Goal: Complete application form

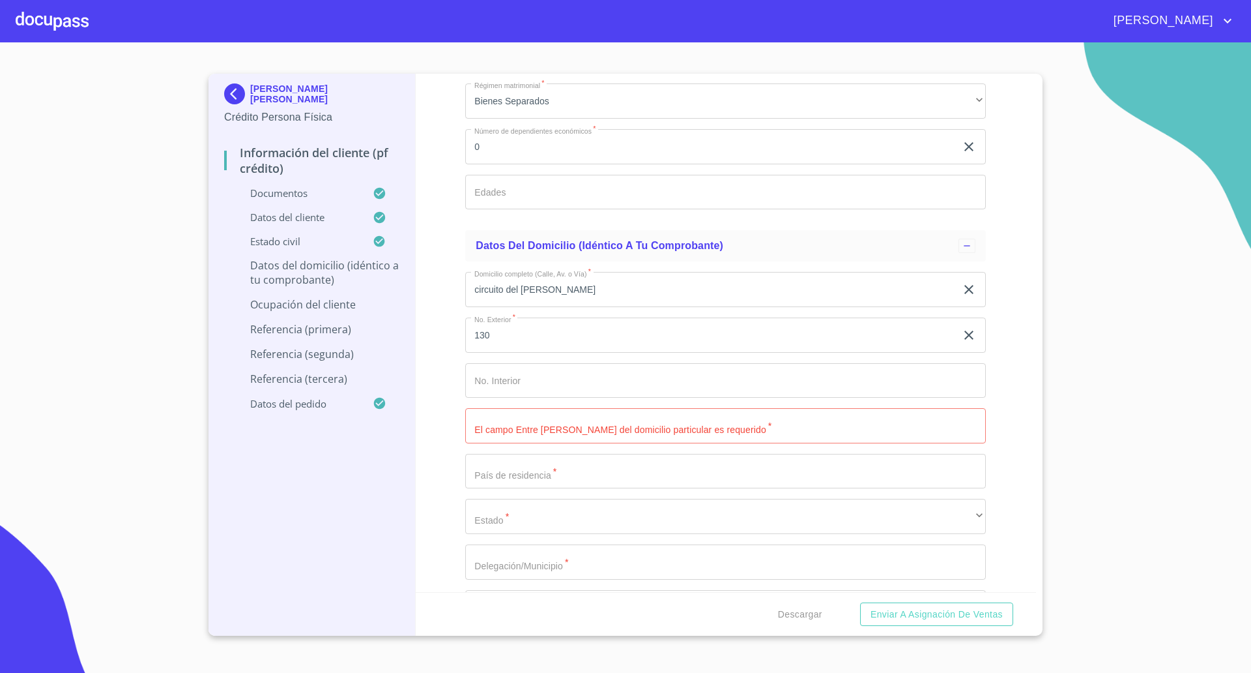
scroll to position [5295, 0]
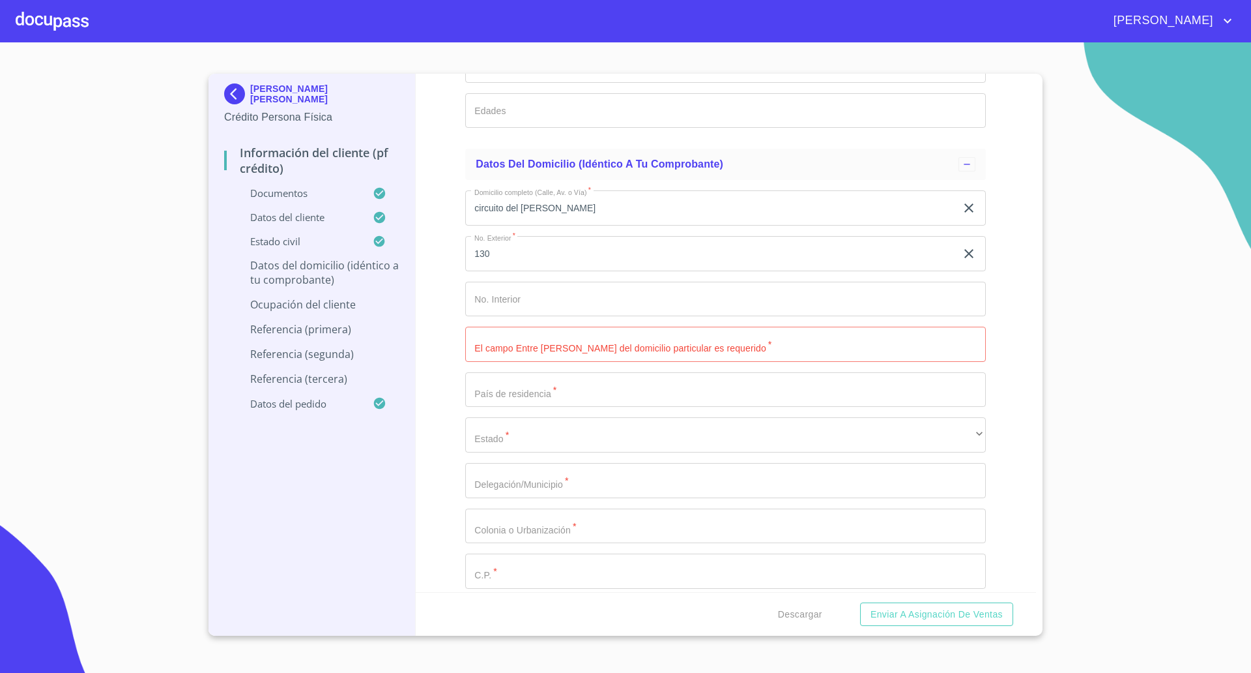
click at [512, 347] on input "Documento de identificación   *" at bounding box center [725, 344] width 521 height 35
paste input "[PERSON_NAME] [PERSON_NAME] y [PERSON_NAME]"
type input "[PERSON_NAME] [PERSON_NAME] y [PERSON_NAME]"
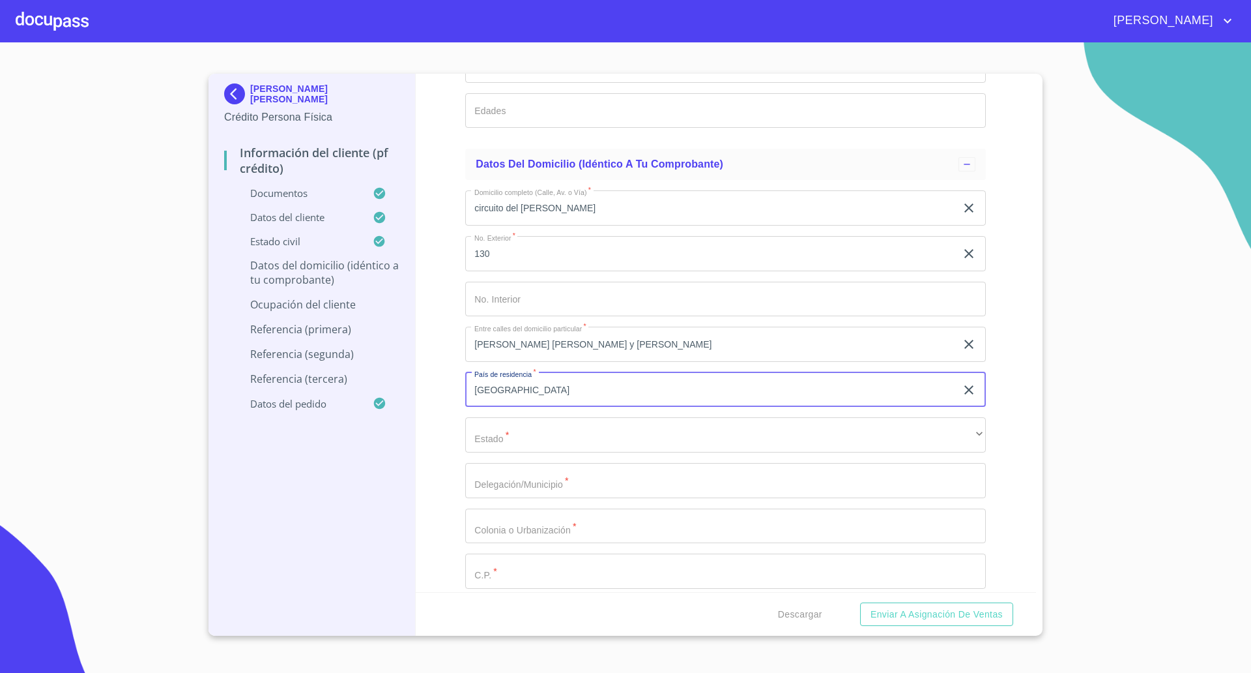
type input "[GEOGRAPHIC_DATA]"
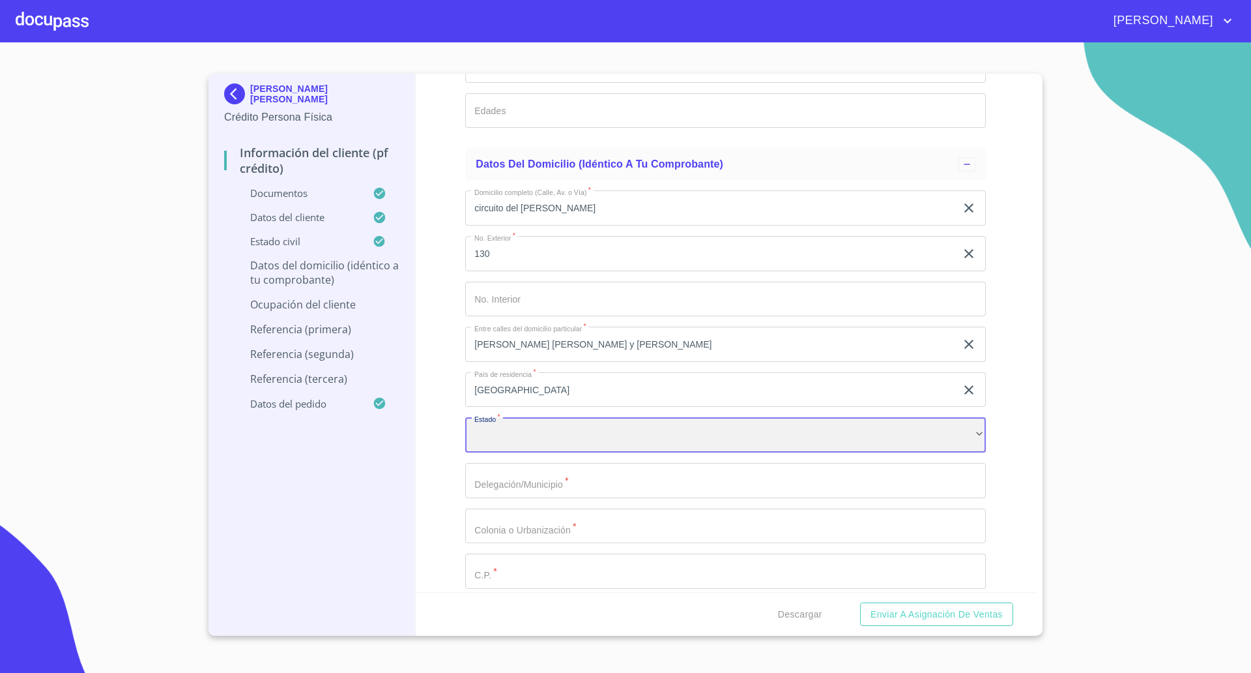
click at [562, 427] on div "​" at bounding box center [725, 434] width 521 height 35
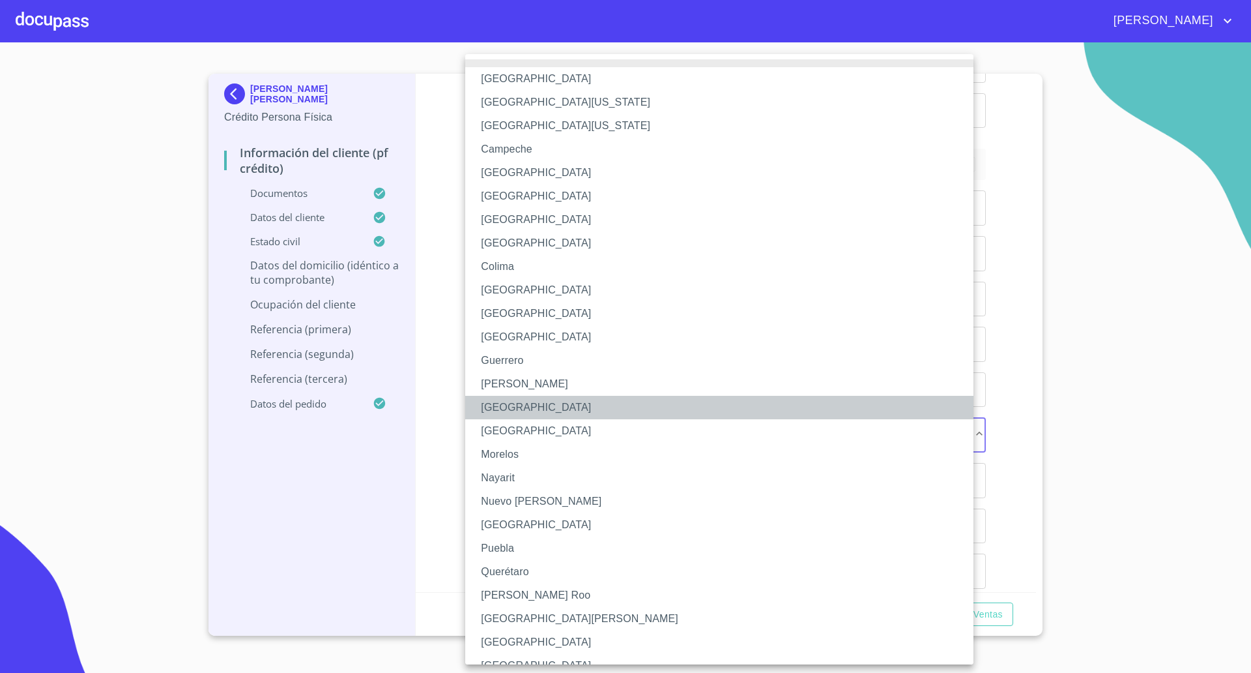
click at [489, 407] on li "[GEOGRAPHIC_DATA]" at bounding box center [725, 407] width 521 height 23
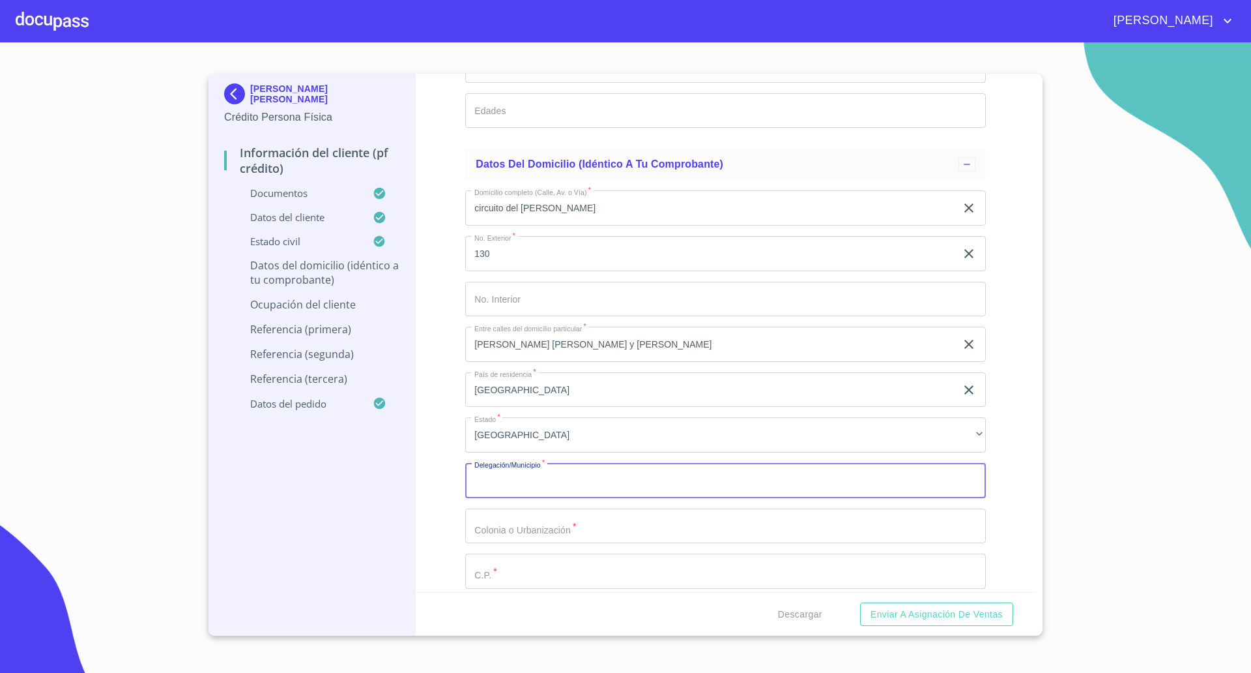
click at [539, 486] on input "Documento de identificación   *" at bounding box center [725, 480] width 521 height 35
type input "Tlajomulco"
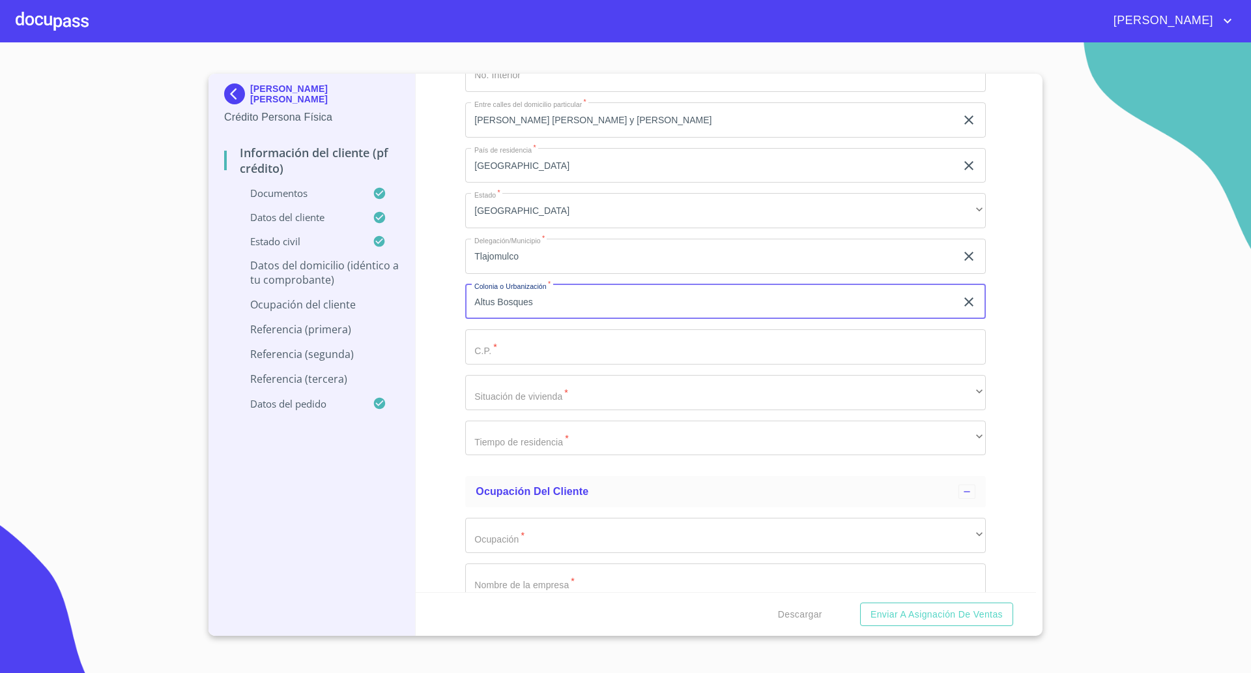
scroll to position [5540, 0]
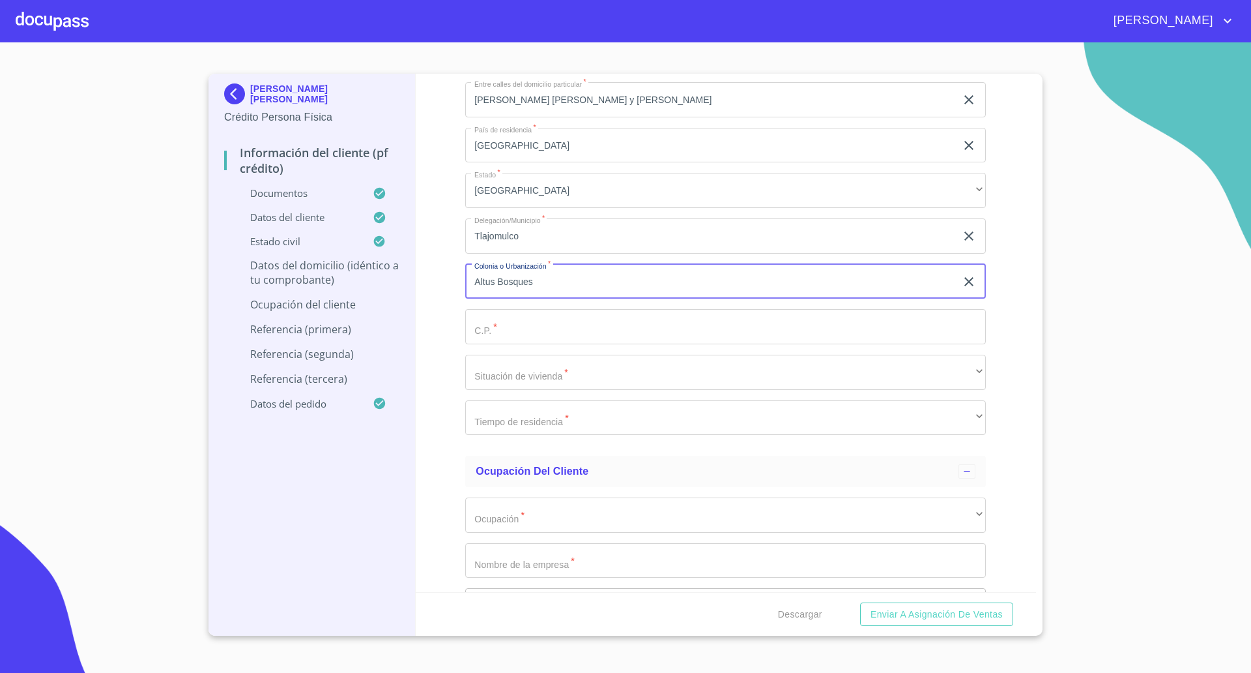
type input "Altus Bosques"
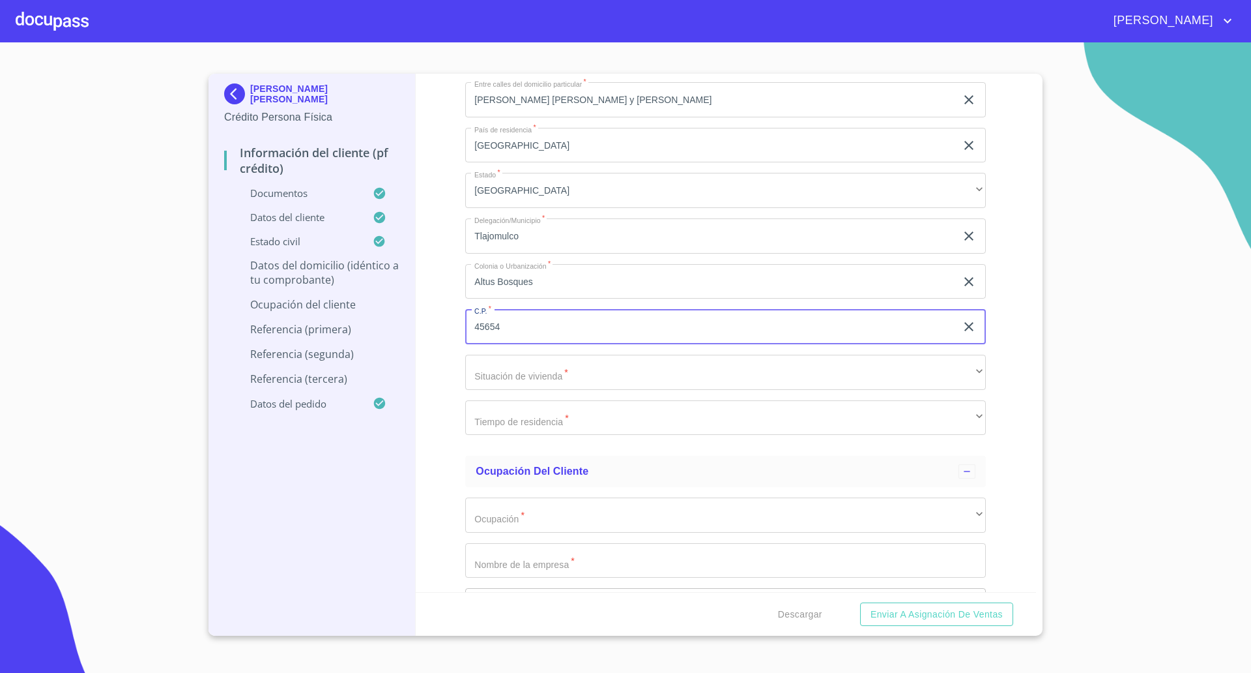
type input "45654"
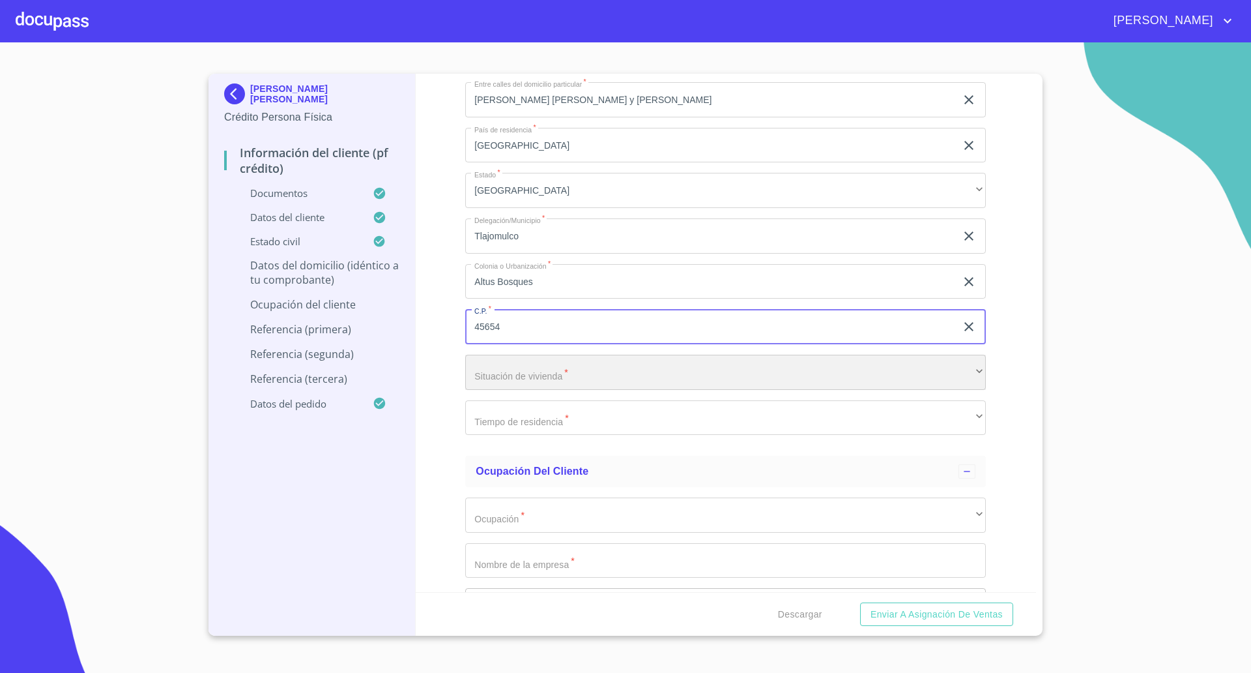
click at [484, 376] on div "​" at bounding box center [725, 372] width 521 height 35
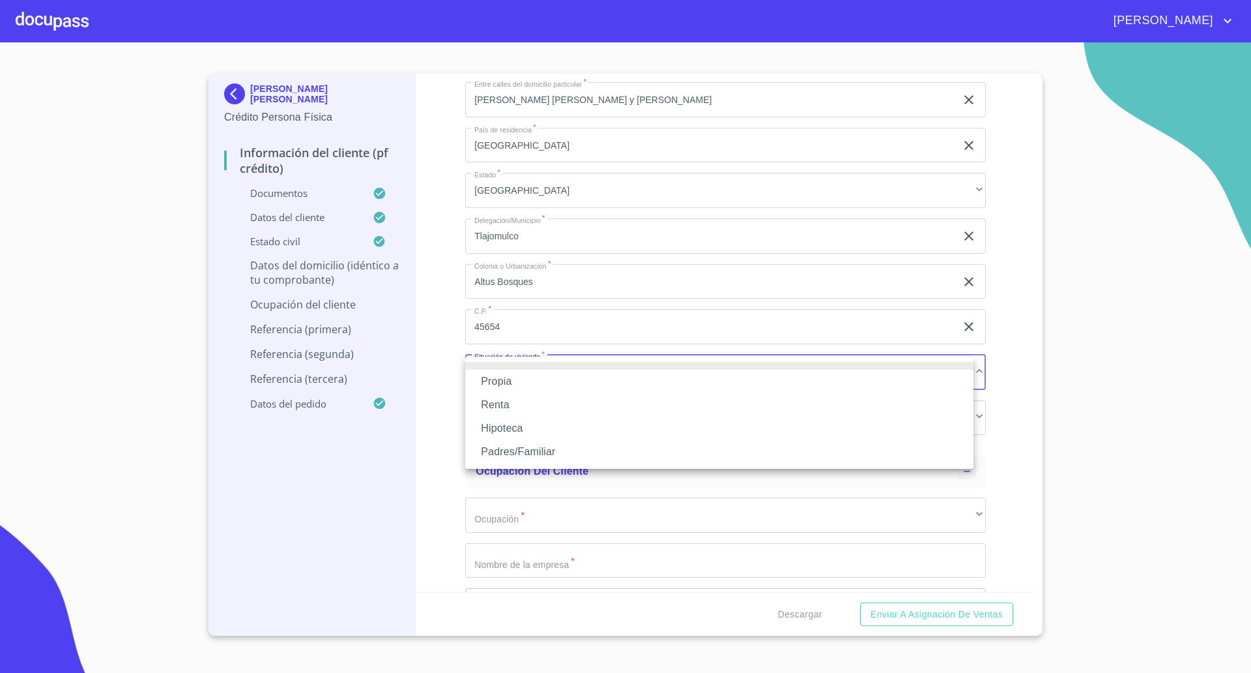
click at [499, 399] on li "Renta" at bounding box center [719, 404] width 508 height 23
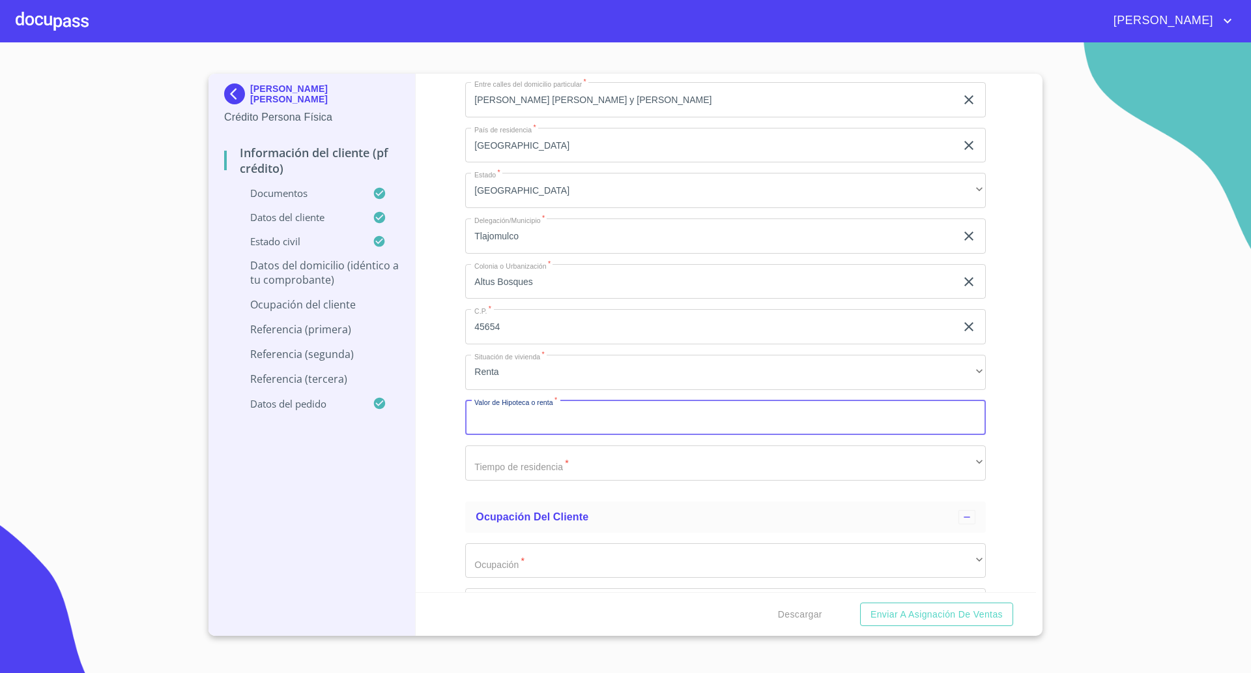
click at [518, 413] on input "Documento de identificación   *" at bounding box center [725, 417] width 521 height 35
type input "$7,000"
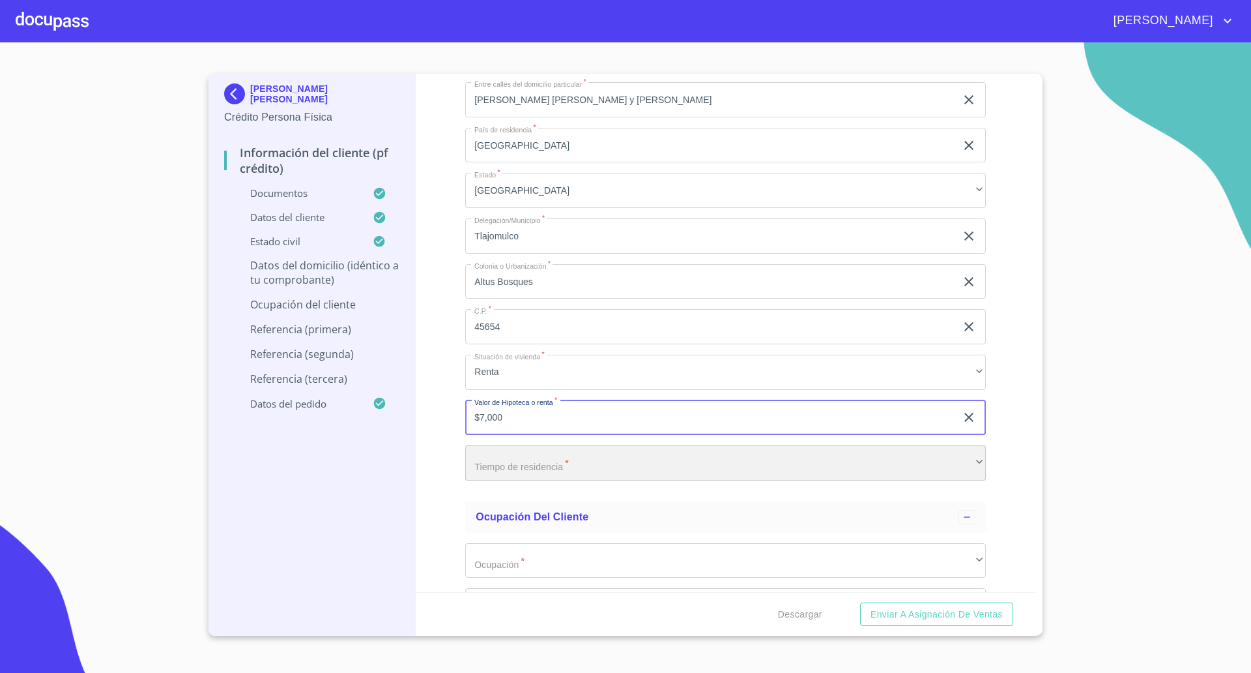
click at [508, 462] on div "​" at bounding box center [725, 462] width 521 height 35
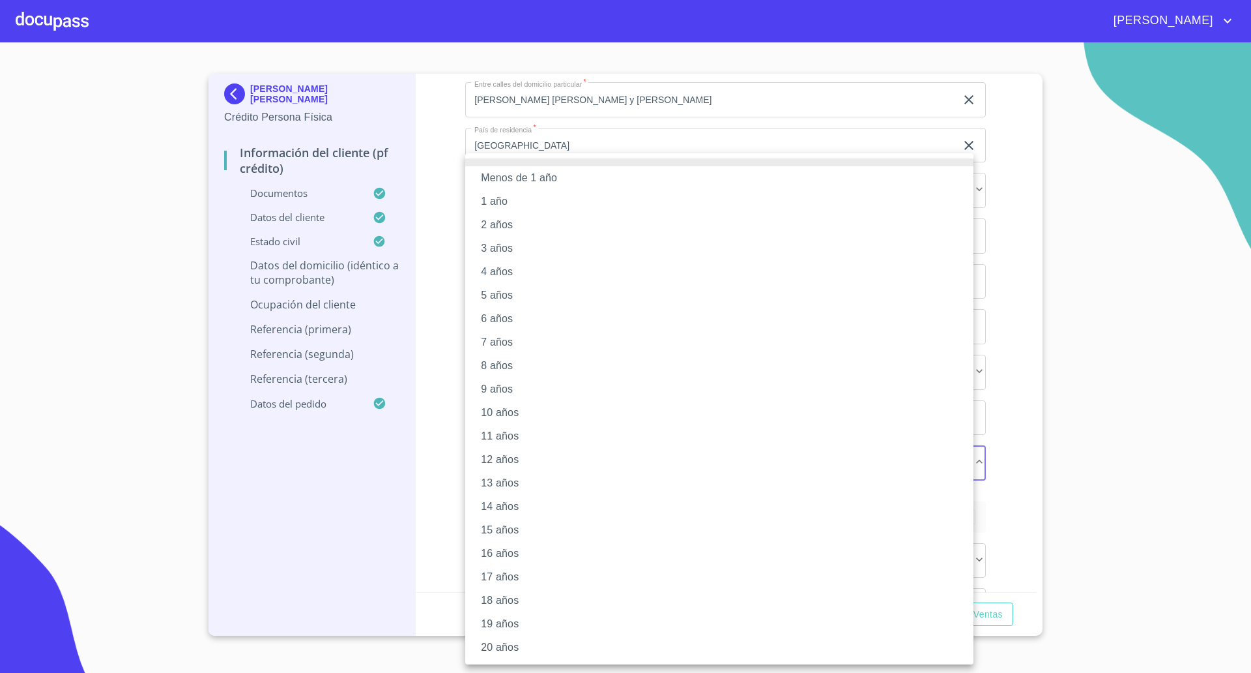
click at [497, 248] on li "3 años" at bounding box center [719, 248] width 508 height 23
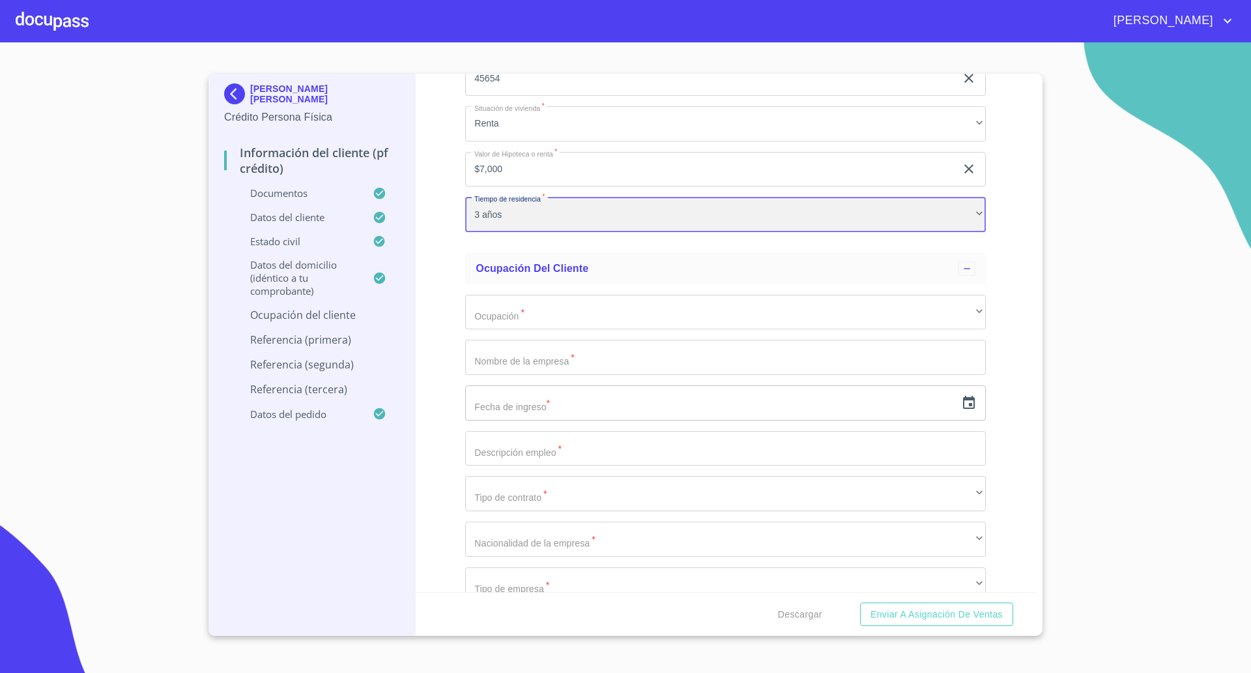
scroll to position [5866, 0]
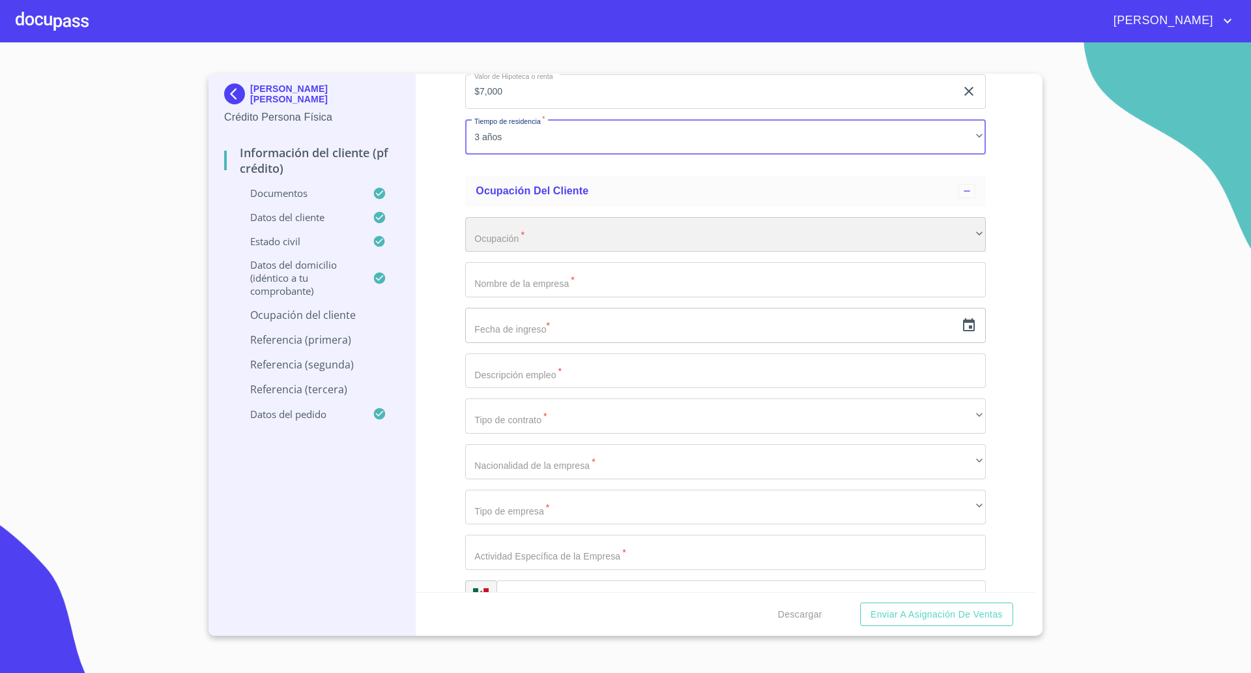
click at [505, 223] on div "​" at bounding box center [725, 234] width 521 height 35
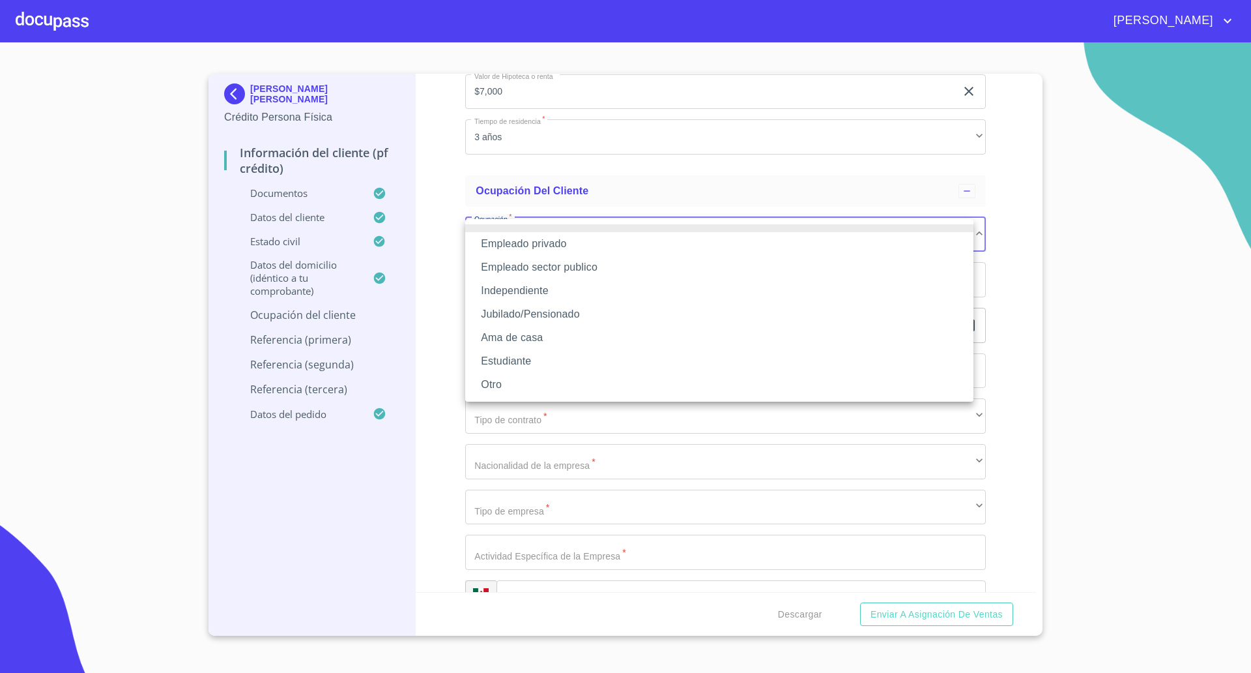
click at [519, 244] on li "Empleado privado" at bounding box center [719, 243] width 508 height 23
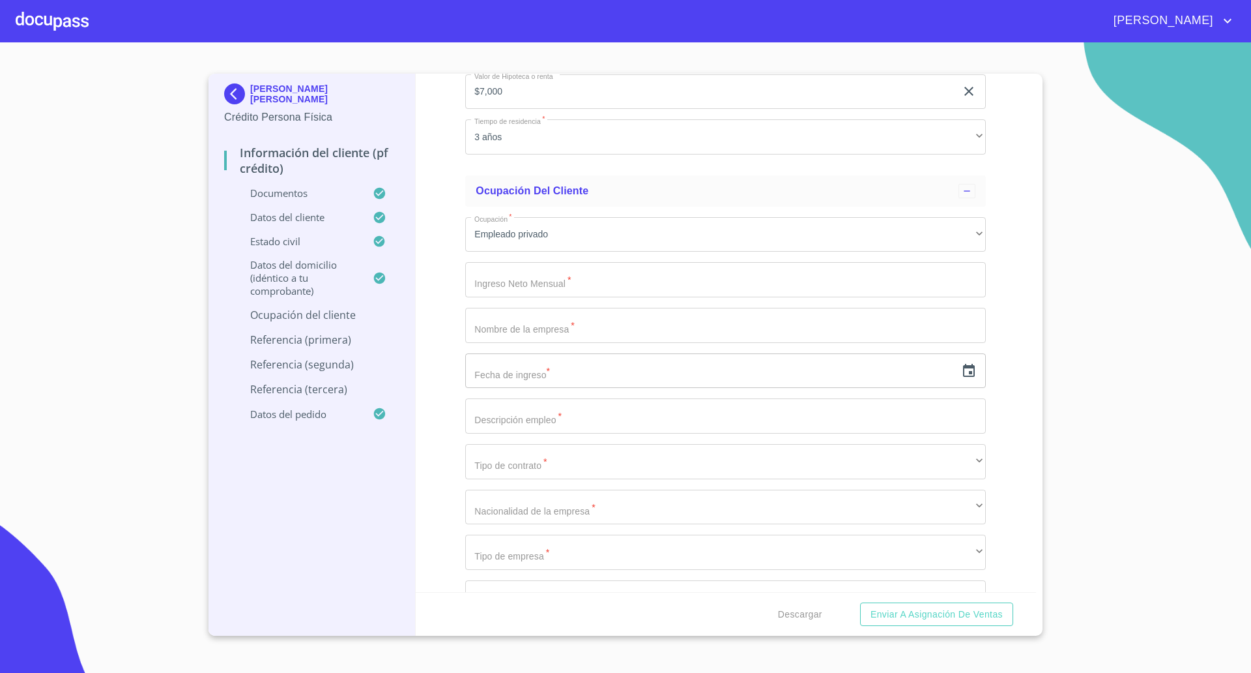
type input "30000"
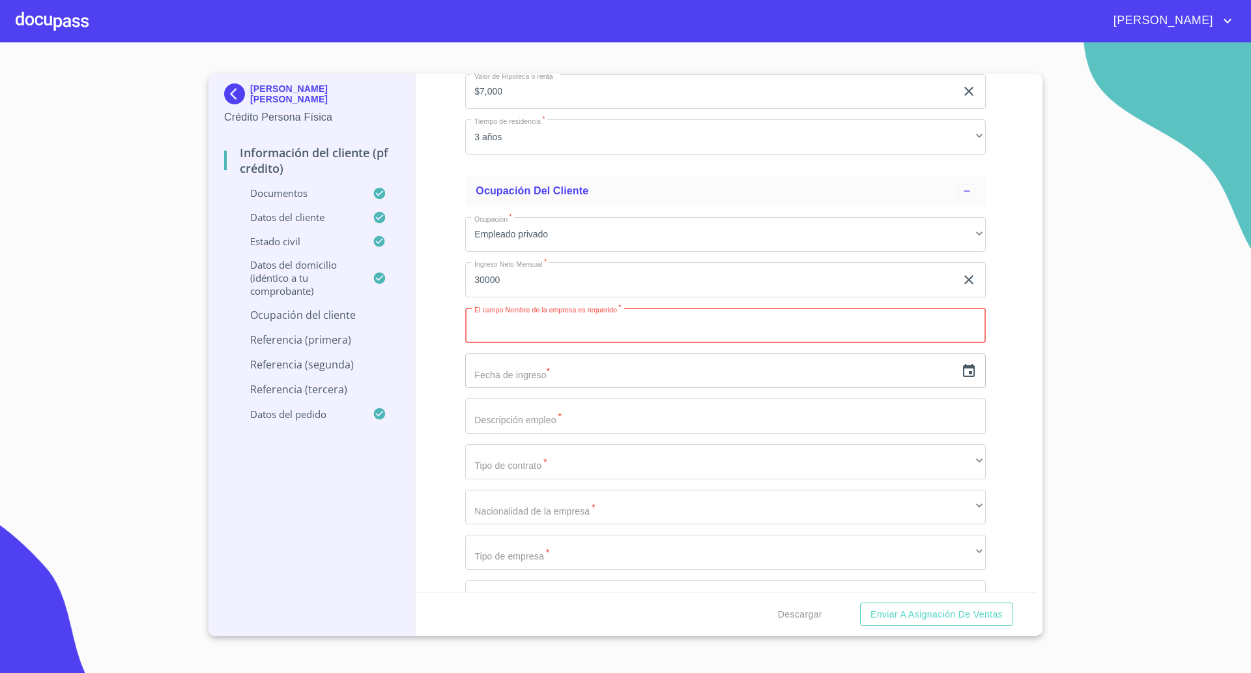
click at [553, 331] on input "Documento de identificación   *" at bounding box center [725, 325] width 521 height 35
type input "Ikohm Soluciones"
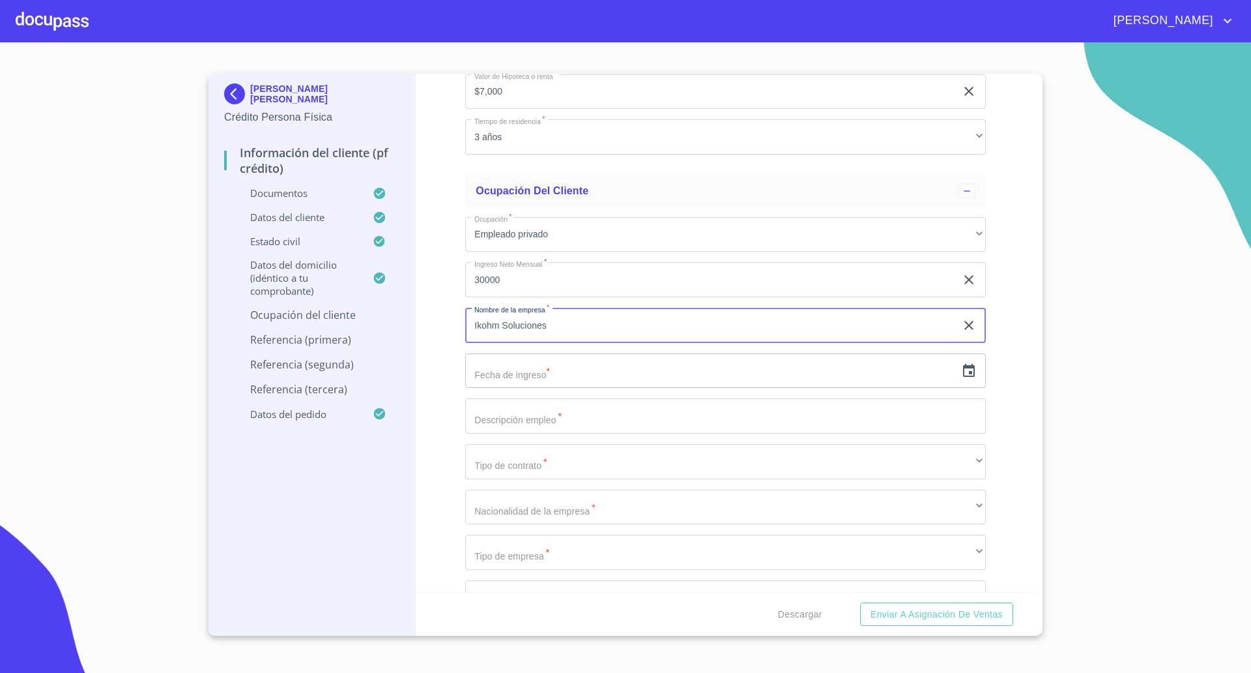
click at [963, 373] on icon "button" at bounding box center [969, 370] width 12 height 13
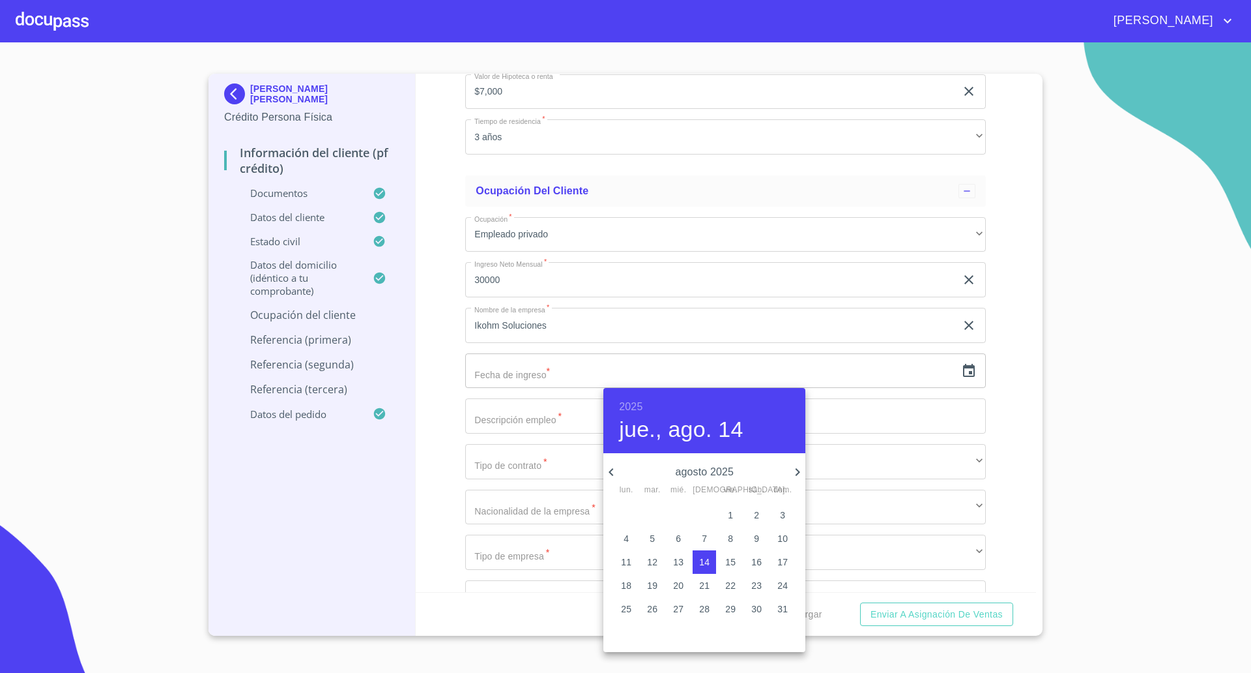
click at [795, 474] on icon "button" at bounding box center [798, 472] width 16 height 16
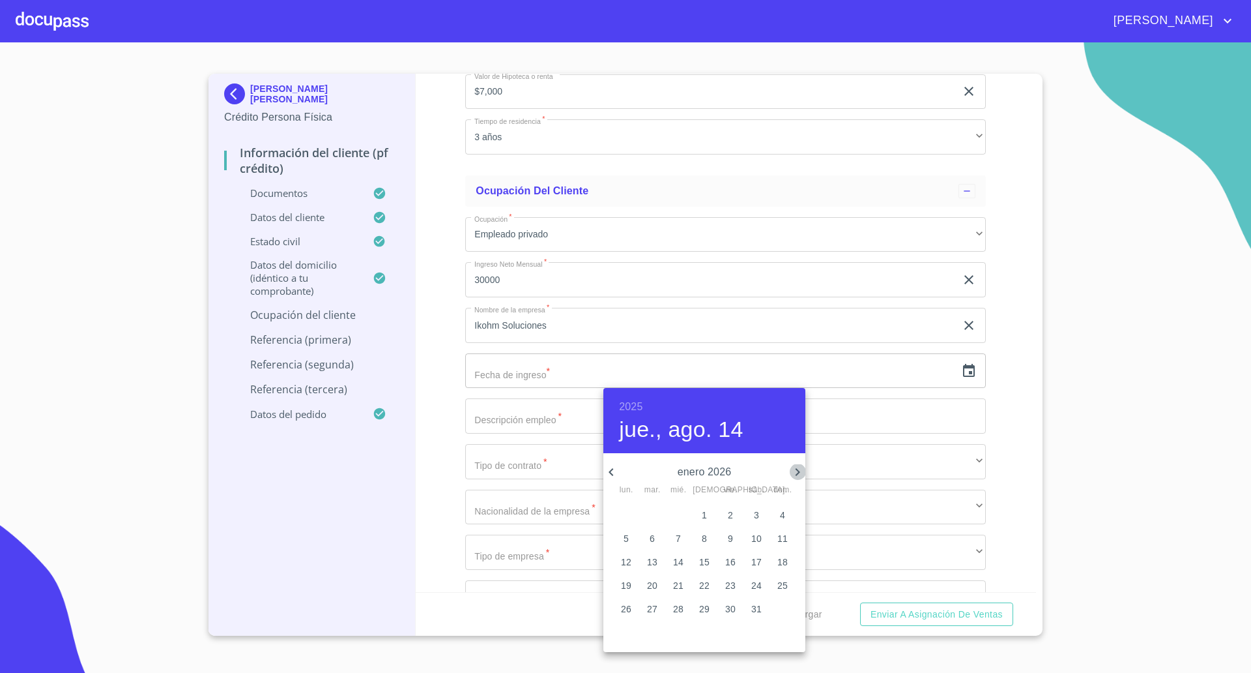
click at [795, 474] on icon "button" at bounding box center [798, 472] width 16 height 16
click at [759, 584] on p "21" at bounding box center [756, 585] width 10 height 13
click at [625, 404] on h6 "2026" at bounding box center [630, 407] width 23 height 18
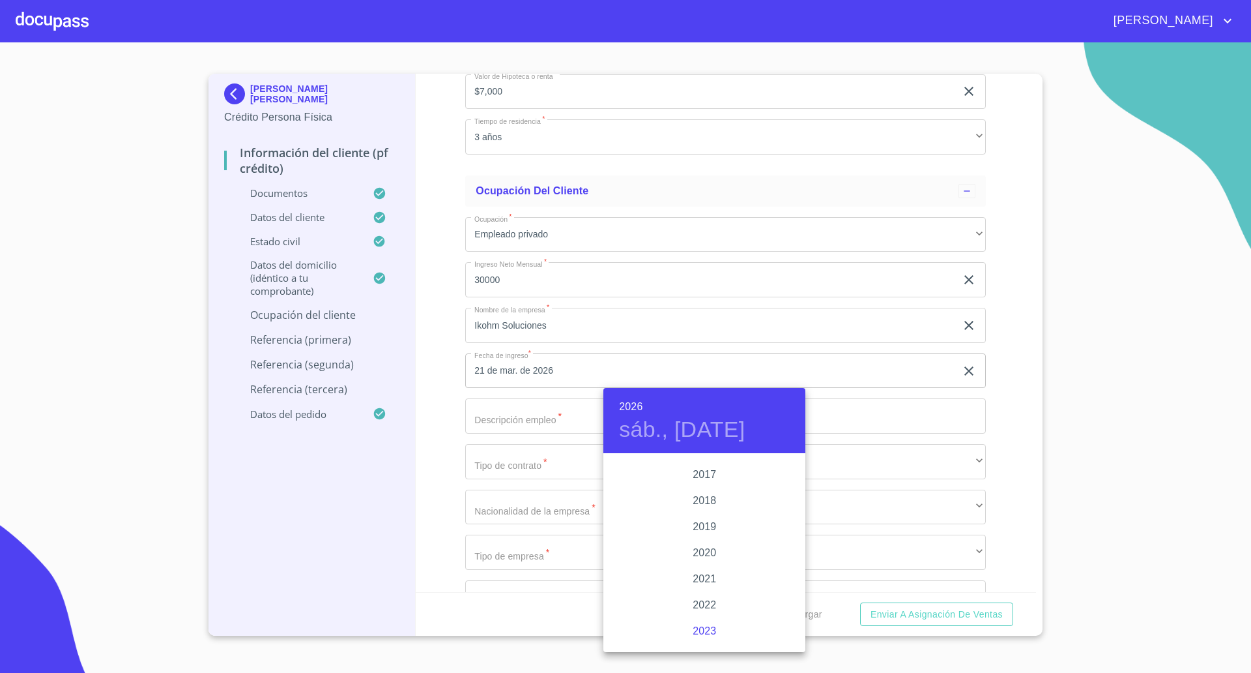
click at [696, 628] on div "2023" at bounding box center [705, 631] width 202 height 26
type input "21 de mar. de 2023"
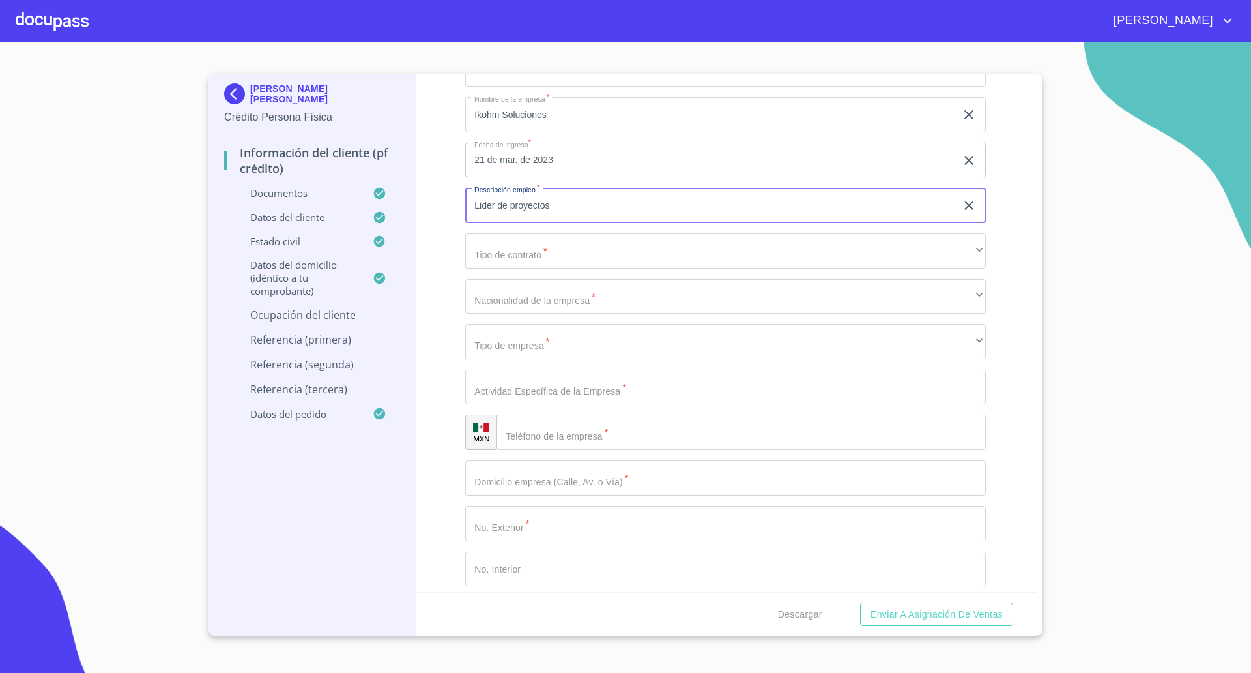
scroll to position [6110, 0]
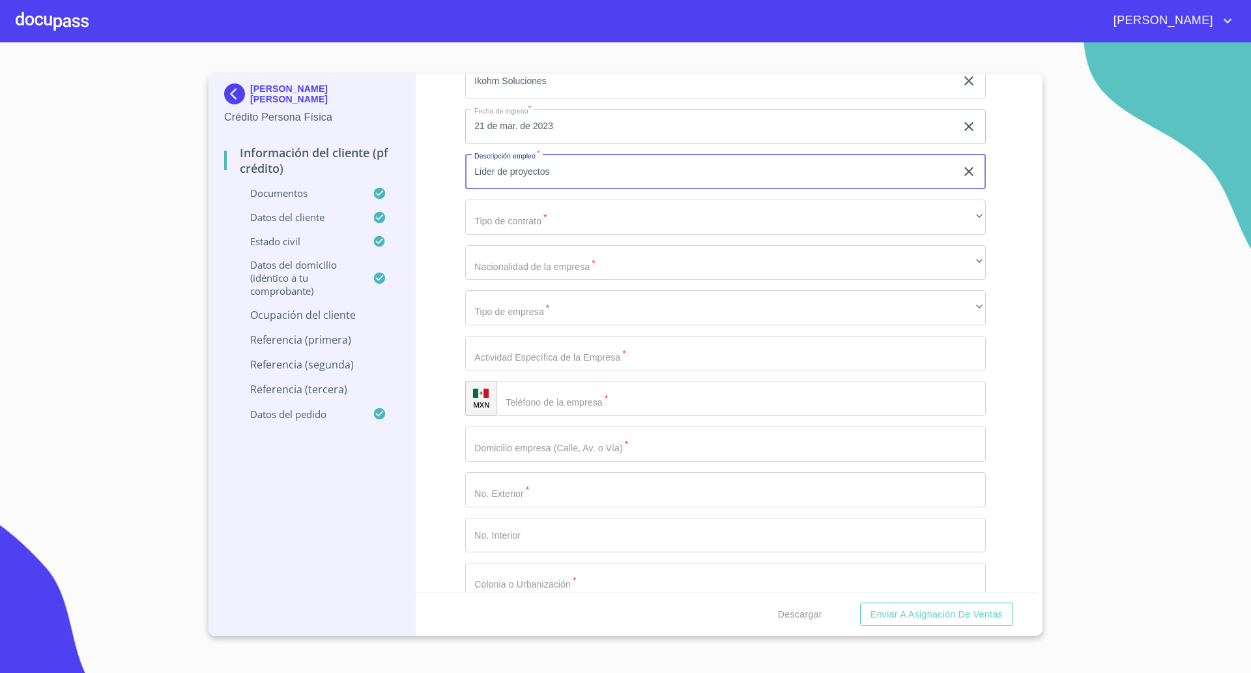
type input "Lider de proyectos"
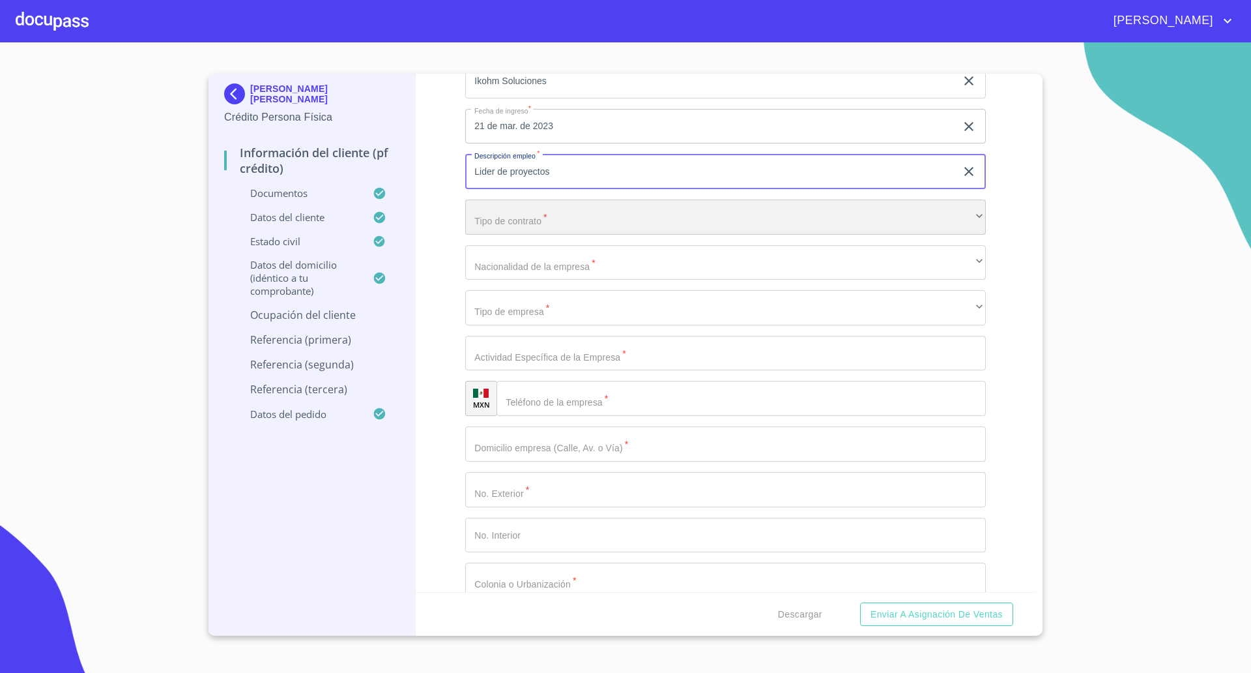
click at [525, 211] on div "​" at bounding box center [725, 216] width 521 height 35
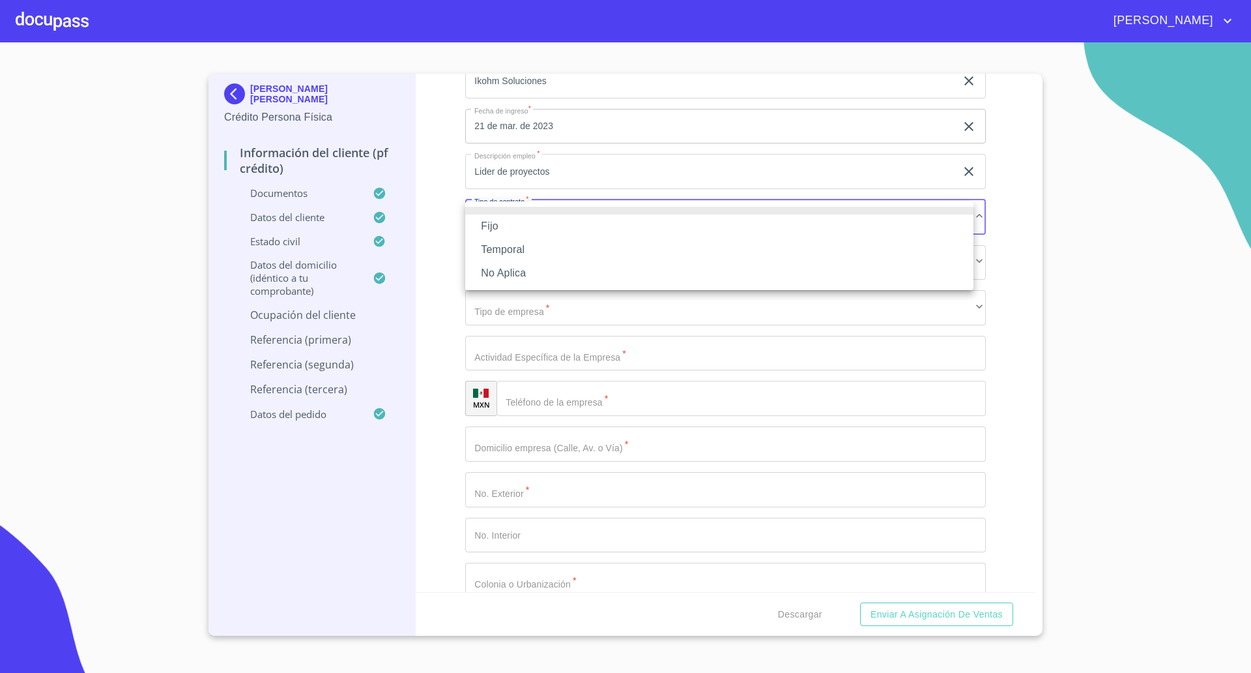
click at [499, 227] on li "Fijo" at bounding box center [719, 225] width 508 height 23
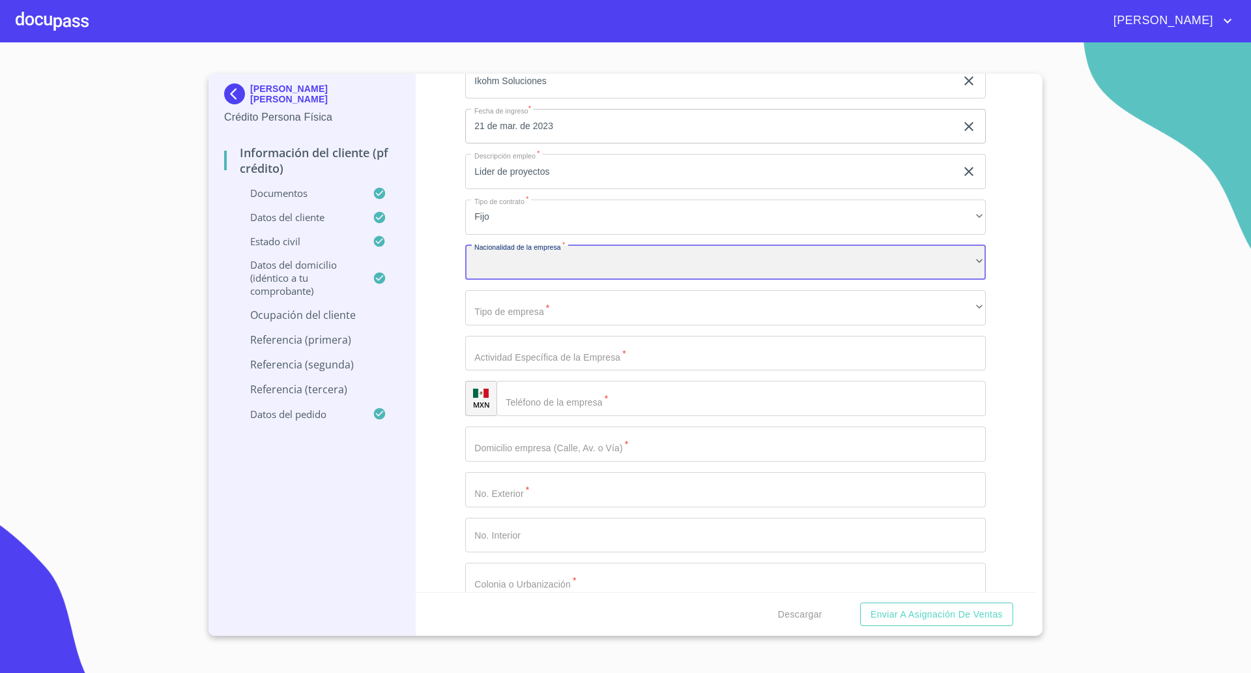
click at [530, 268] on div "​" at bounding box center [725, 262] width 521 height 35
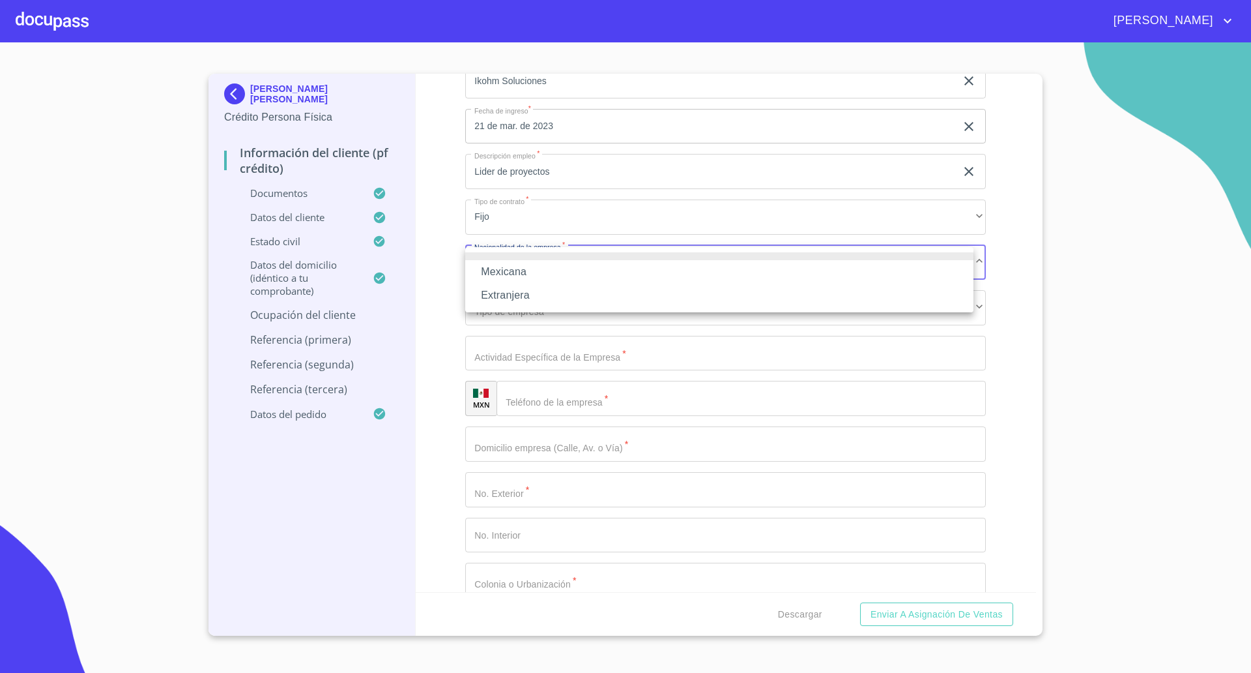
click at [525, 289] on li "Extranjera" at bounding box center [719, 295] width 508 height 23
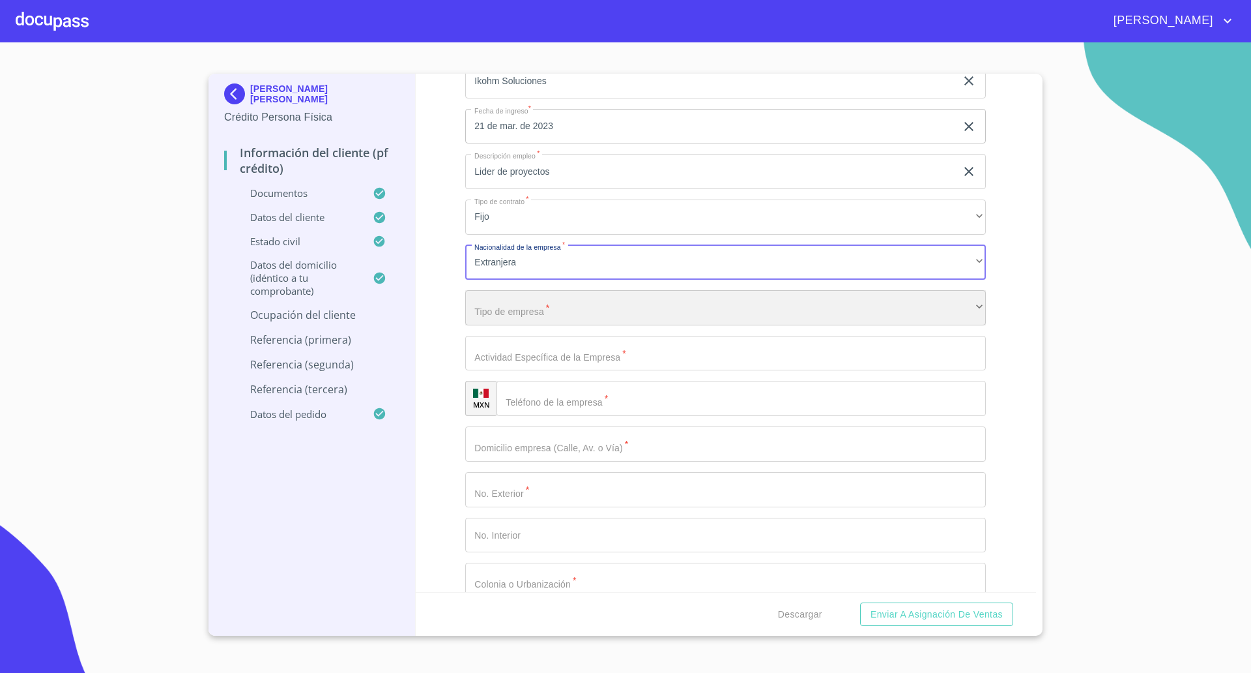
click at [529, 312] on div "​" at bounding box center [725, 307] width 521 height 35
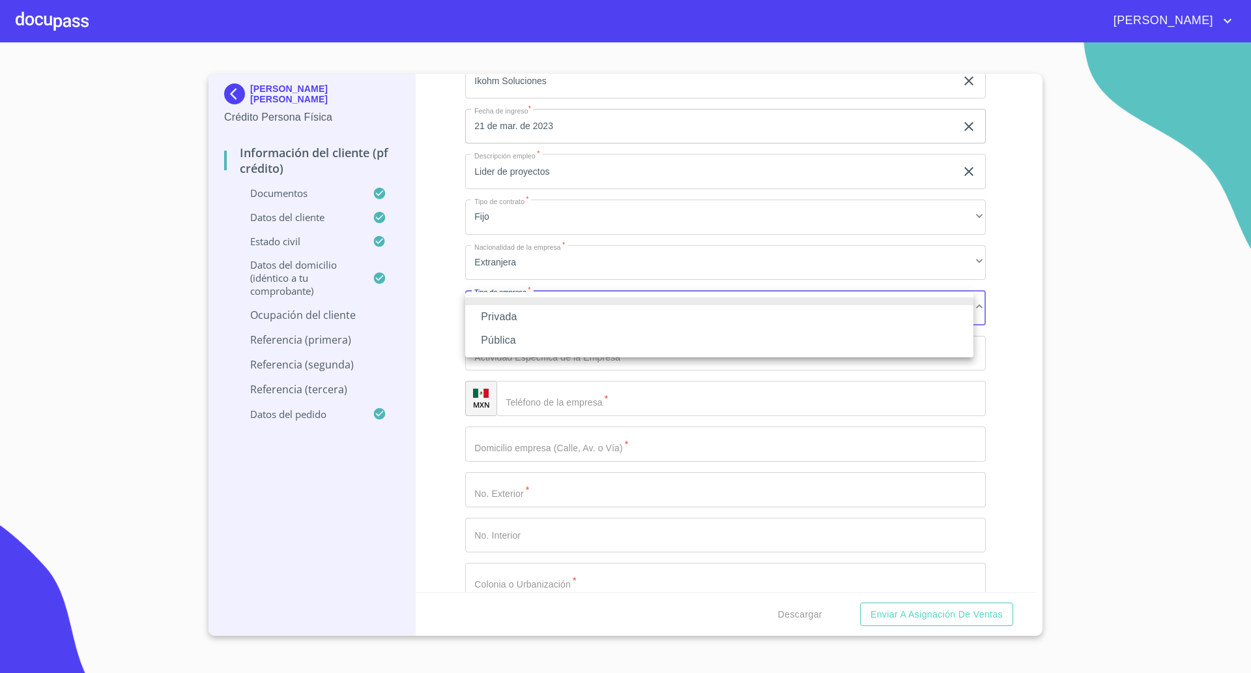
click at [520, 314] on li "Privada" at bounding box center [719, 316] width 508 height 23
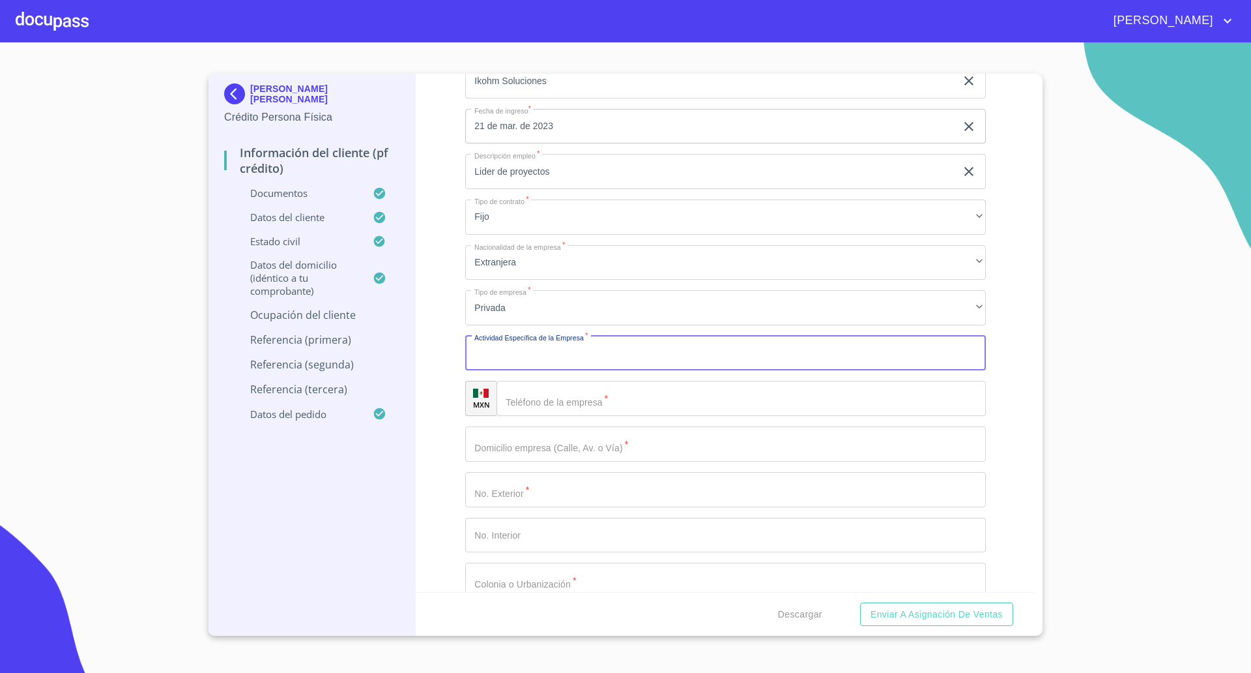
click at [568, 357] on input "Documento de identificación   *" at bounding box center [725, 353] width 521 height 35
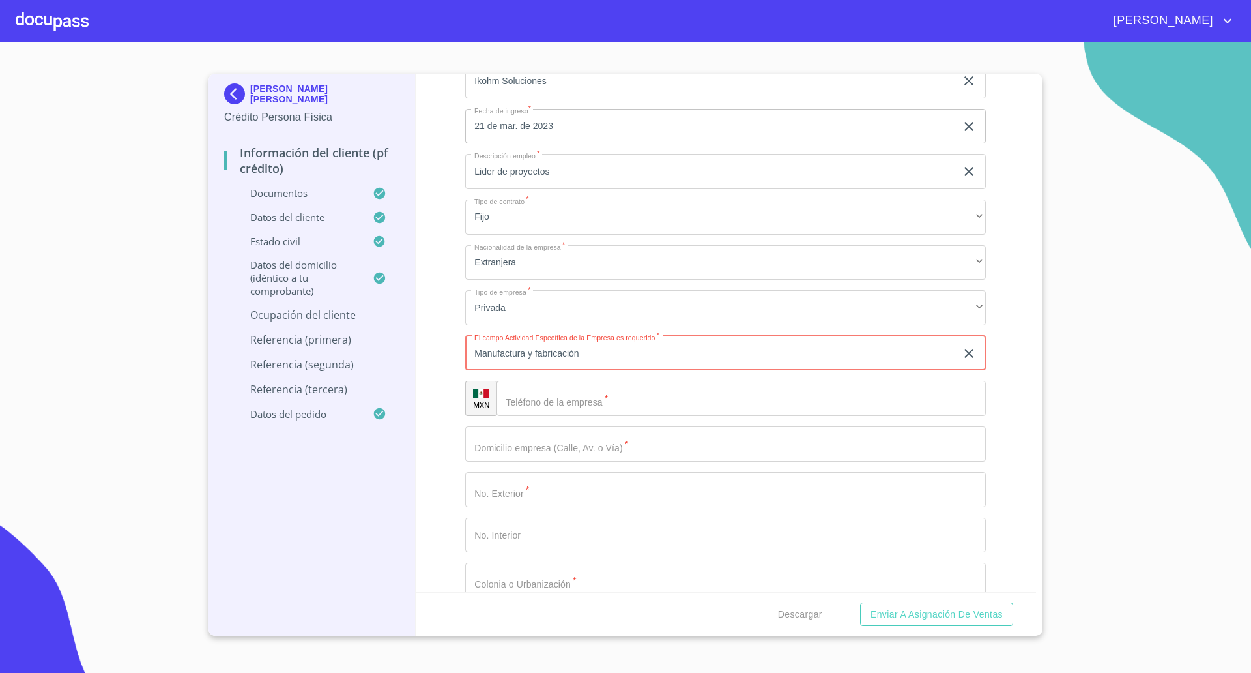
type input "Manufactura y fabricación"
click at [539, 401] on input "Documento de identificación   *" at bounding box center [741, 398] width 489 height 35
type input "[PHONE_NUMBER]"
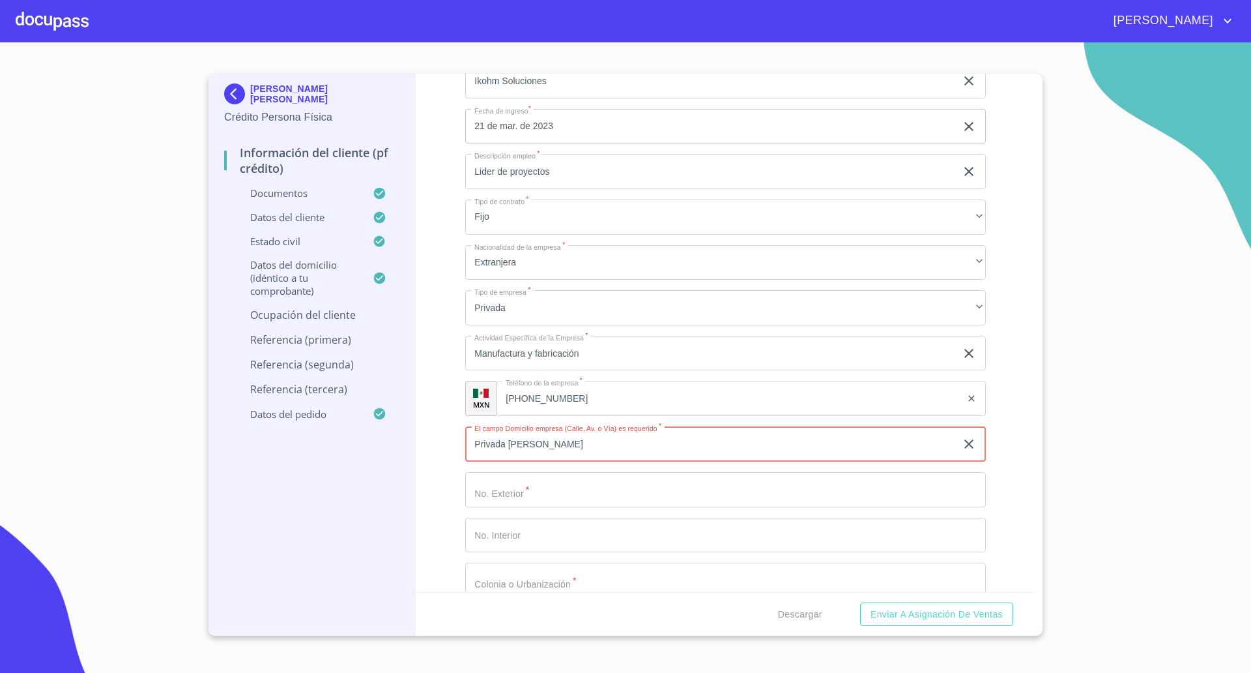
type input "Privada [PERSON_NAME]"
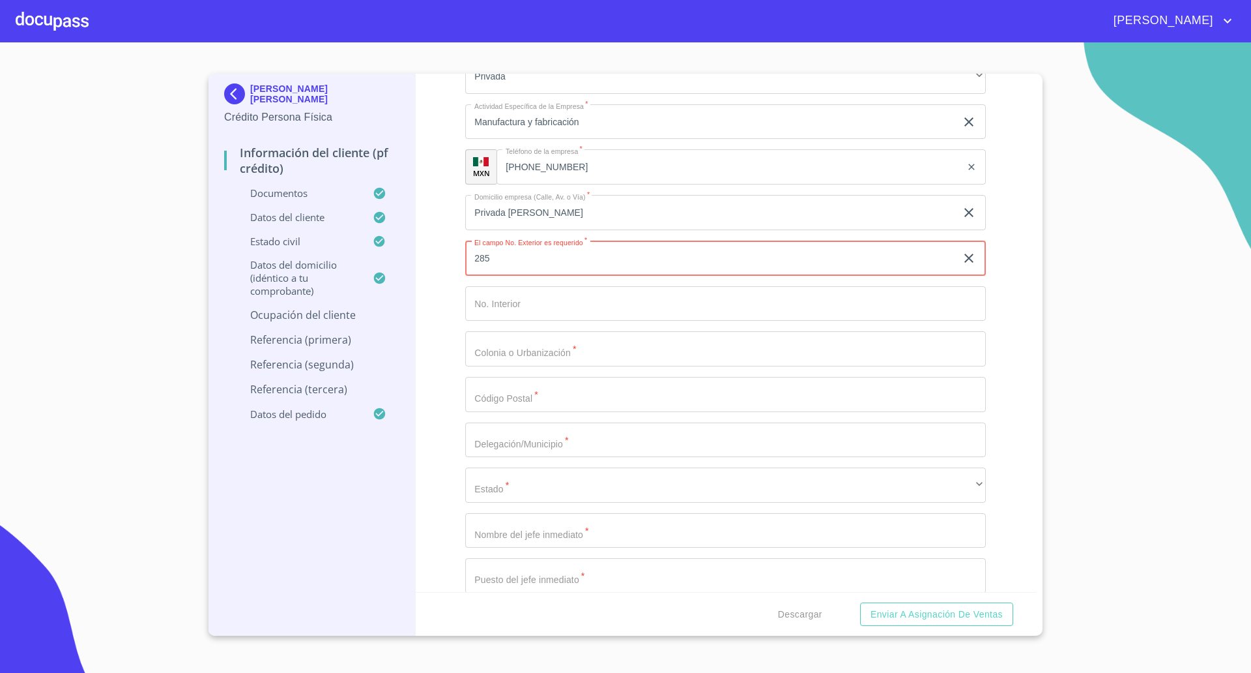
scroll to position [6354, 0]
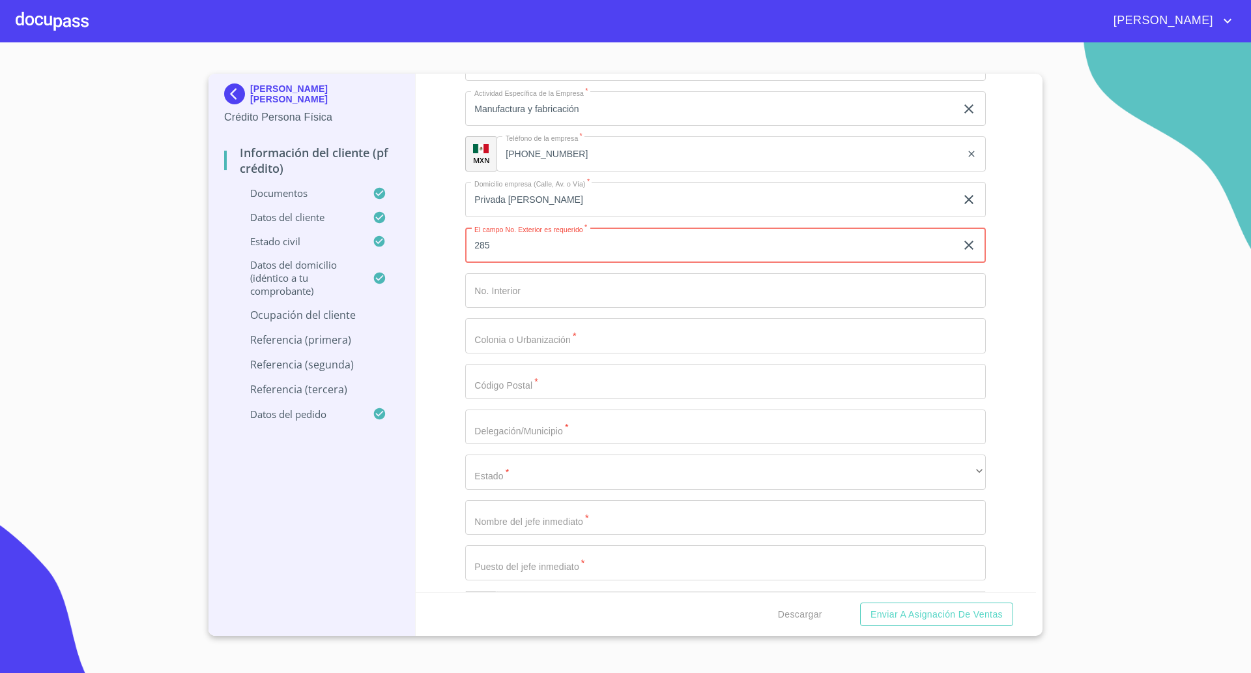
type input "285"
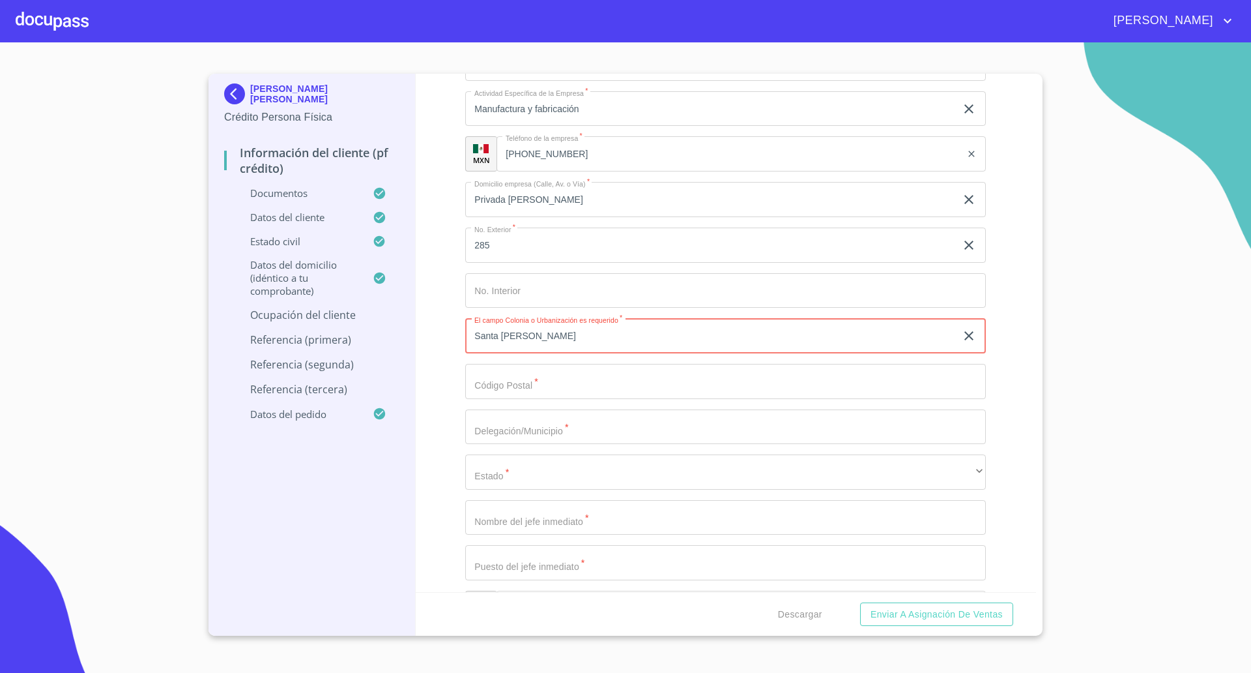
type input "Santa [PERSON_NAME]"
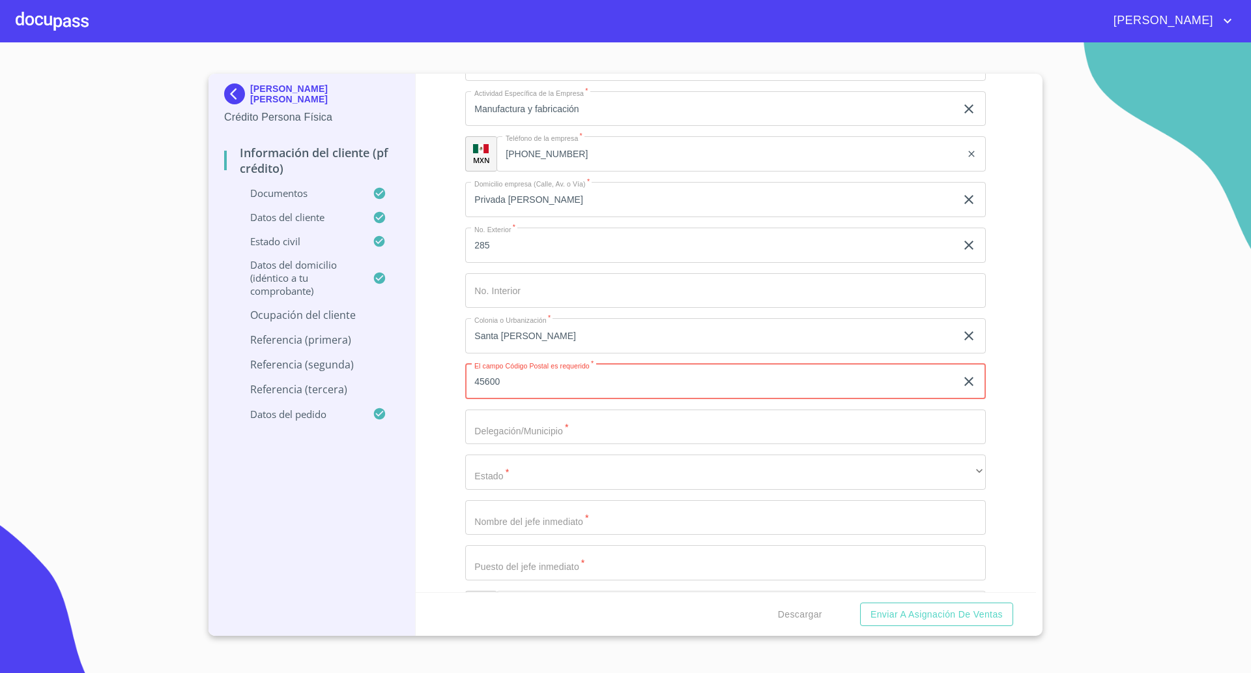
type input "45600"
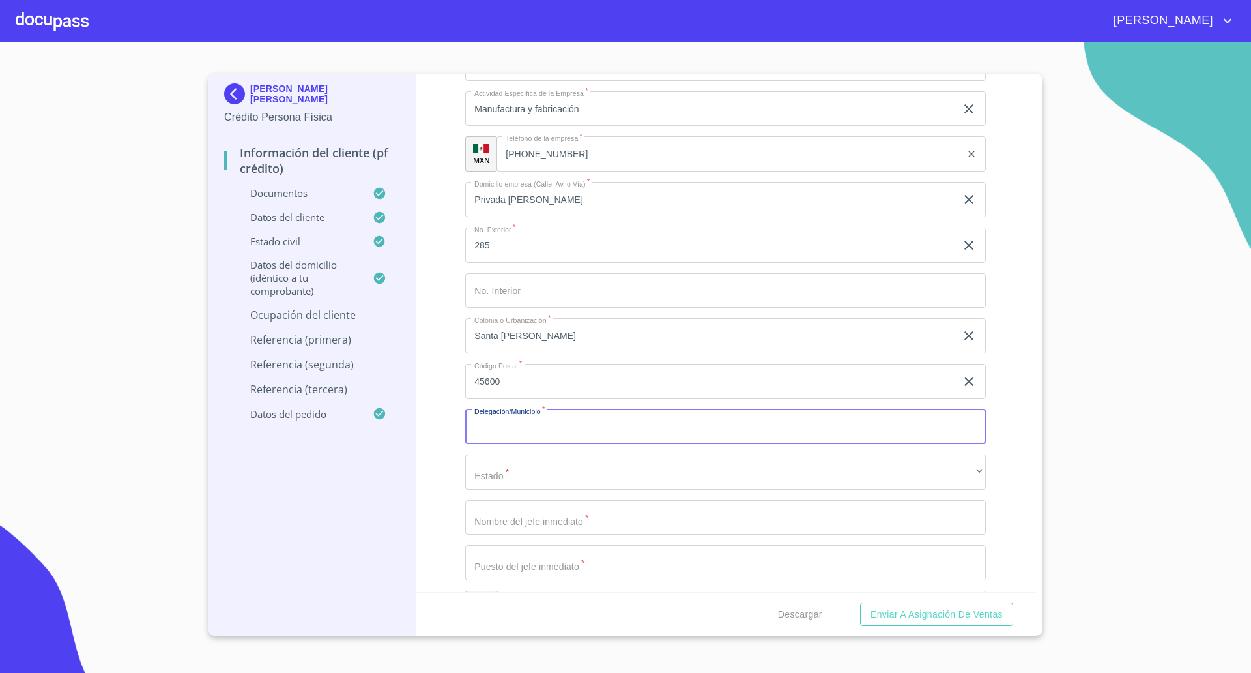
click at [594, 428] on input "Documento de identificación   *" at bounding box center [725, 426] width 521 height 35
type input "San [PERSON_NAME] Tlaquepaque"
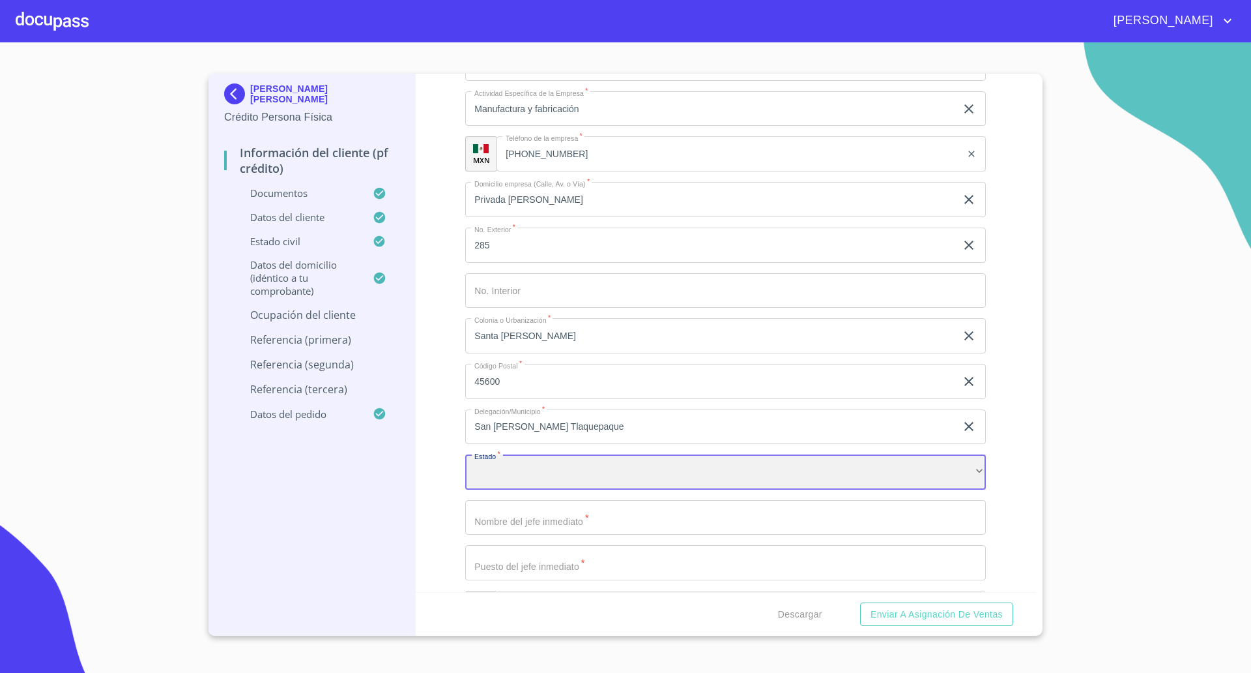
click at [546, 465] on div "​" at bounding box center [725, 471] width 521 height 35
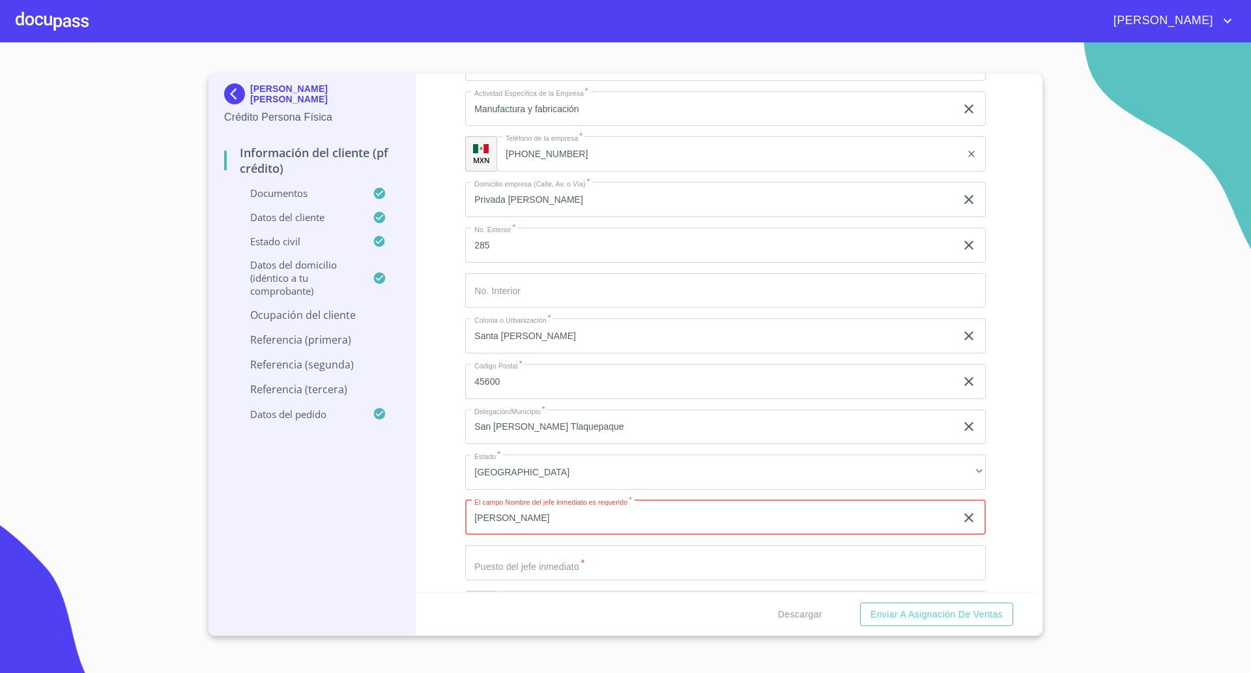
type input "[PERSON_NAME]"
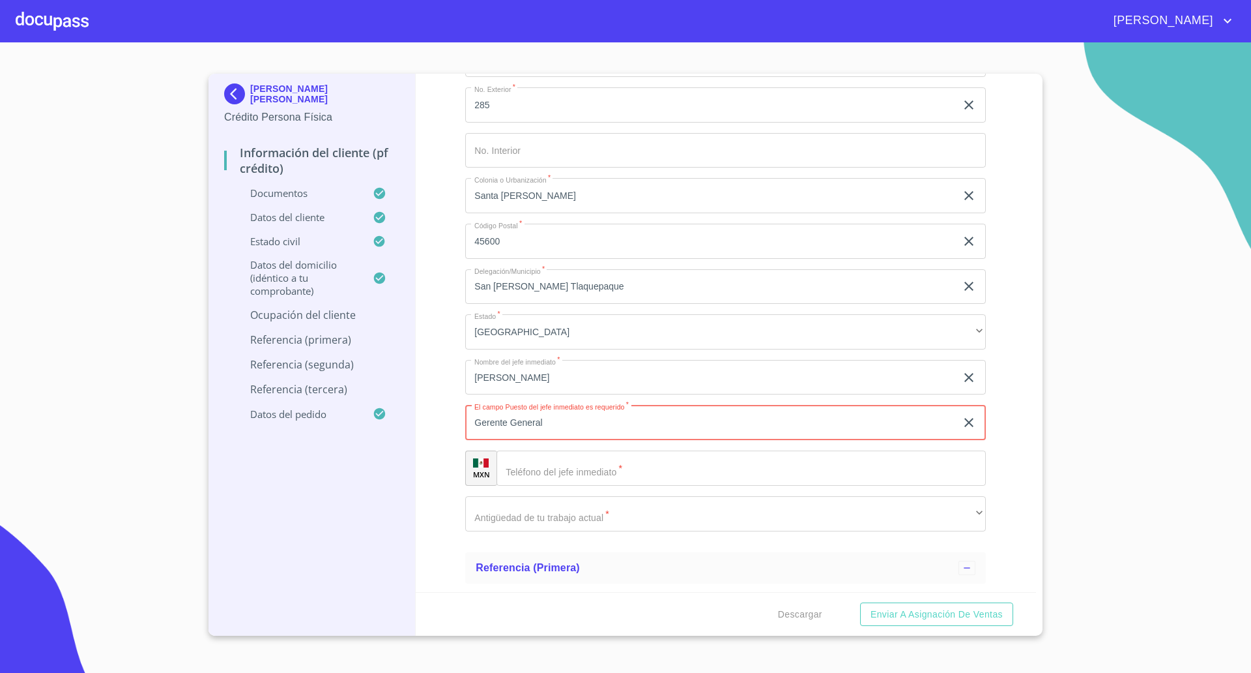
scroll to position [6517, 0]
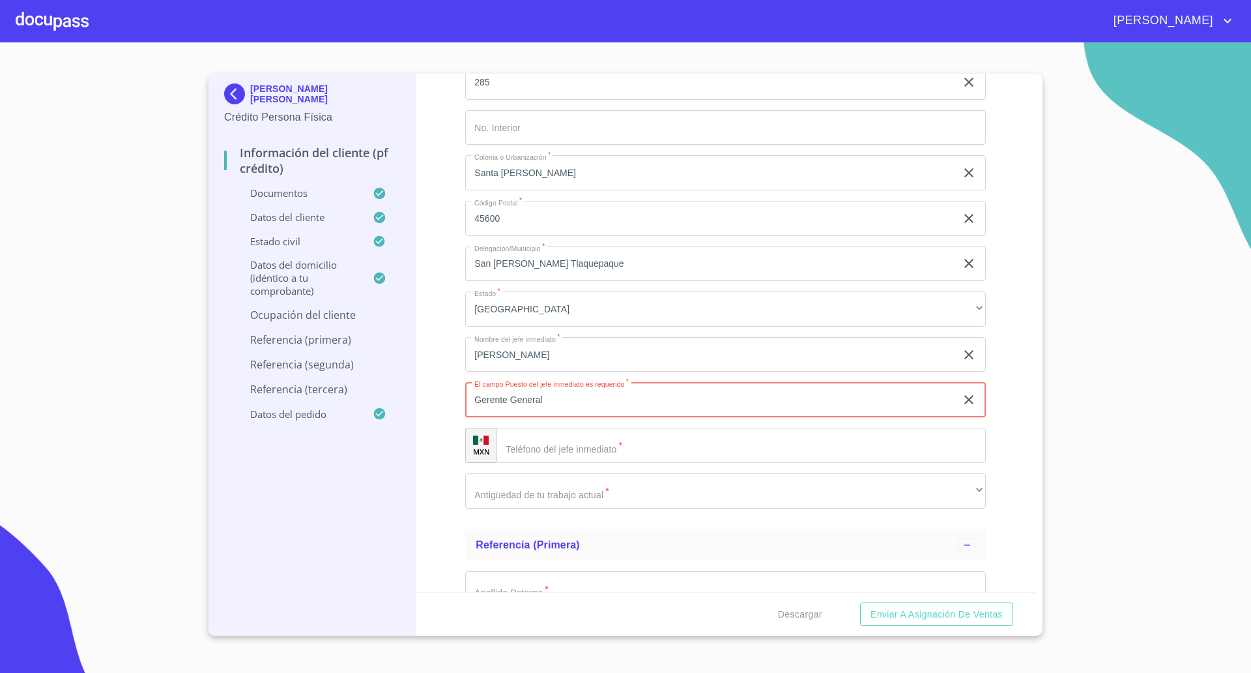
type input "Gerente General"
click at [553, 446] on input "Documento de identificación   *" at bounding box center [741, 445] width 489 height 35
click at [581, 446] on input "Documento de identificación   *" at bounding box center [741, 445] width 489 height 35
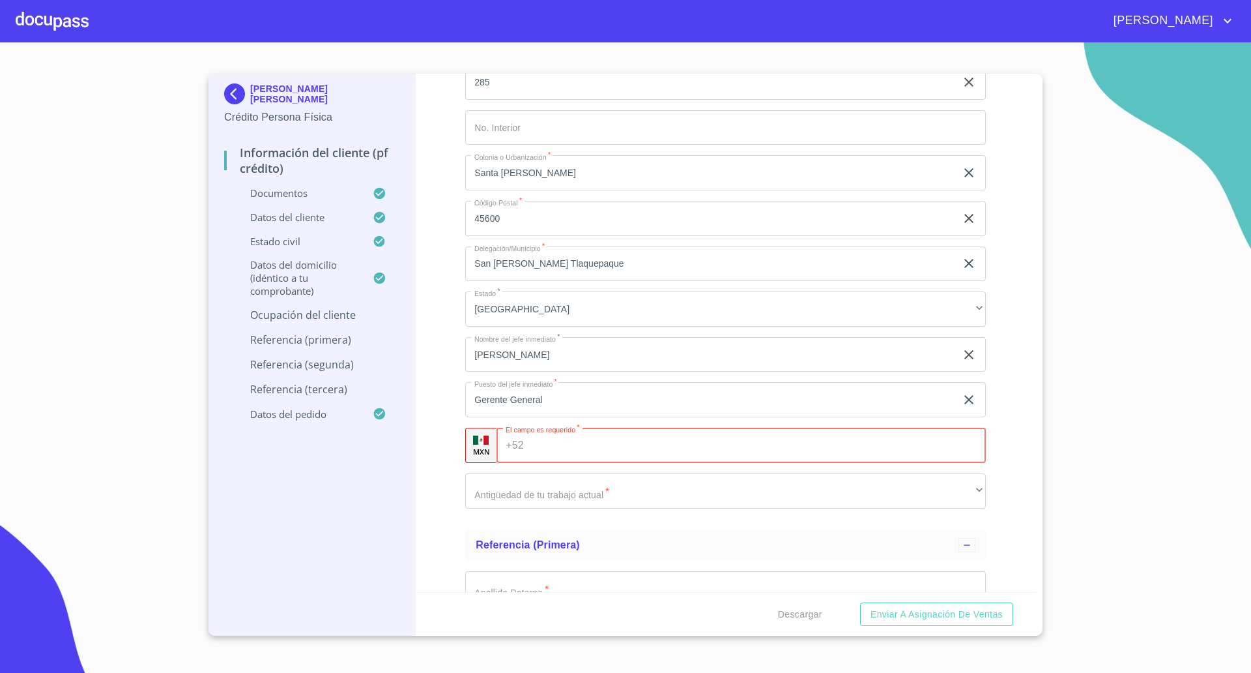
paste input "[PHONE_NUMBER]"
type input "[PHONE_NUMBER]"
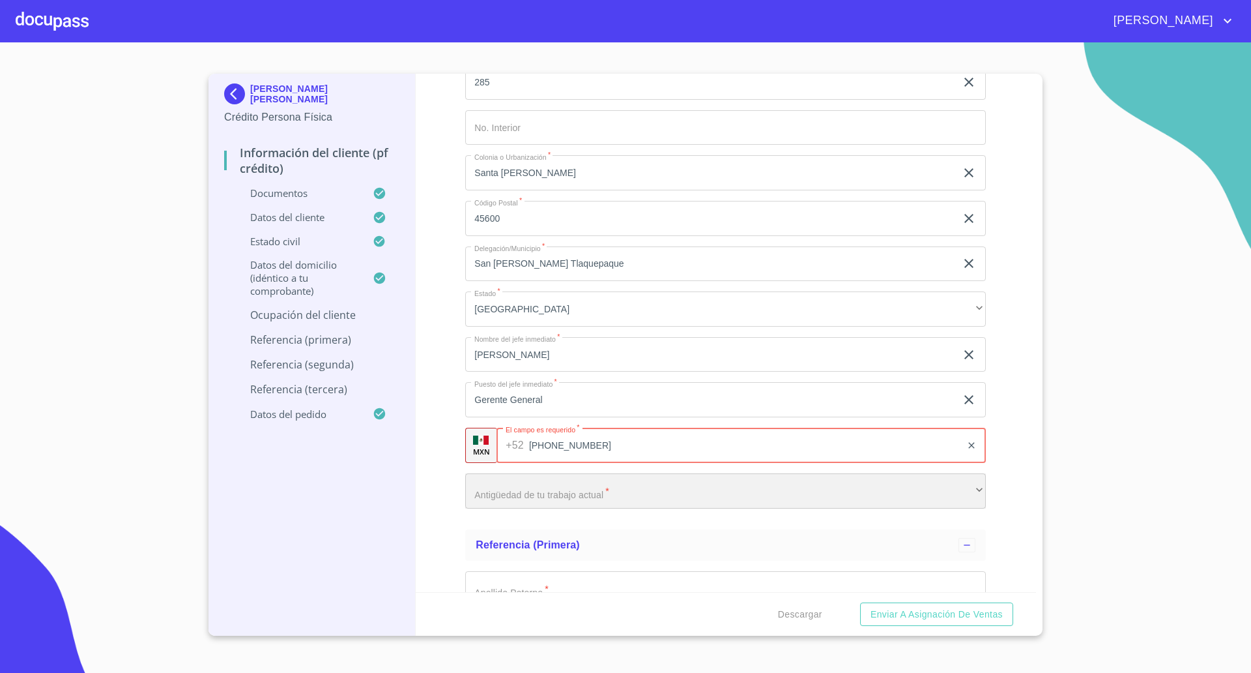
click at [531, 493] on div "​" at bounding box center [725, 490] width 521 height 35
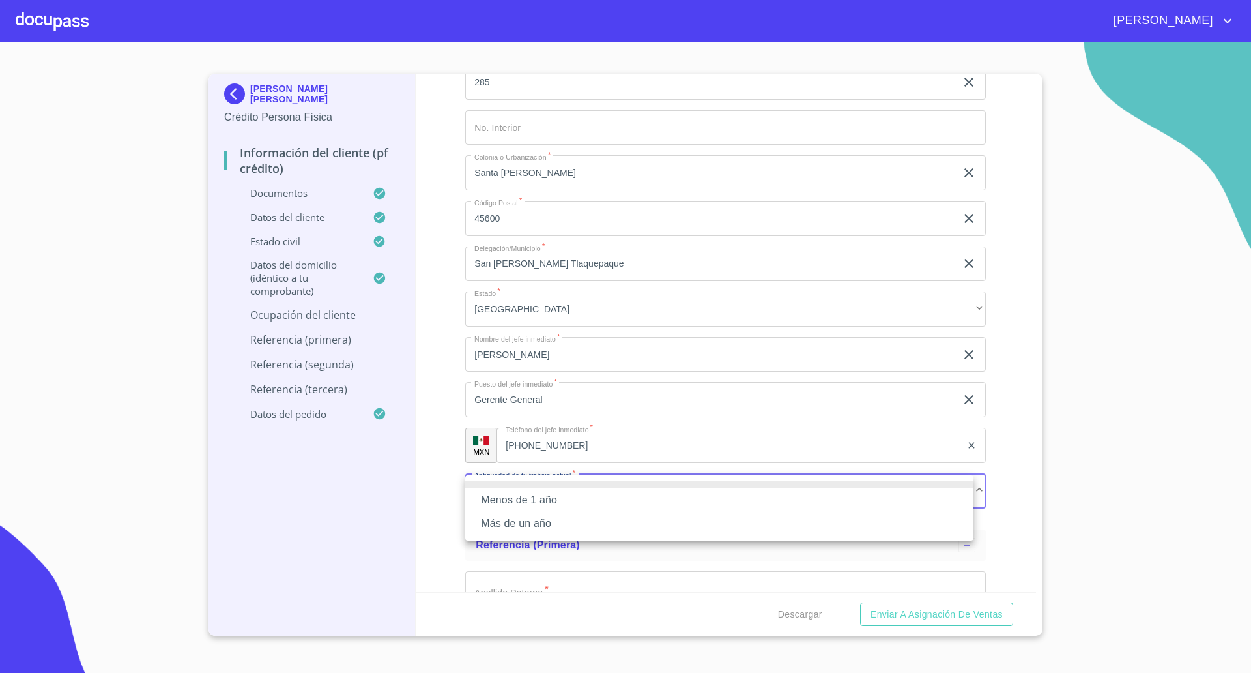
click at [519, 517] on li "Más de un año" at bounding box center [719, 523] width 508 height 23
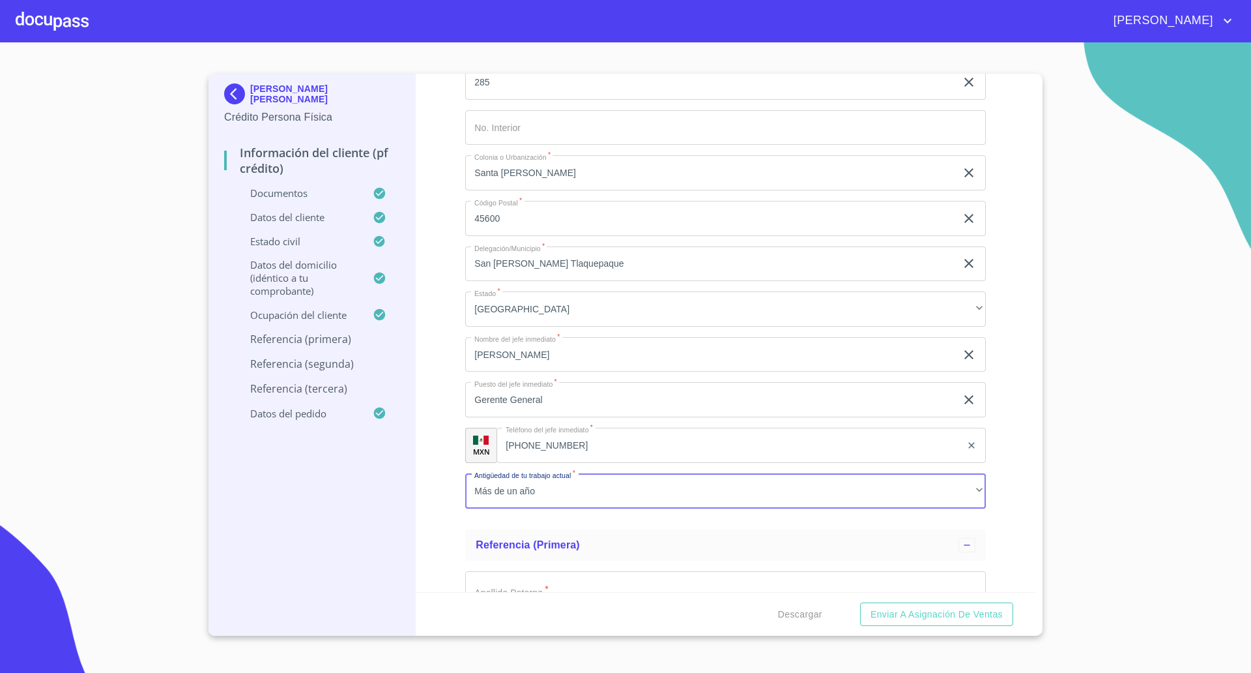
click at [439, 488] on div "Información del cliente (PF crédito) Documentos Documento de identificación   *…" at bounding box center [726, 333] width 621 height 518
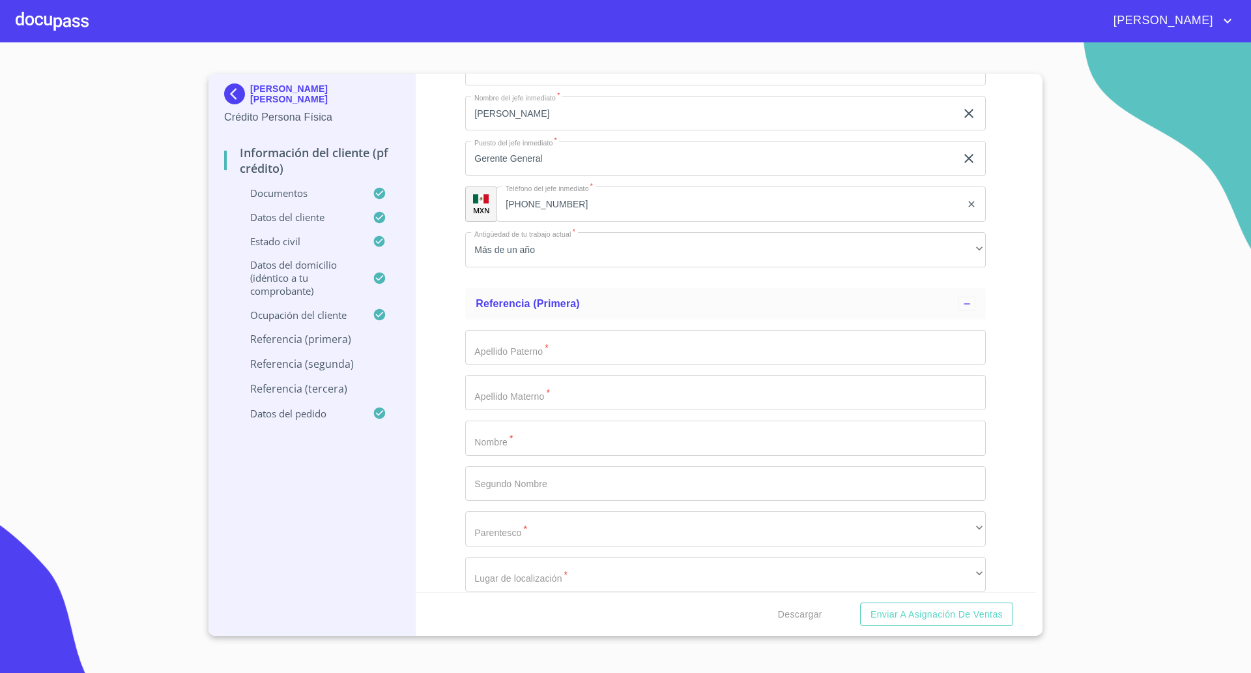
scroll to position [6762, 0]
type input "[PERSON_NAME]"
type input "[GEOGRAPHIC_DATA]"
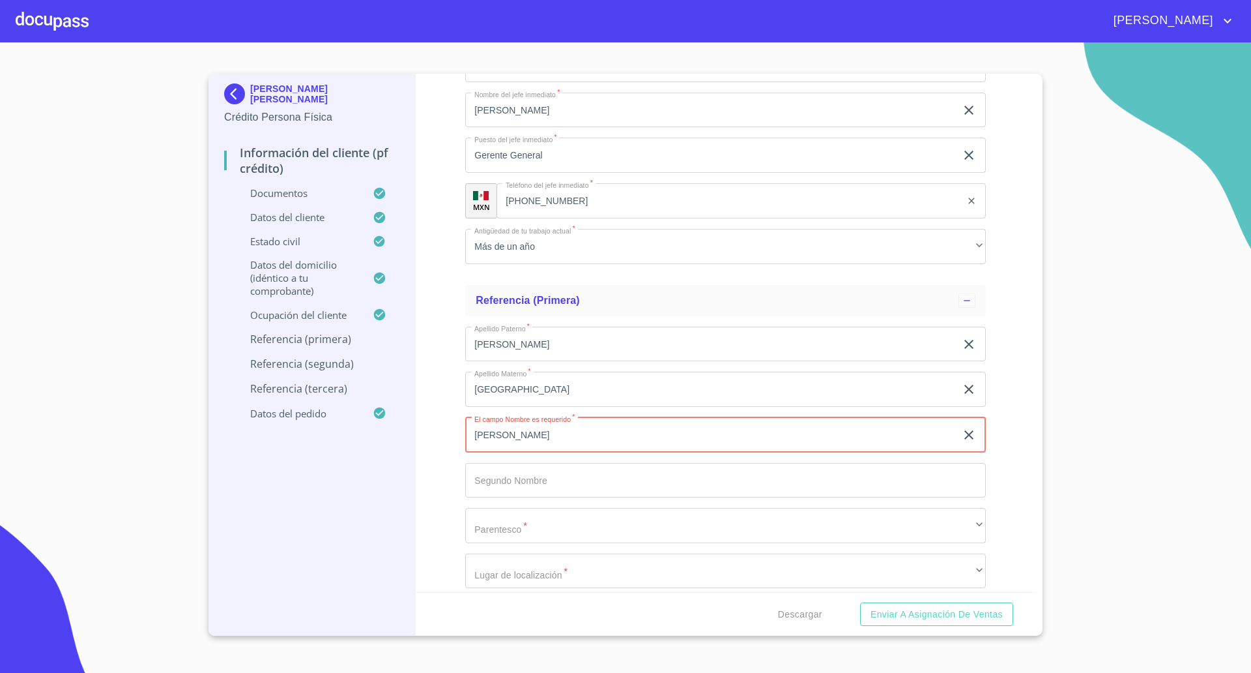
type input "[PERSON_NAME]"
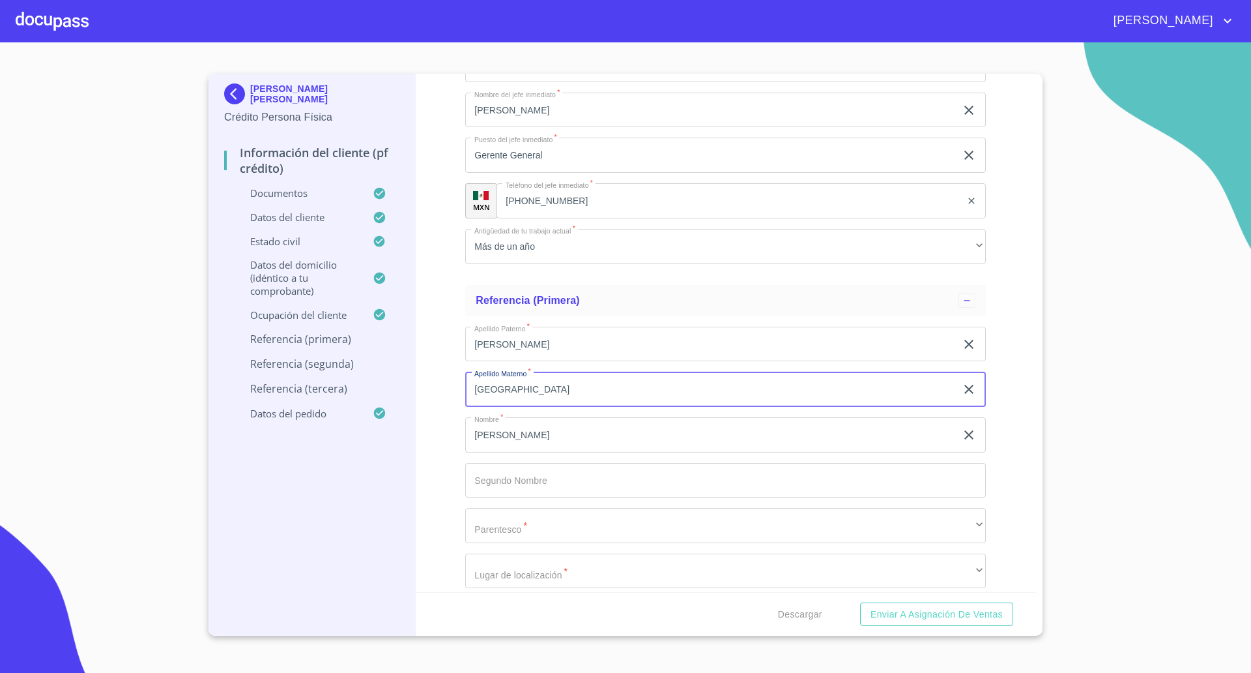
drag, startPoint x: 537, startPoint y: 391, endPoint x: 412, endPoint y: 377, distance: 126.0
click at [425, 370] on div "Información del cliente (PF crédito) Documentos Documento de identificación   *…" at bounding box center [726, 333] width 621 height 518
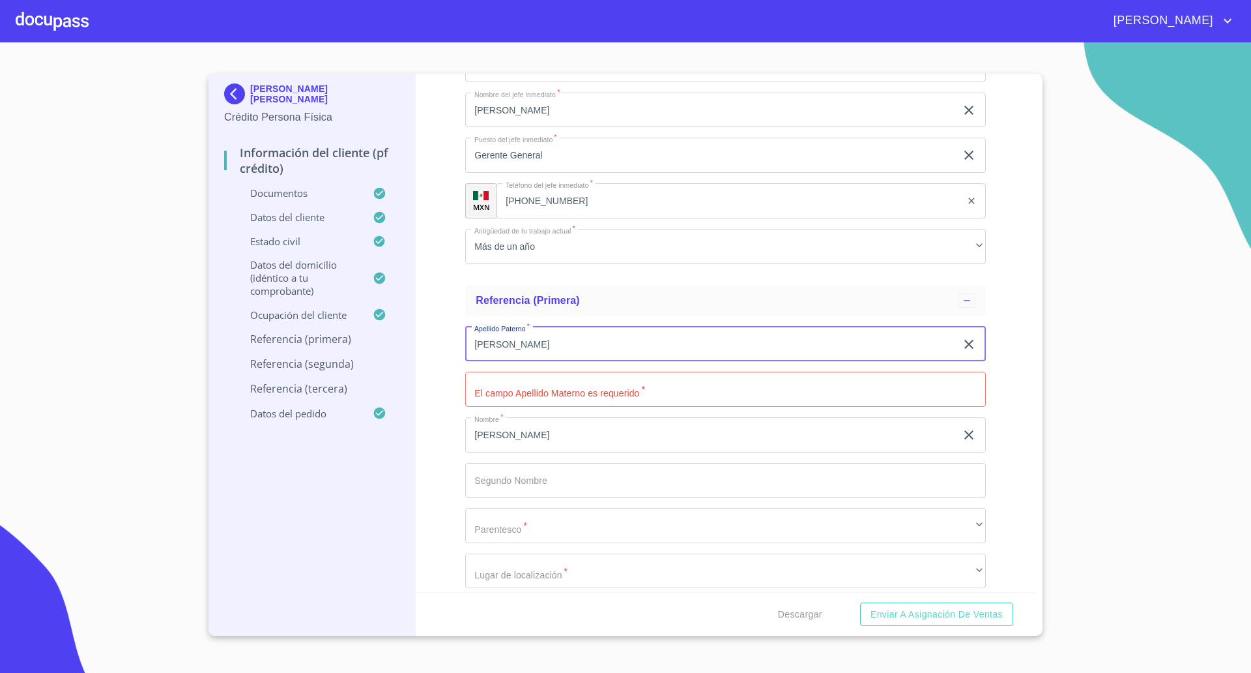
drag, startPoint x: 501, startPoint y: 343, endPoint x: 450, endPoint y: 341, distance: 50.9
click at [450, 341] on div "Información del cliente (PF crédito) Documentos Documento de identificación   *…" at bounding box center [726, 333] width 621 height 518
type input "[GEOGRAPHIC_DATA]"
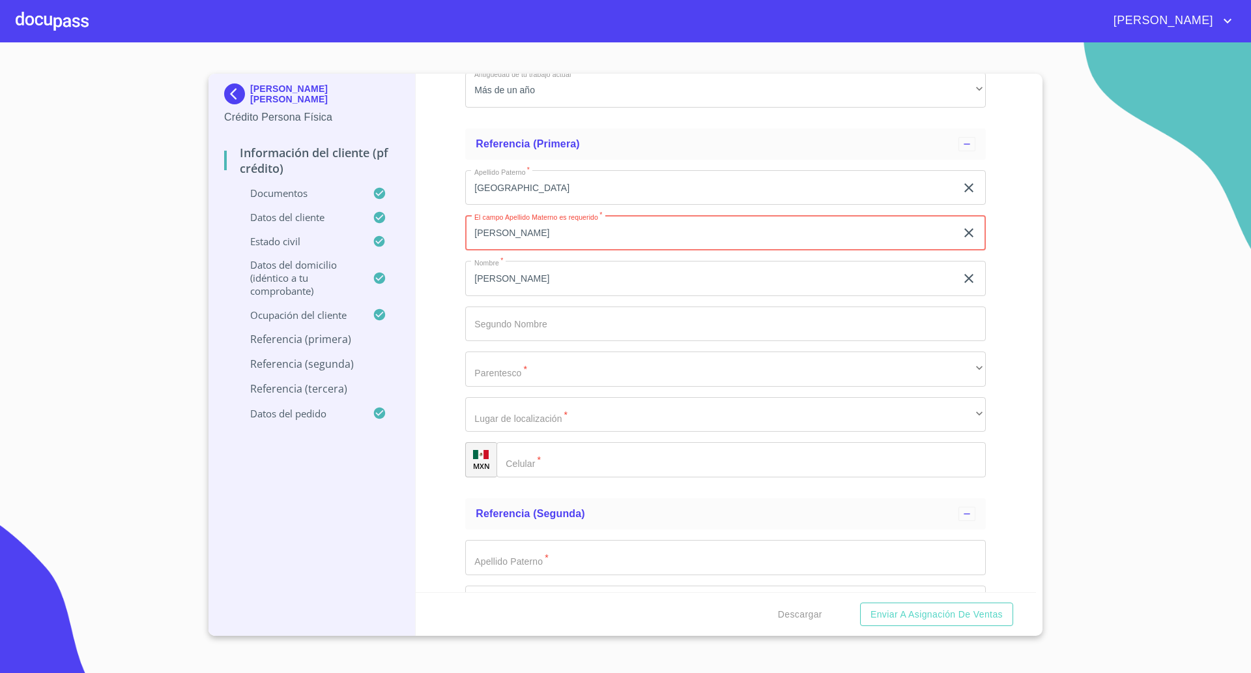
scroll to position [6925, 0]
type input "[PERSON_NAME]"
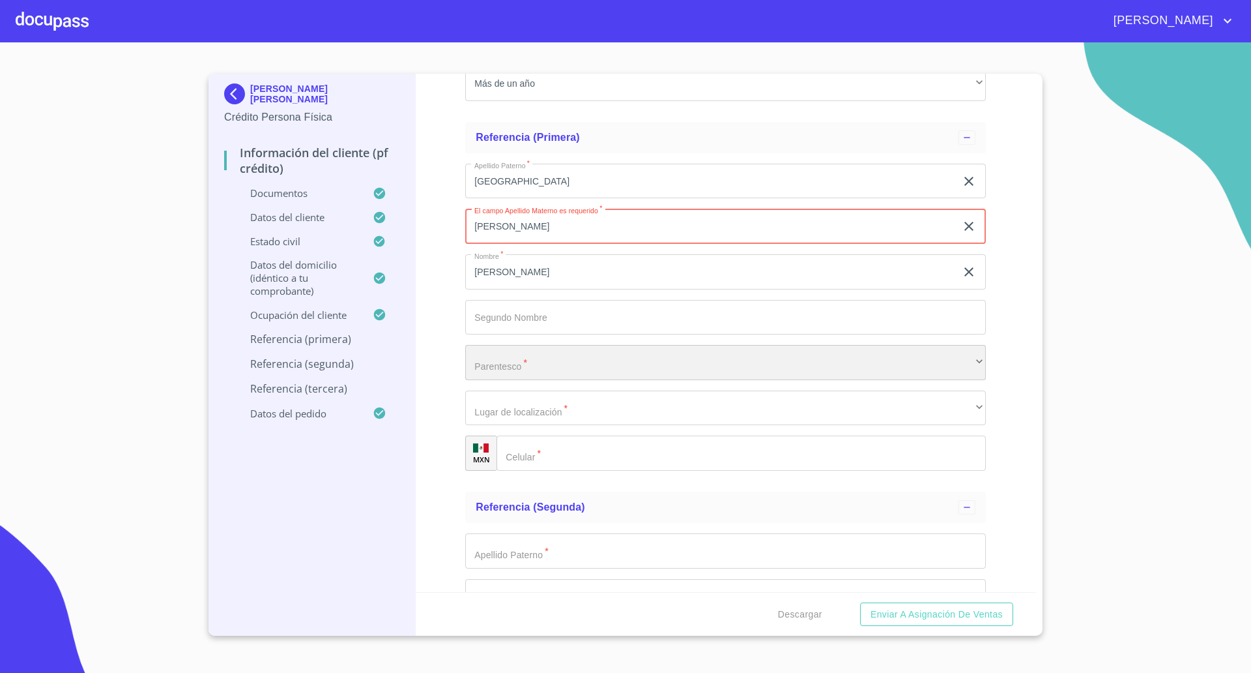
click at [530, 367] on div "​" at bounding box center [725, 362] width 521 height 35
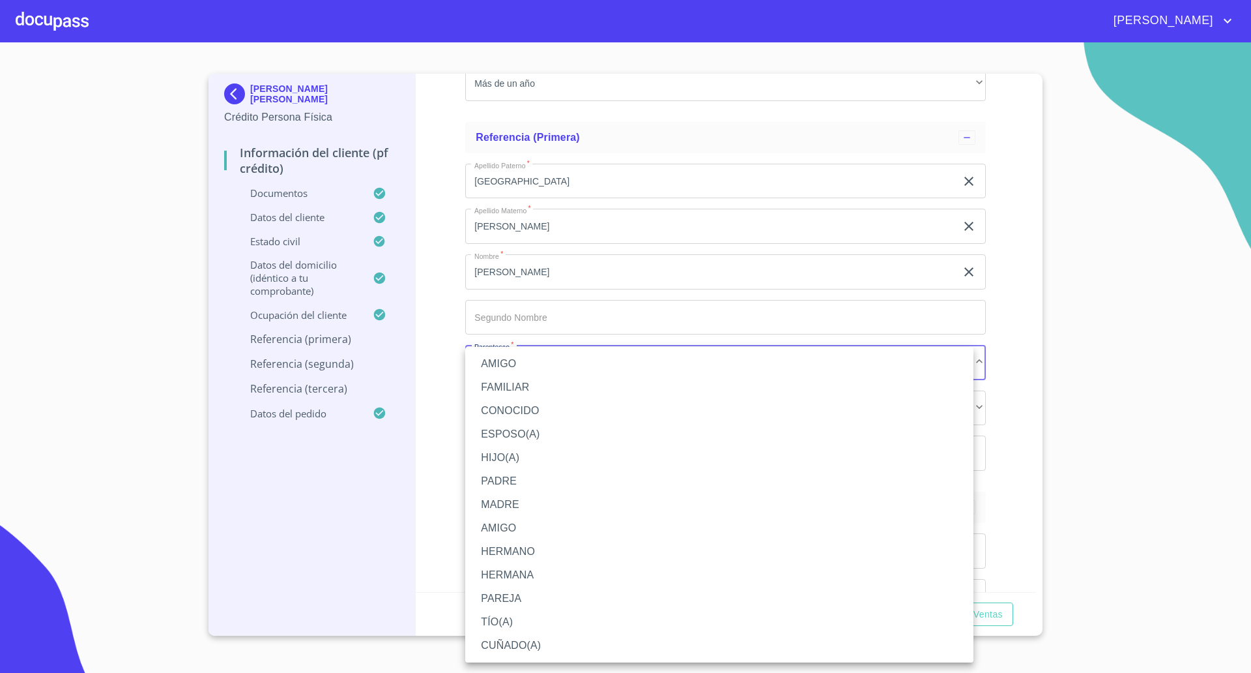
click at [523, 371] on li "AMIGO" at bounding box center [719, 363] width 508 height 23
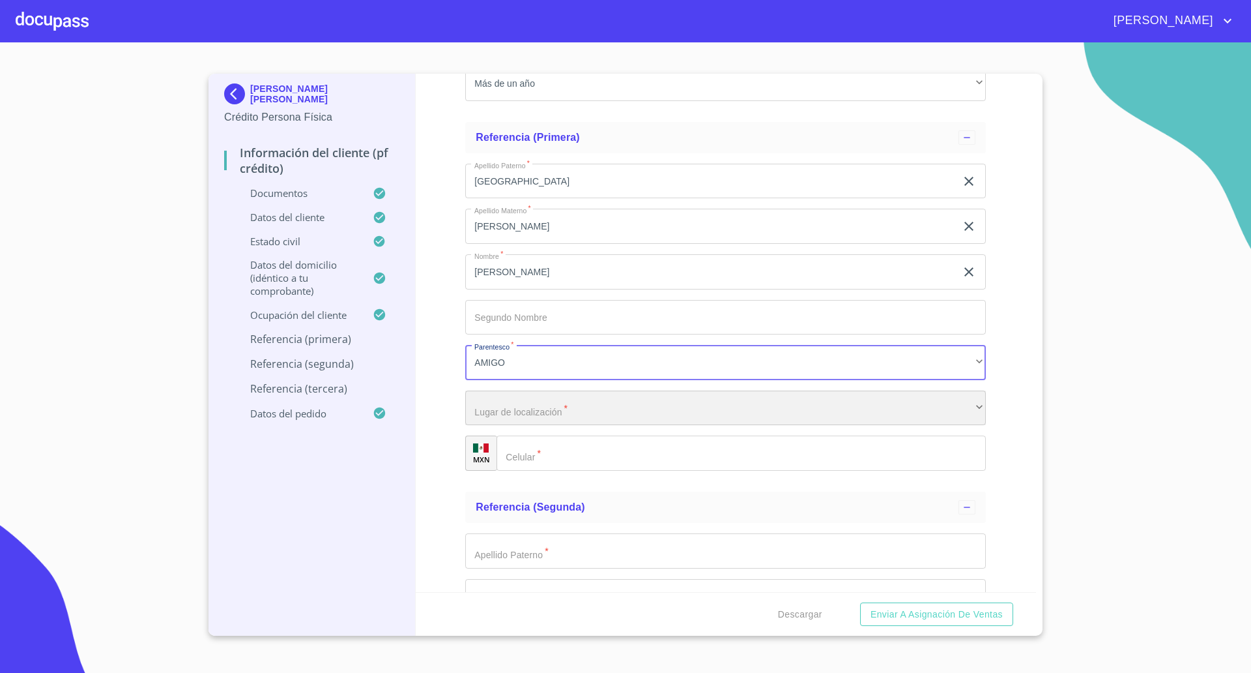
click at [536, 413] on div "​" at bounding box center [725, 407] width 521 height 35
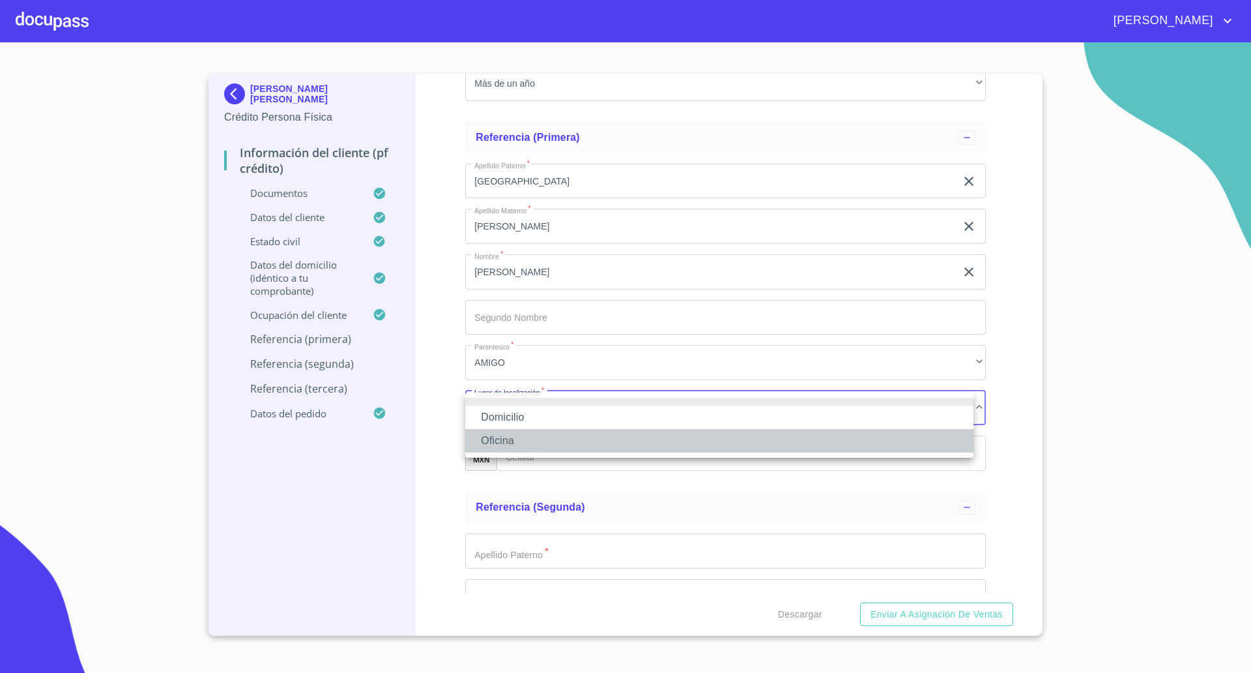
click at [535, 439] on li "Oficina" at bounding box center [719, 440] width 508 height 23
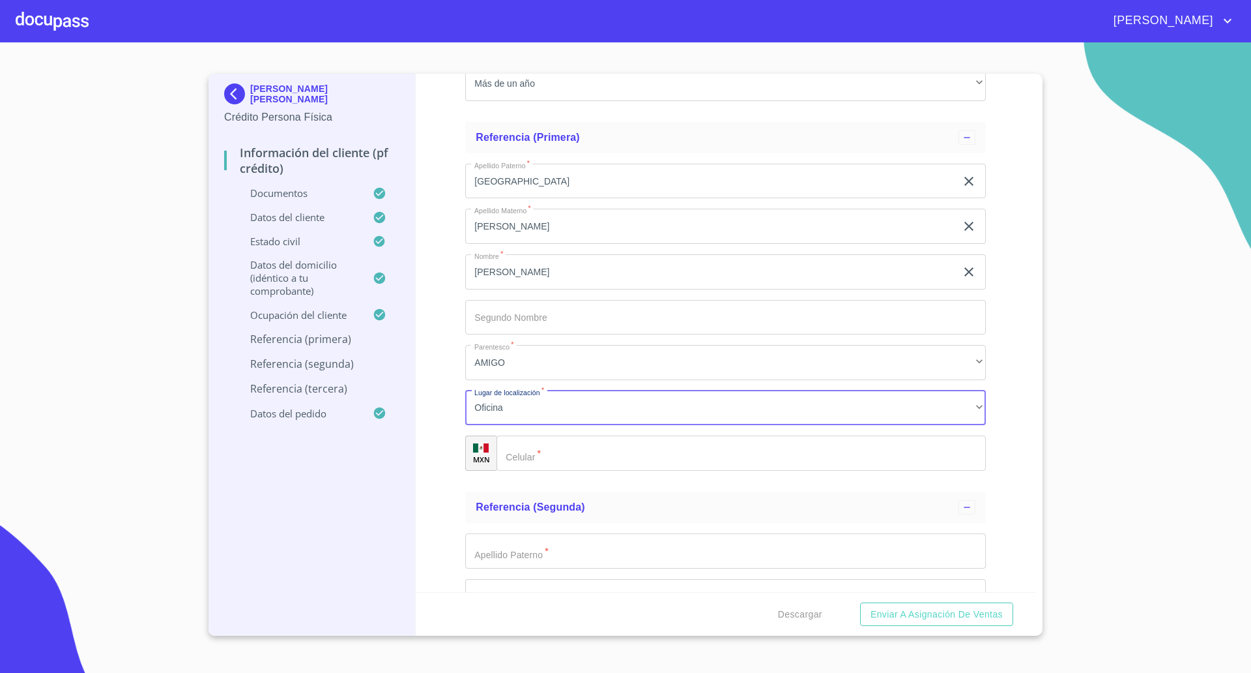
click at [576, 451] on input "Documento de identificación   *" at bounding box center [741, 452] width 489 height 35
click at [599, 460] on input "Documento de identificación   *" at bounding box center [741, 452] width 489 height 35
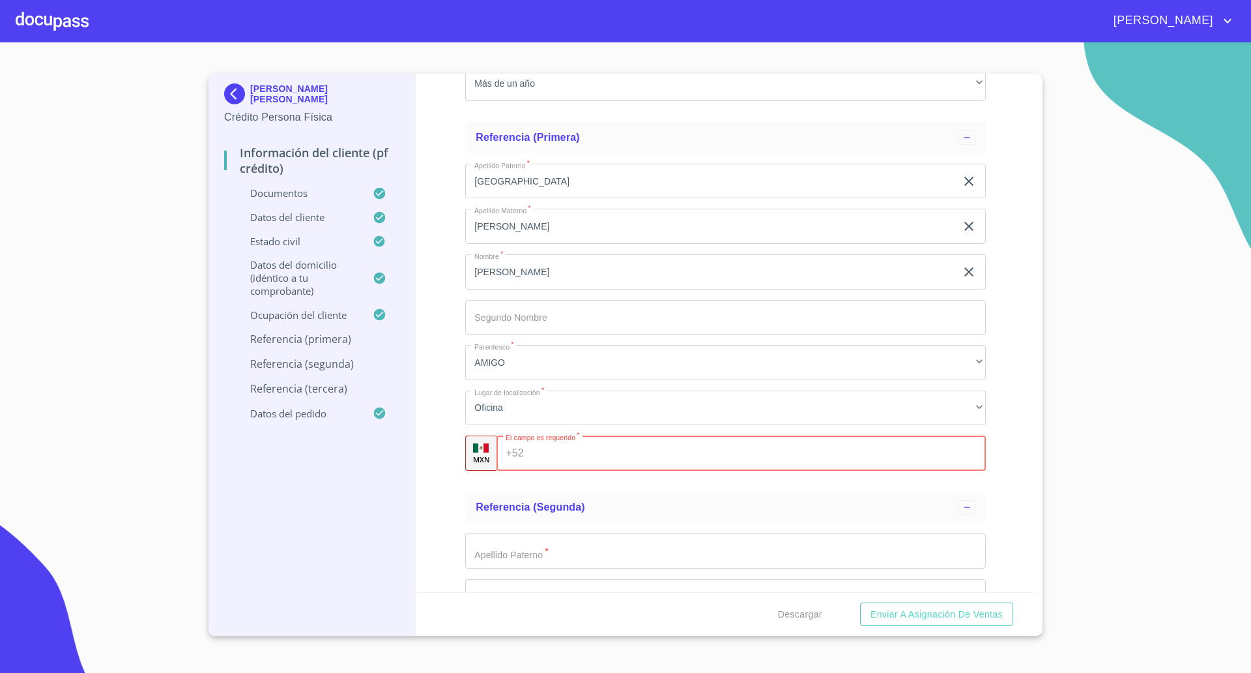
paste input "[PHONE_NUMBER]"
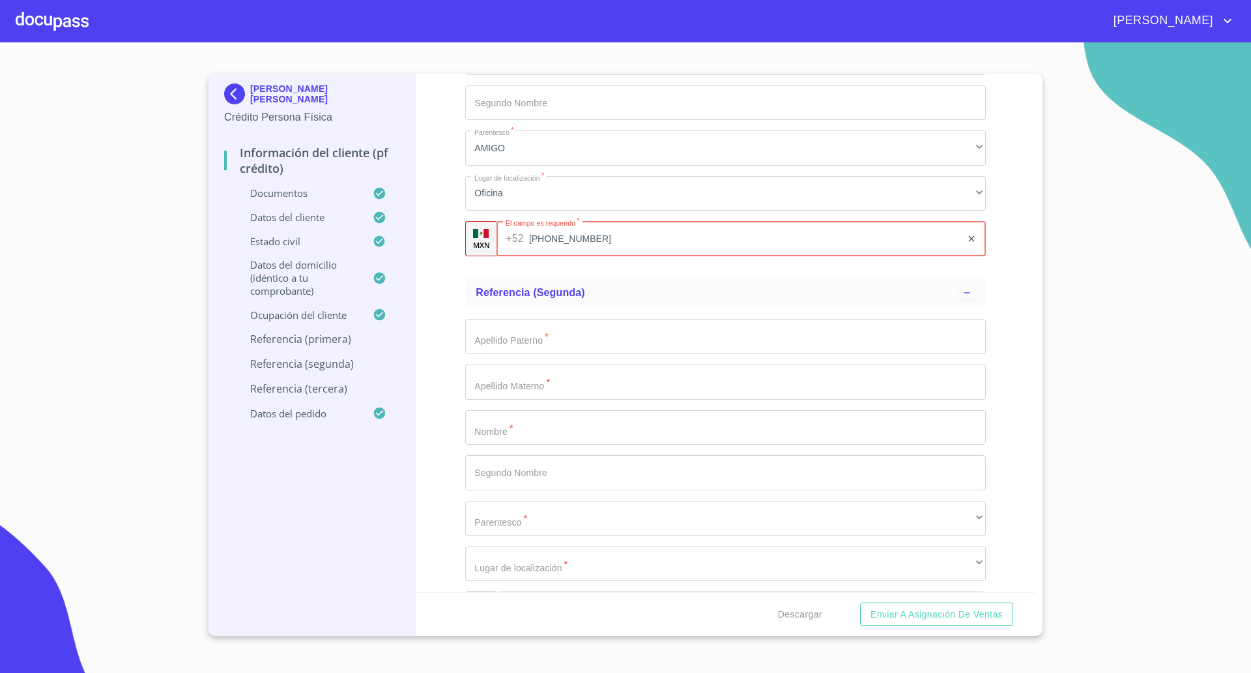
scroll to position [7251, 0]
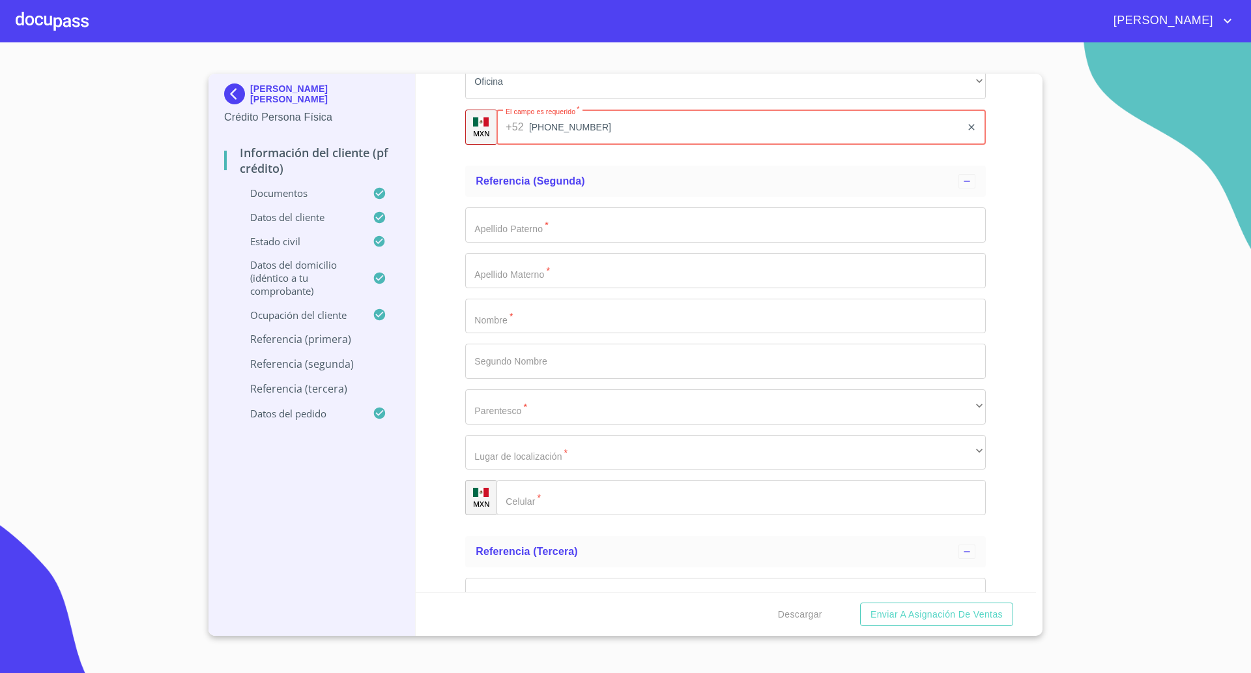
type input "[PHONE_NUMBER]"
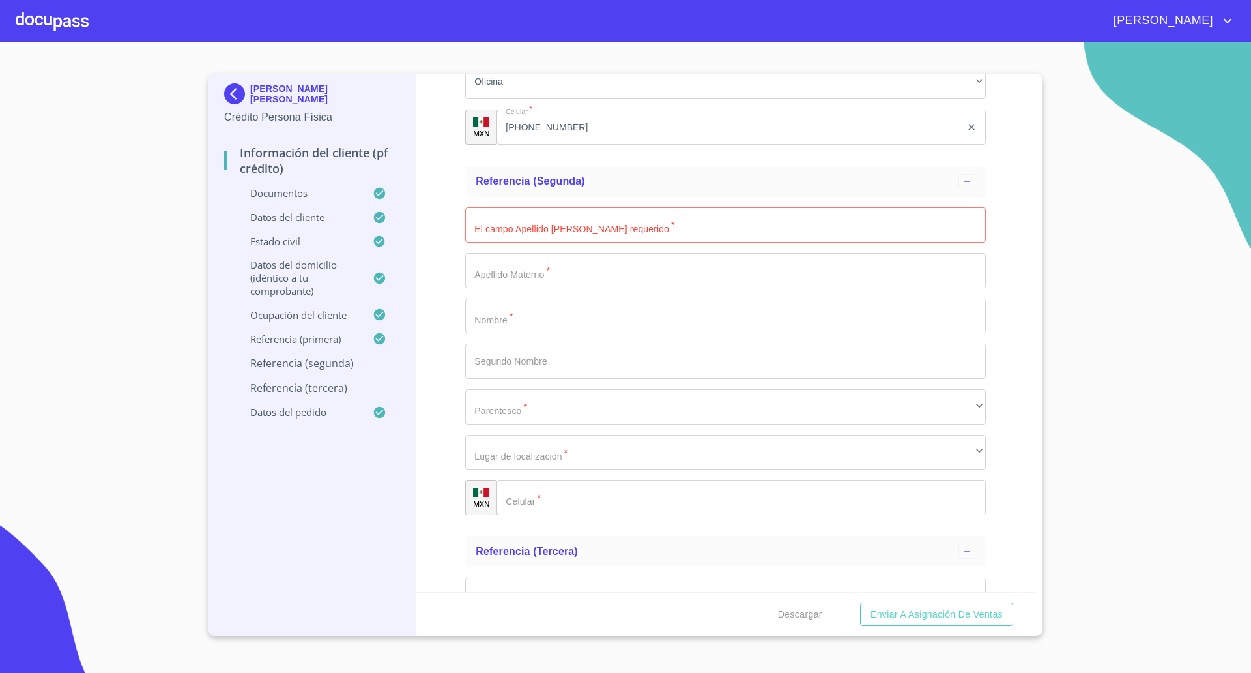
click at [531, 230] on input "Documento de identificación   *" at bounding box center [725, 224] width 521 height 35
type input "e"
type input "[PERSON_NAME]"
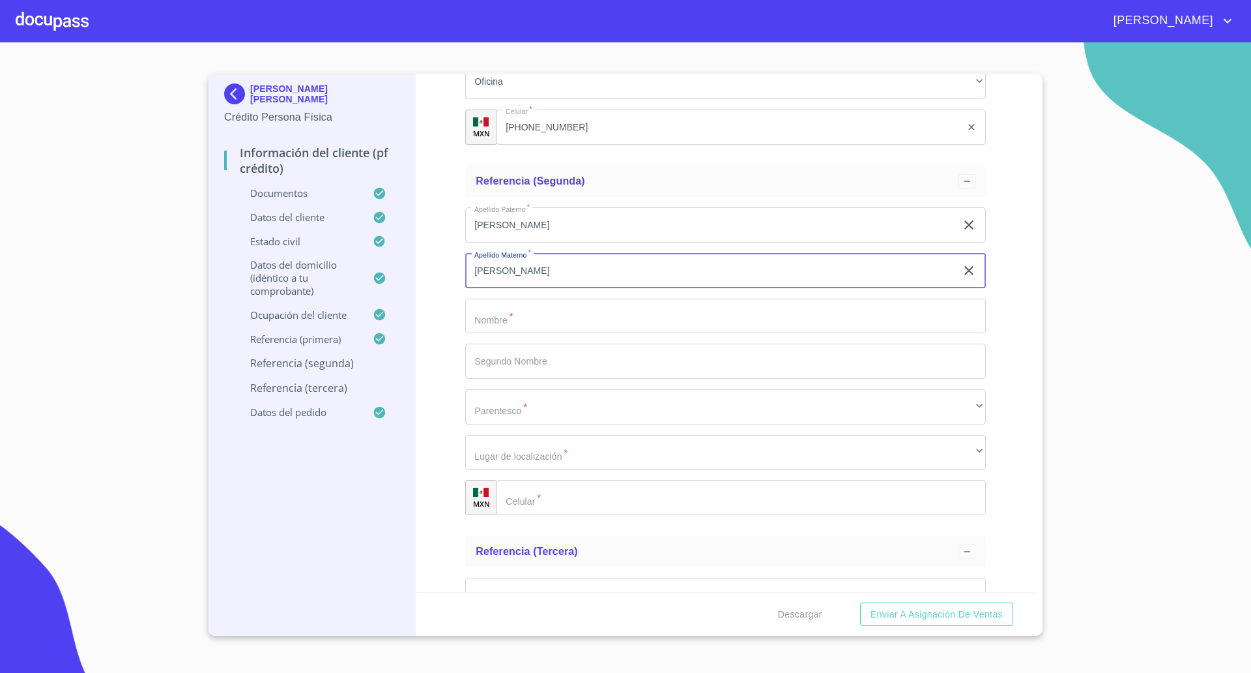
type input "[PERSON_NAME]"
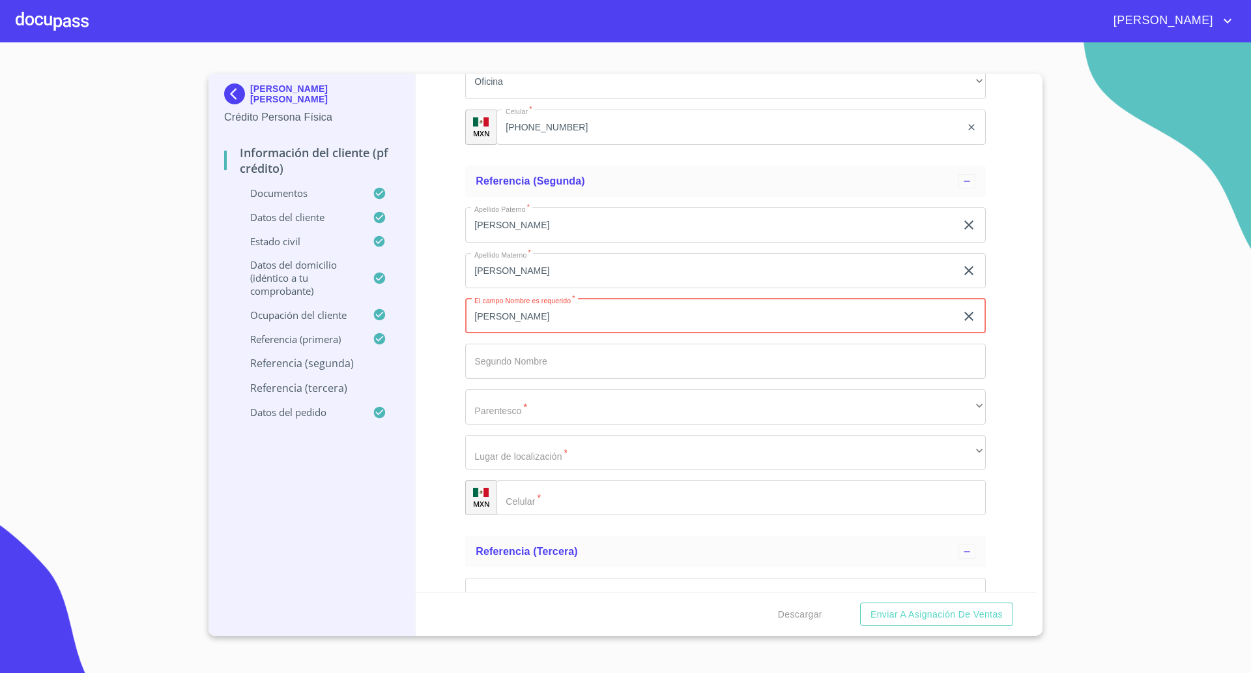
type input "[PERSON_NAME]"
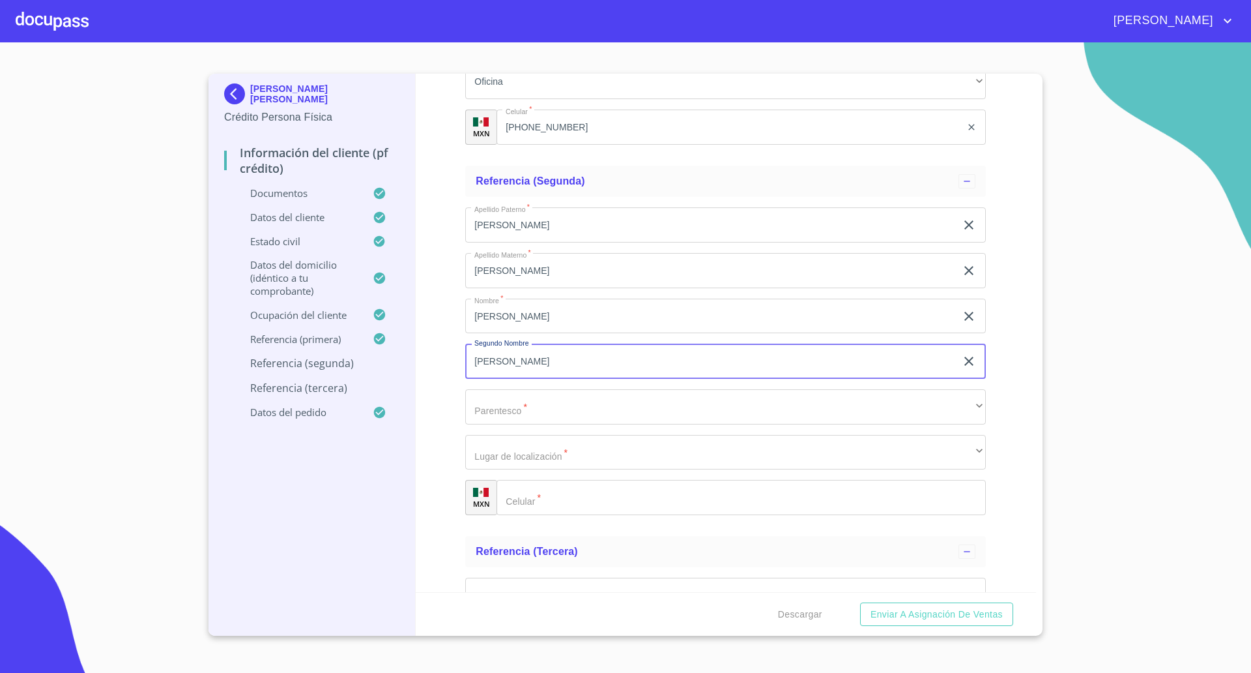
type input "[PERSON_NAME]"
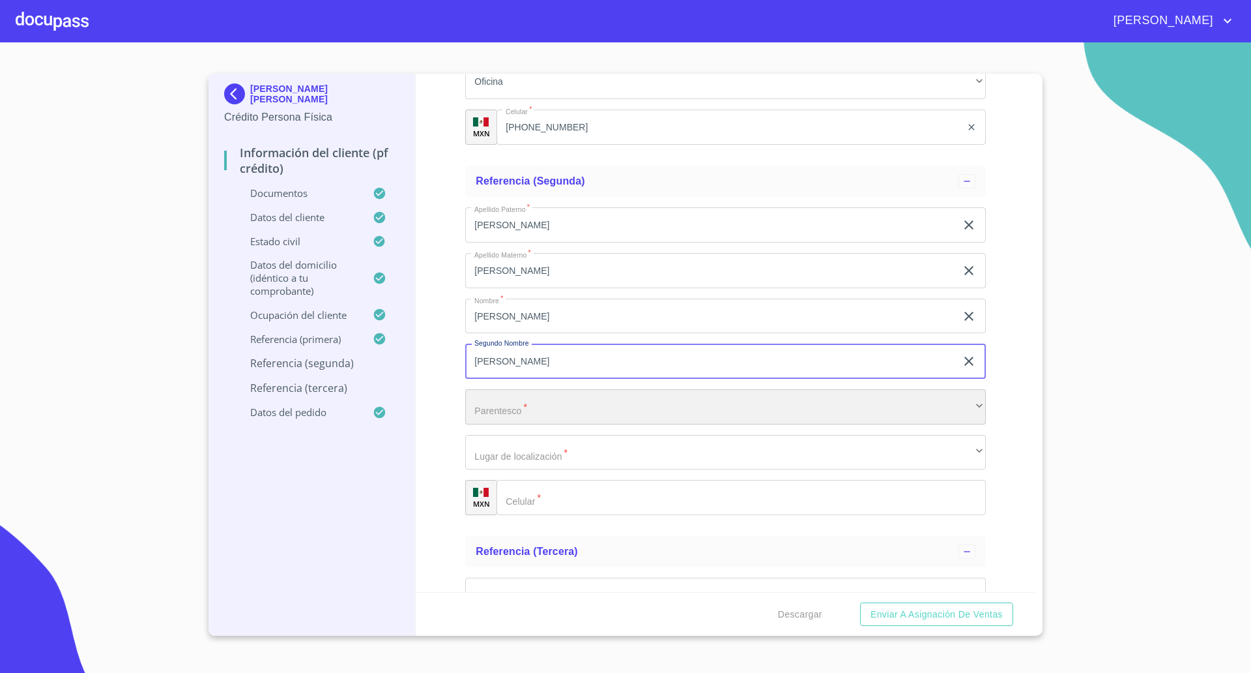
click at [553, 415] on div "​" at bounding box center [725, 406] width 521 height 35
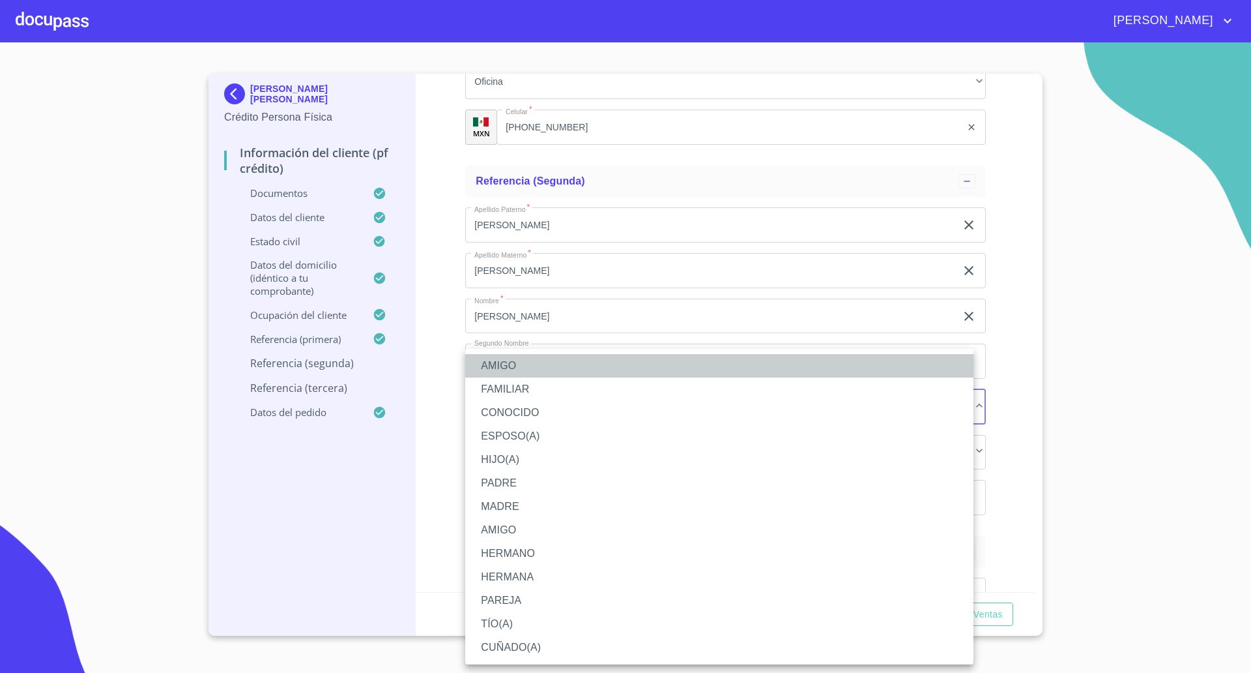
click at [502, 364] on li "AMIGO" at bounding box center [719, 365] width 508 height 23
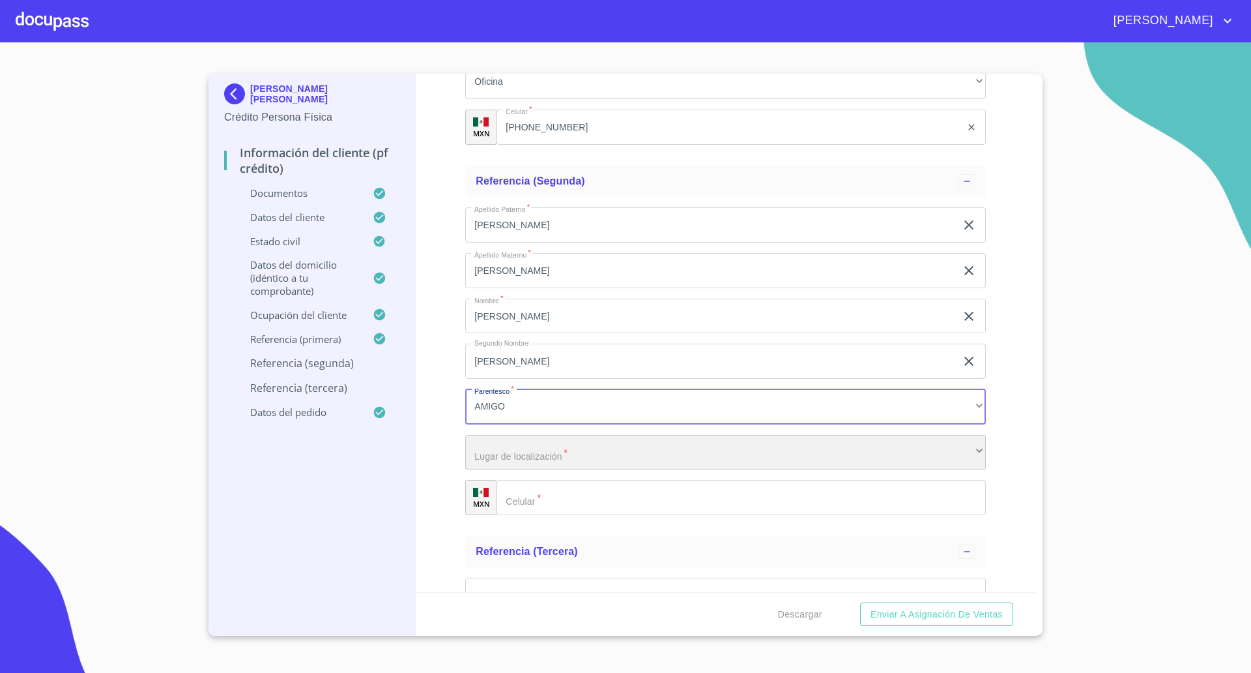
click at [539, 452] on div "​" at bounding box center [725, 452] width 521 height 35
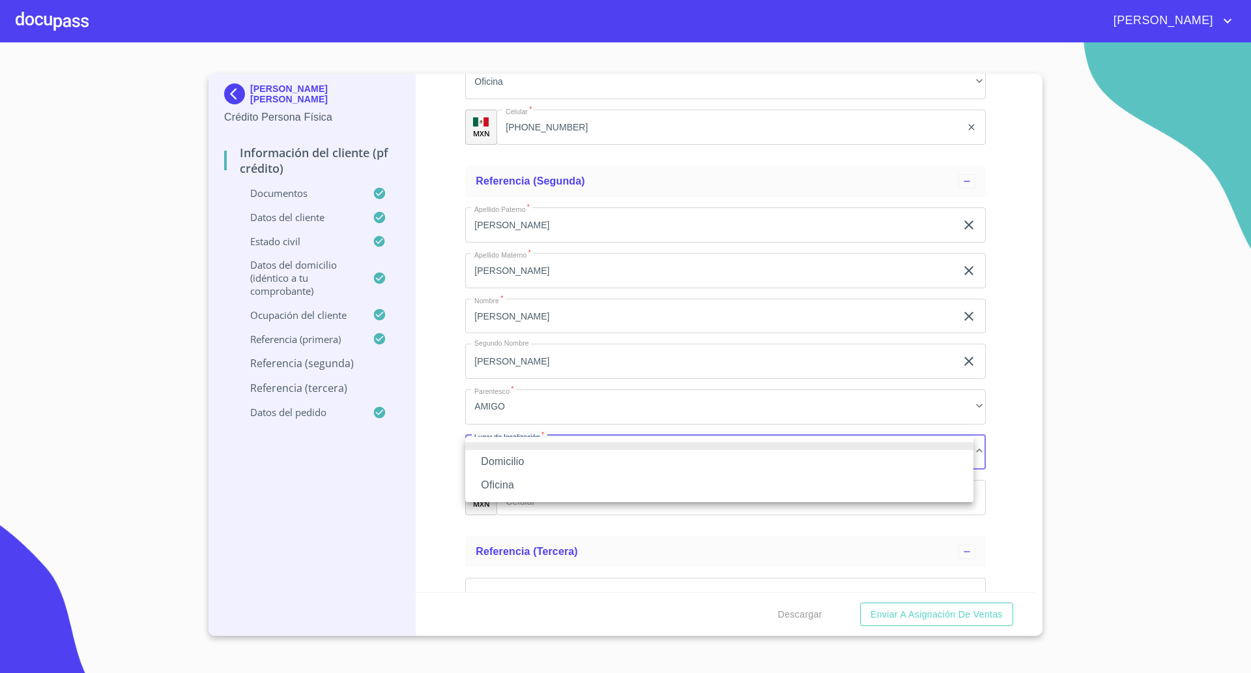
click at [508, 484] on li "Oficina" at bounding box center [719, 484] width 508 height 23
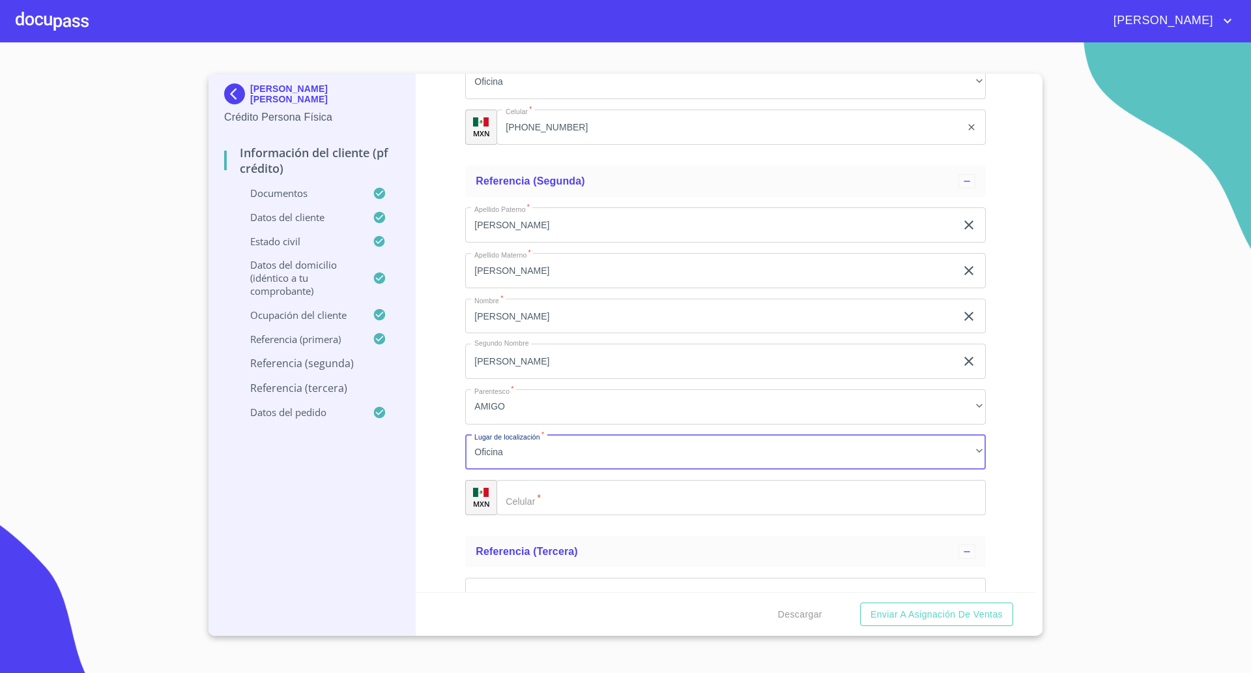
click at [612, 487] on input "Documento de identificación   *" at bounding box center [741, 497] width 489 height 35
click at [574, 506] on input "Documento de identificación   *" at bounding box center [741, 497] width 489 height 35
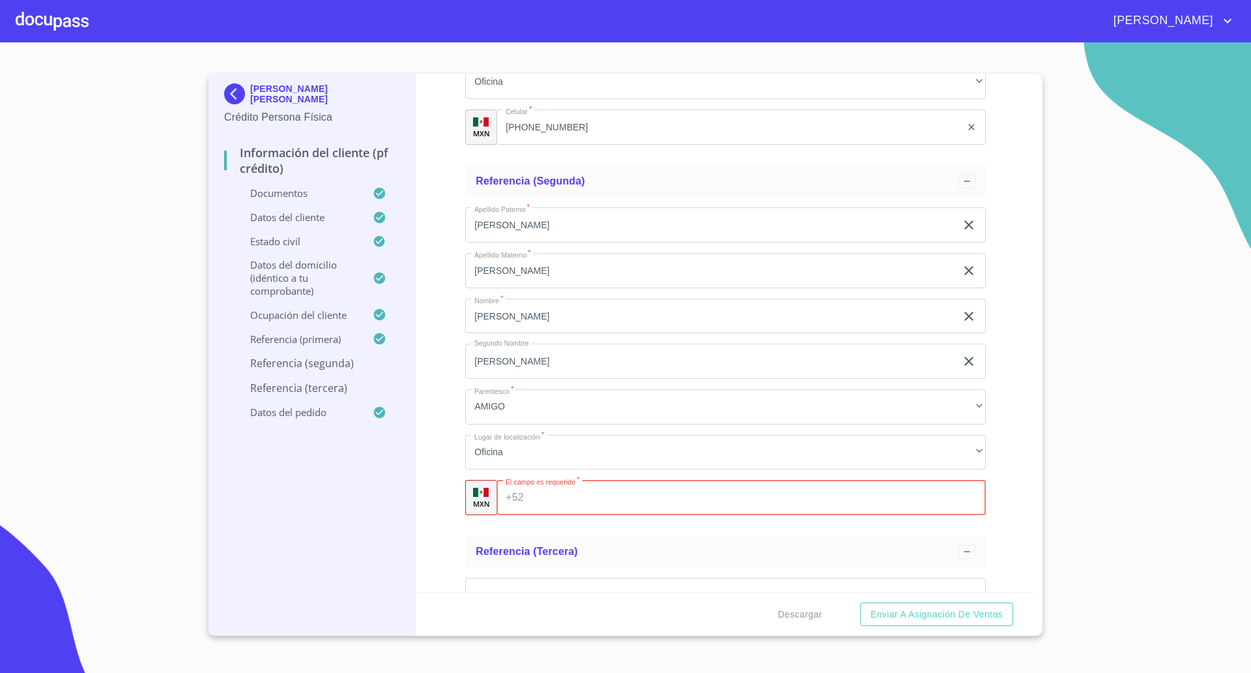
paste input "[PHONE_NUMBER]"
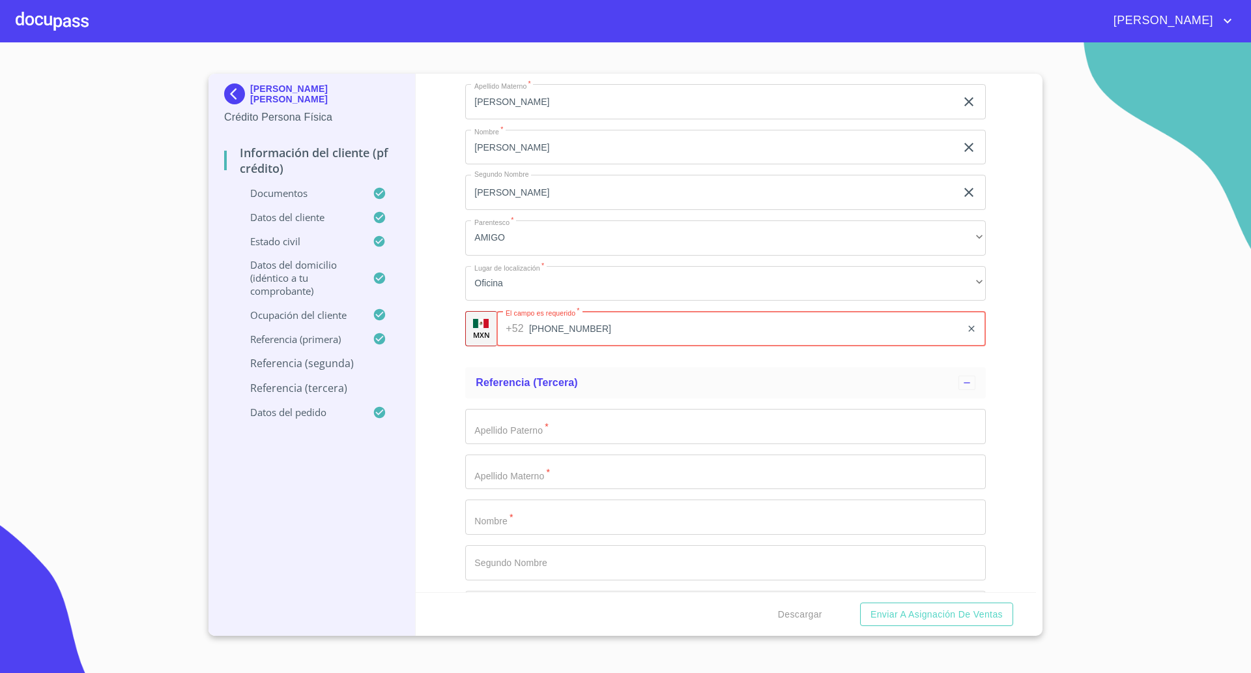
scroll to position [7495, 0]
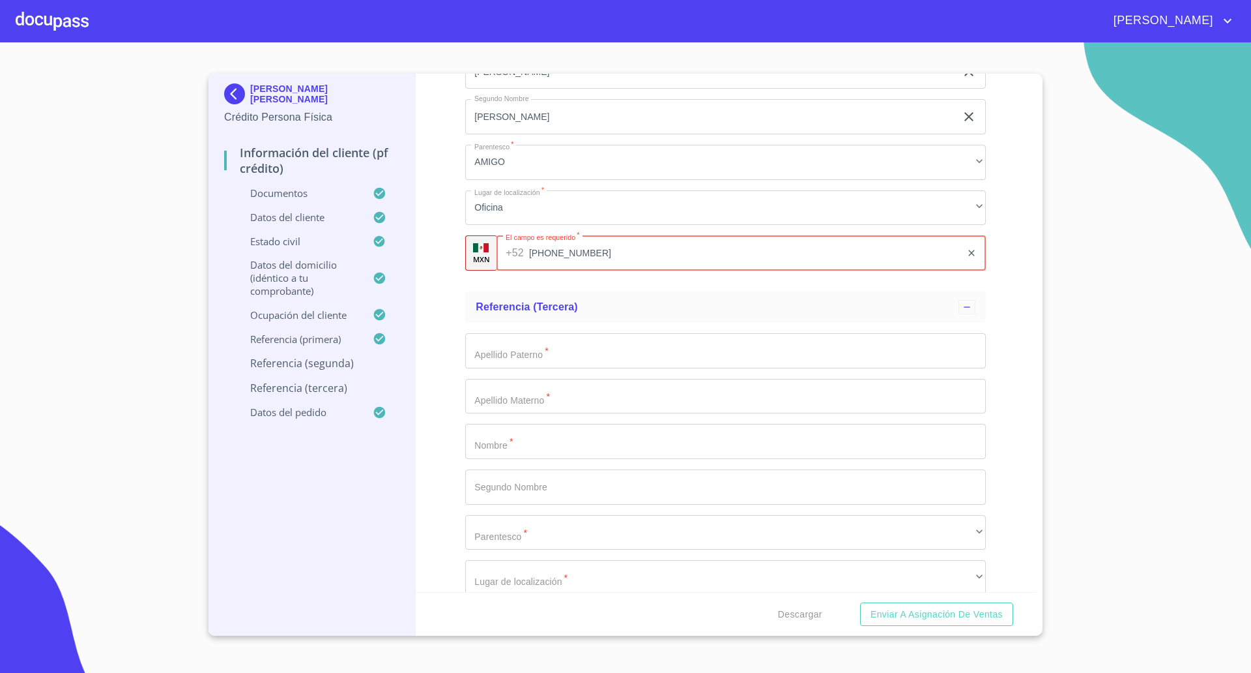
type input "[PHONE_NUMBER]"
click at [438, 332] on div "Información del cliente (PF crédito) Documentos Documento de identificación   *…" at bounding box center [726, 333] width 621 height 518
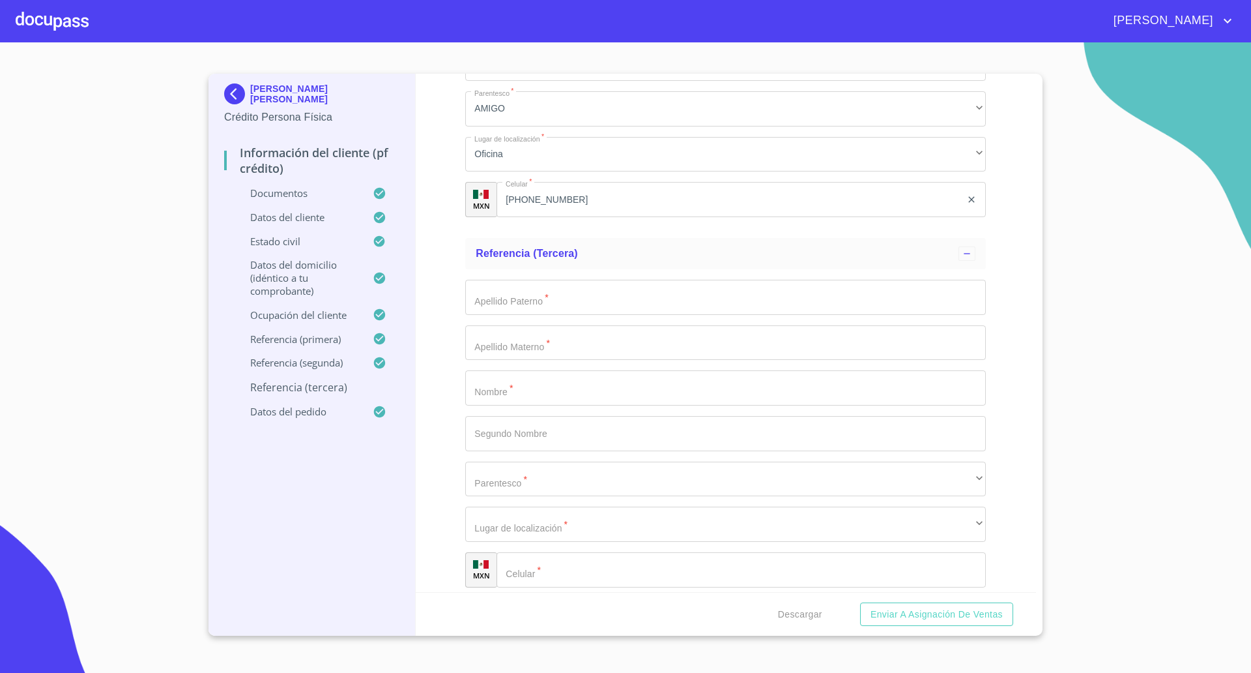
scroll to position [7576, 0]
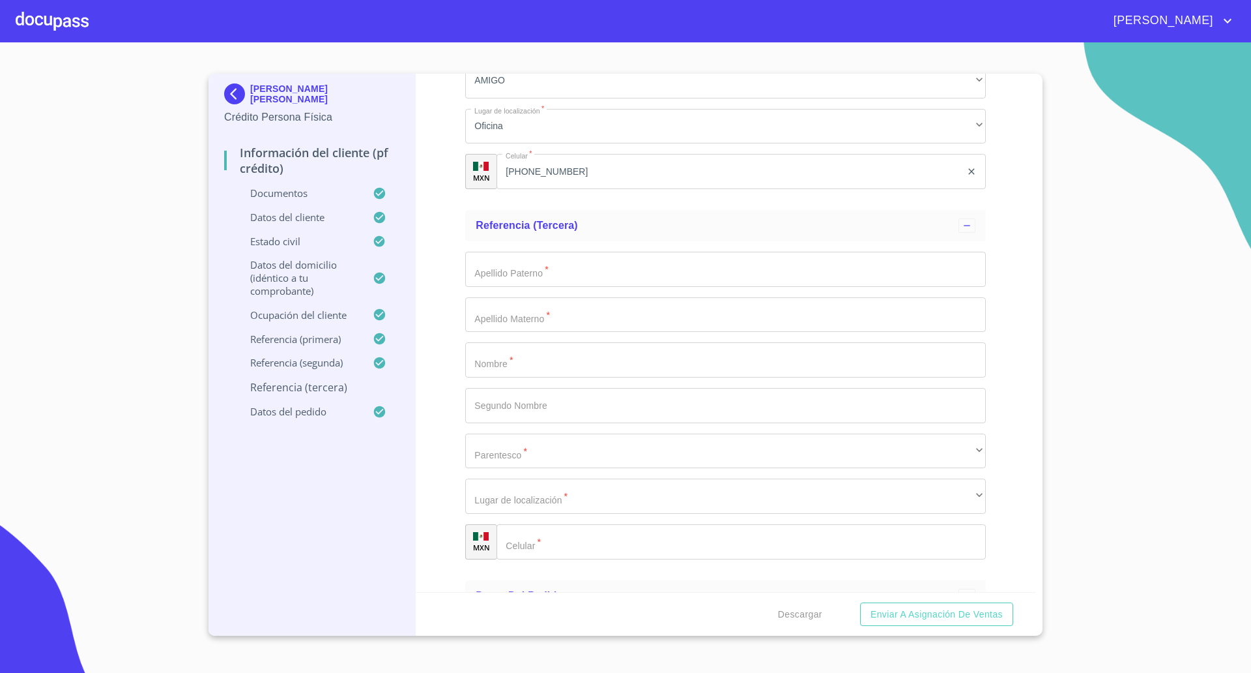
type input "[PERSON_NAME]"
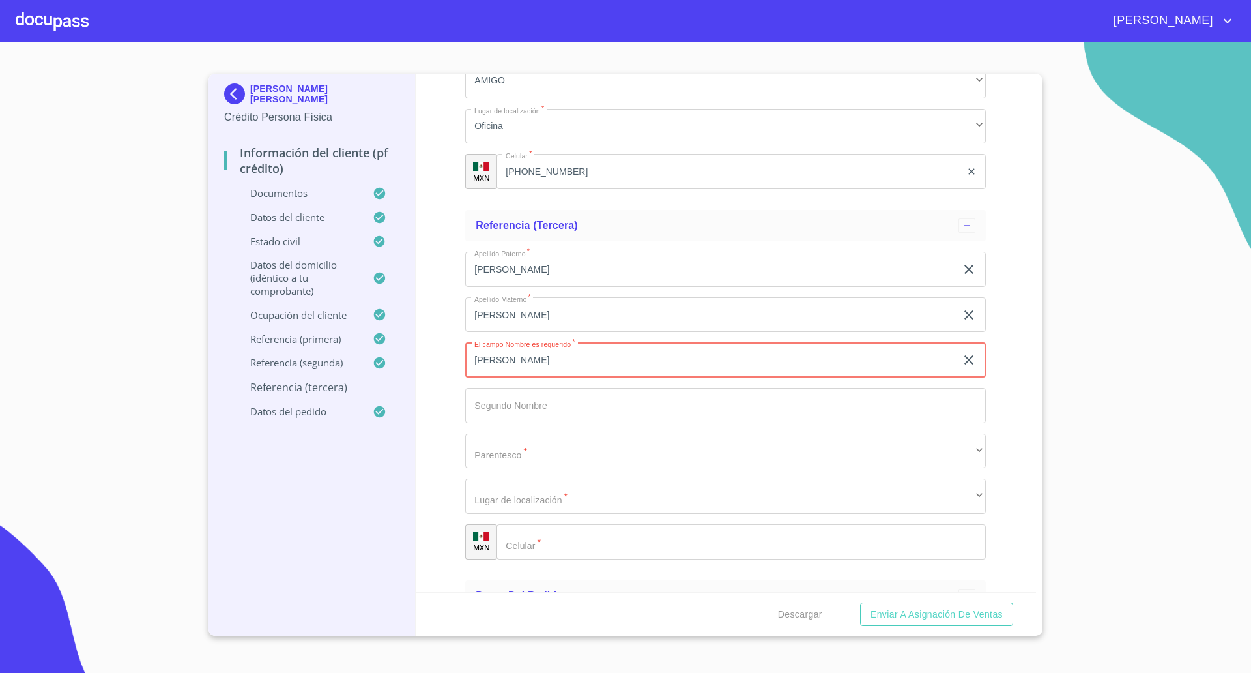
type input "[PERSON_NAME]"
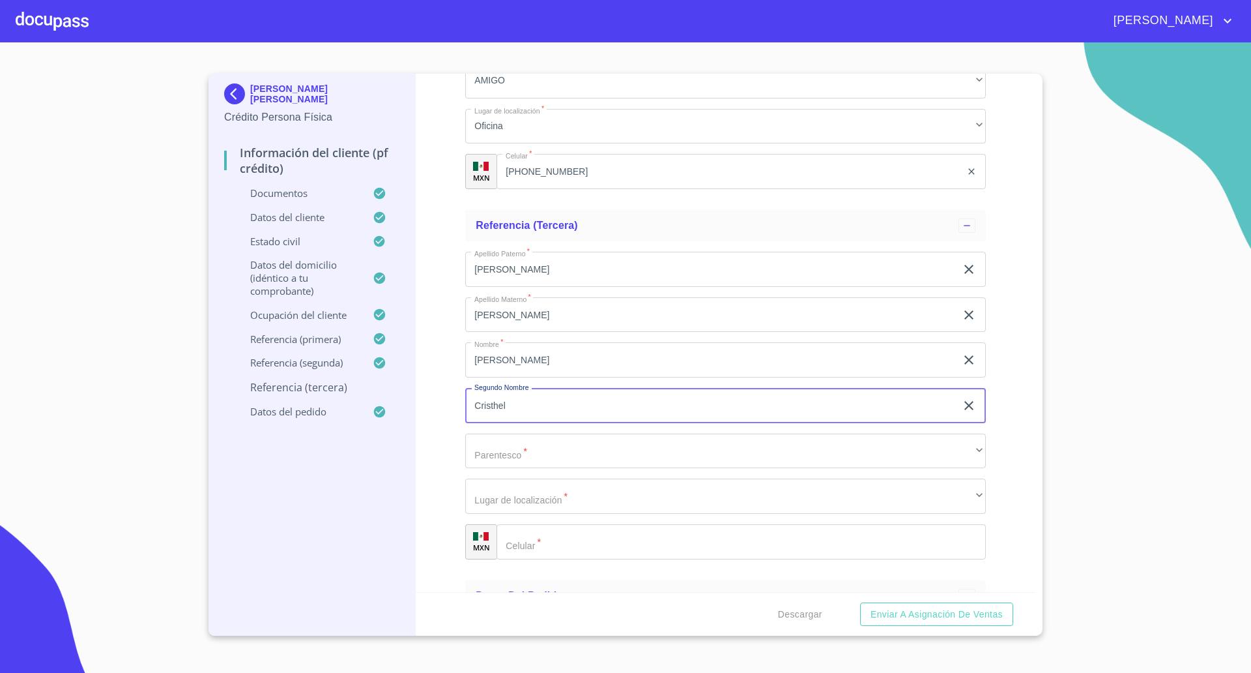
type input "Cristhel"
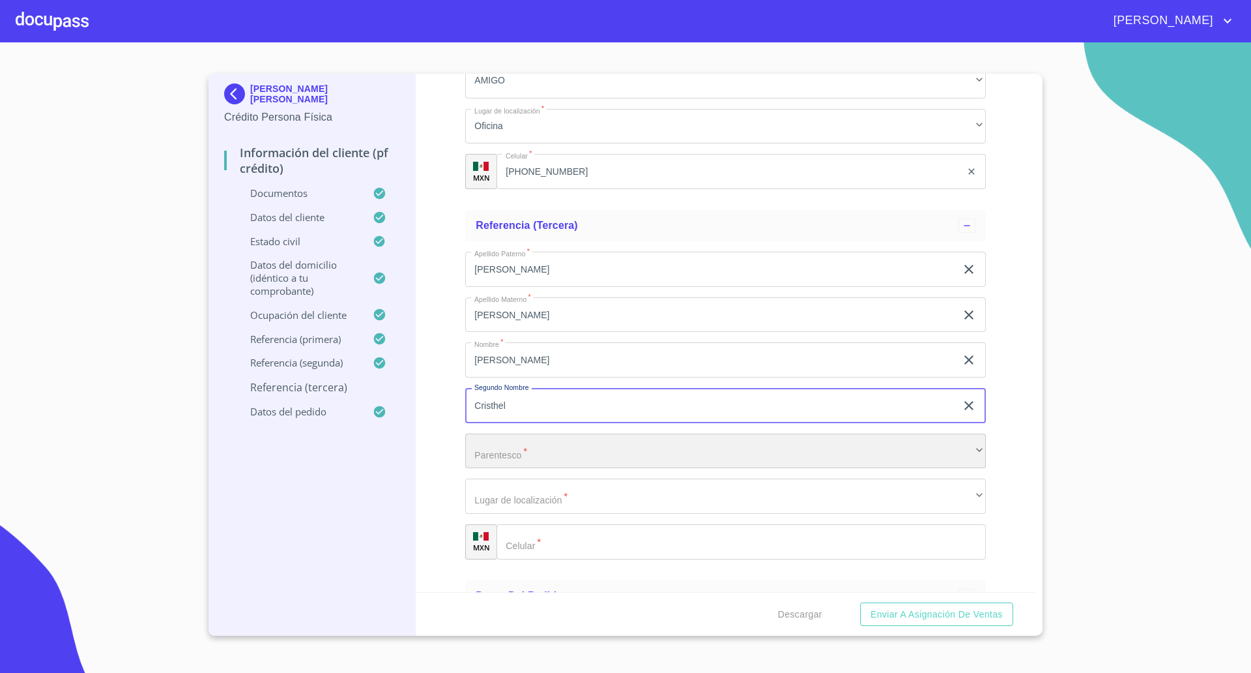
click at [537, 445] on div "​" at bounding box center [725, 450] width 521 height 35
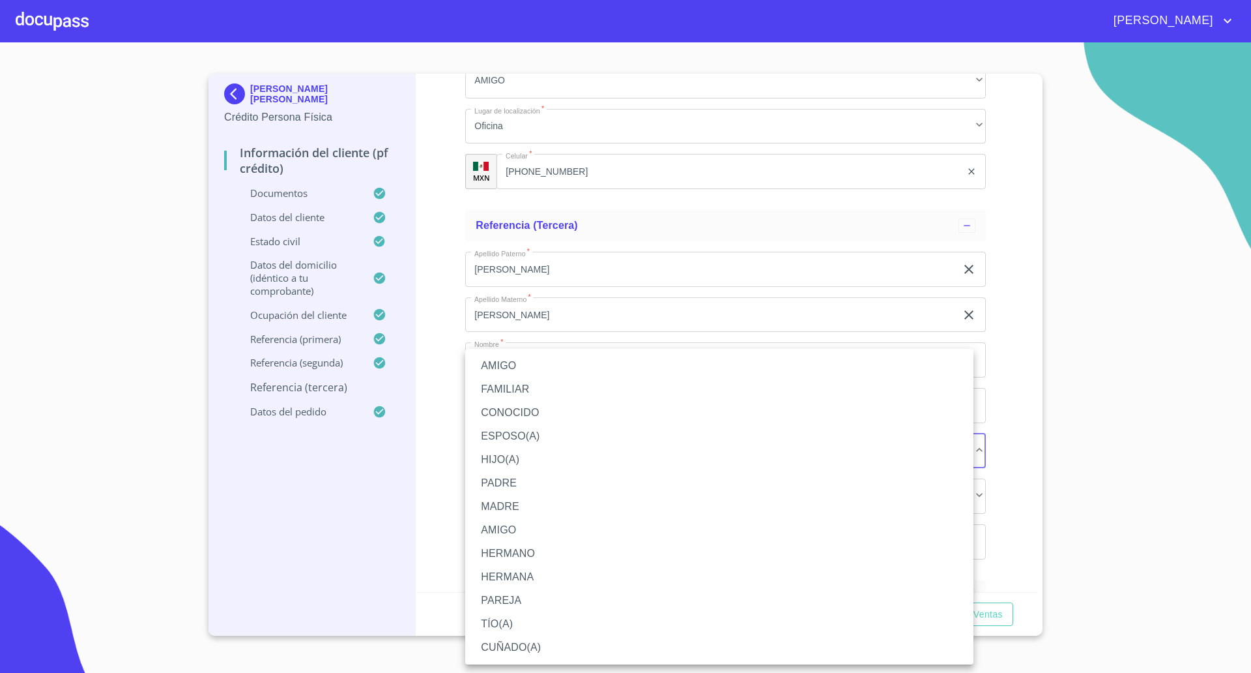
click at [508, 369] on li "AMIGO" at bounding box center [719, 365] width 508 height 23
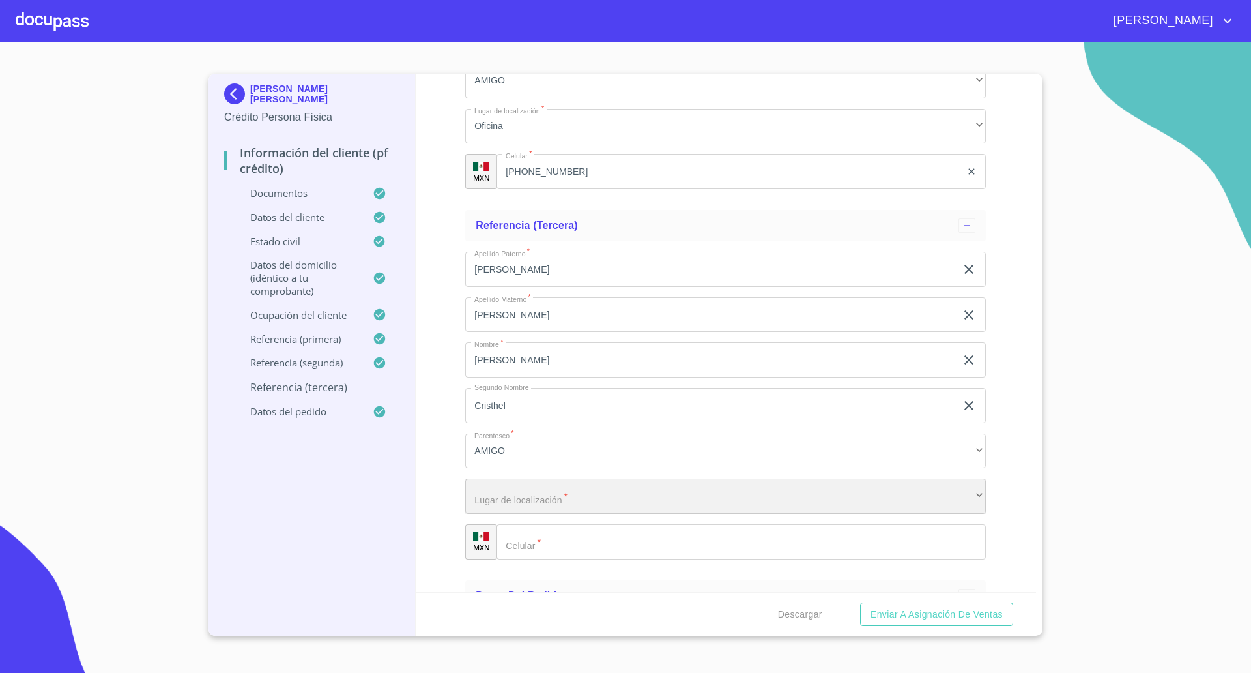
click at [585, 504] on div "​" at bounding box center [725, 495] width 521 height 35
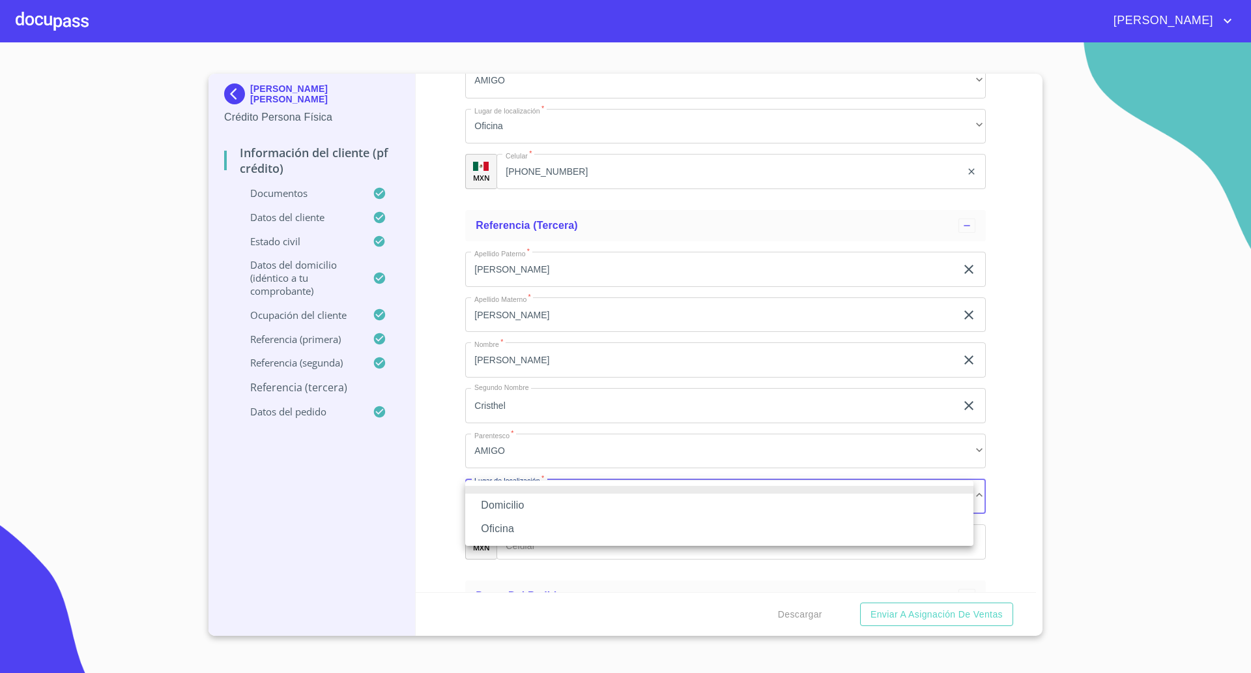
click at [527, 501] on li "Domicilio" at bounding box center [719, 504] width 508 height 23
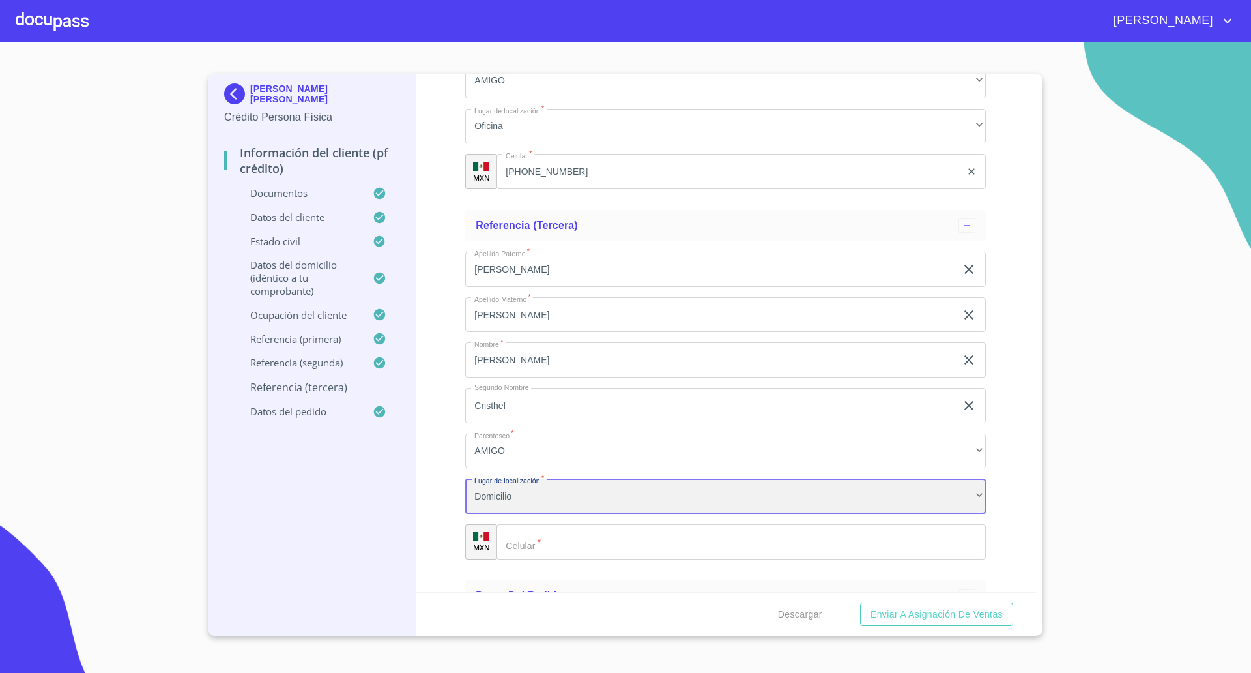
click at [541, 485] on div "Domicilio" at bounding box center [725, 495] width 521 height 35
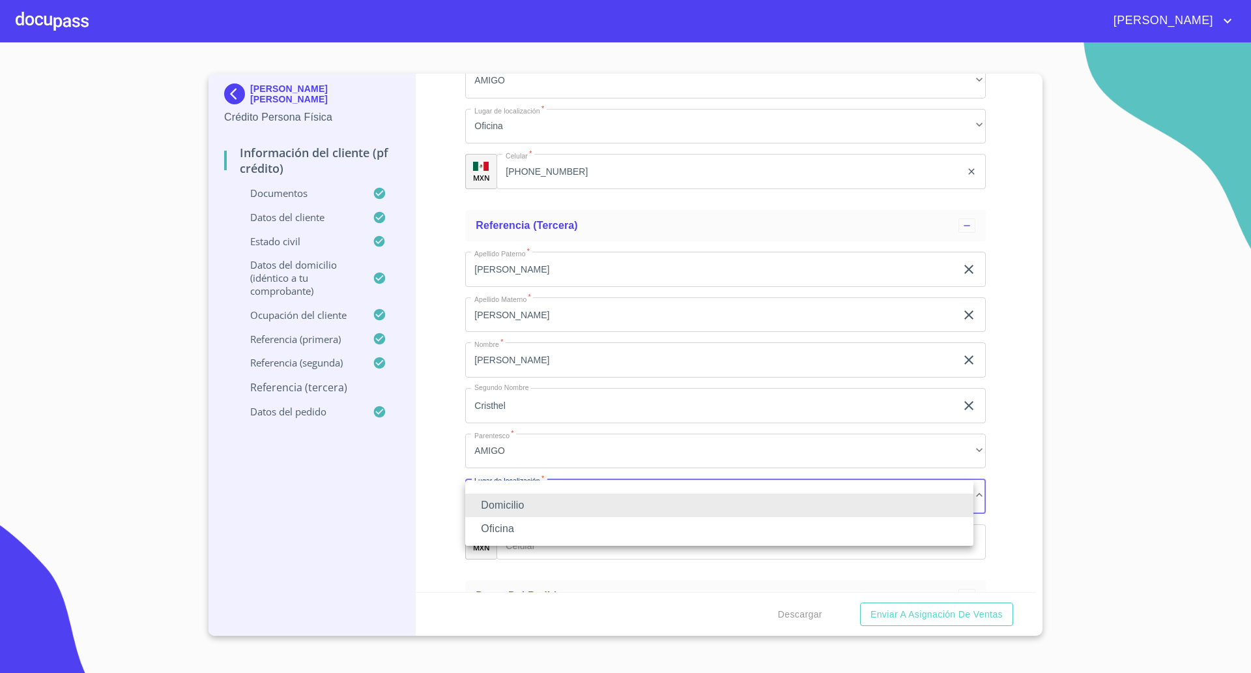
click at [526, 528] on li "Oficina" at bounding box center [719, 528] width 508 height 23
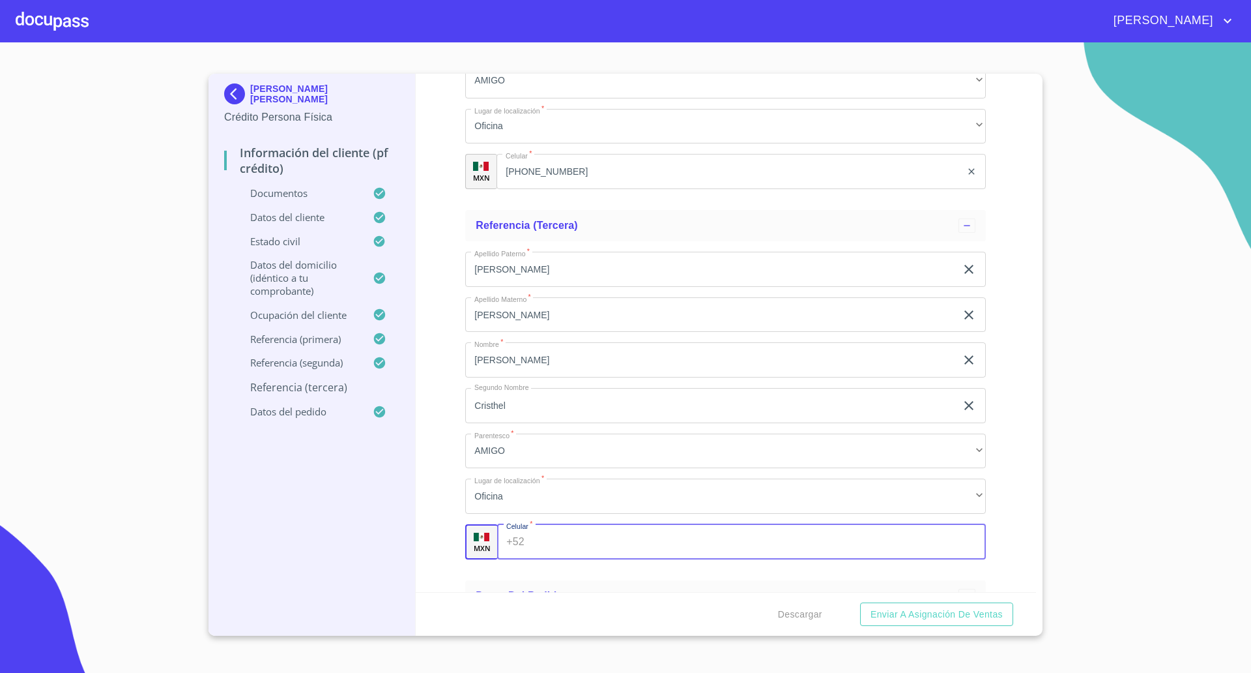
click at [585, 542] on input "Documento de identificación   *" at bounding box center [758, 541] width 456 height 35
paste input "[PHONE_NUMBER]"
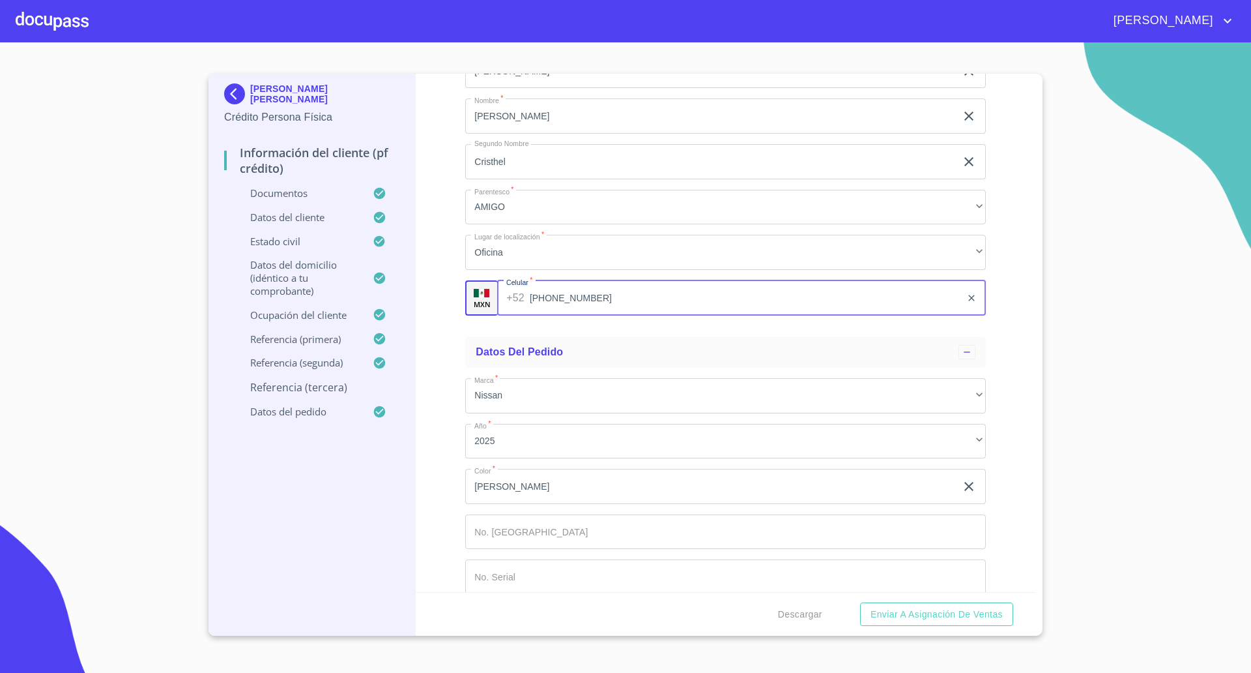
scroll to position [7821, 0]
type input "[PHONE_NUMBER]"
click at [450, 370] on div "Información del cliente (PF crédito) Documentos Documento de identificación   *…" at bounding box center [726, 333] width 621 height 518
click at [819, 611] on span "Descargar" at bounding box center [800, 614] width 44 height 16
click at [815, 610] on span "Descargar" at bounding box center [800, 614] width 44 height 16
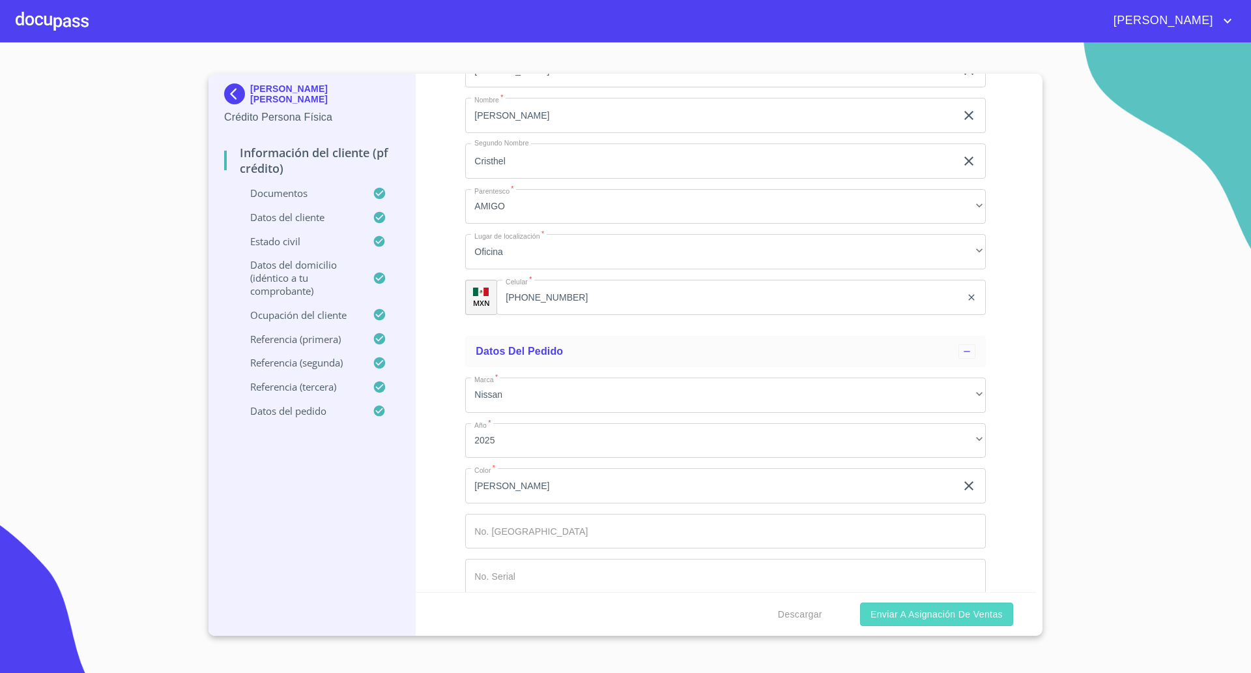
click at [967, 611] on span "Enviar a Asignación de Ventas" at bounding box center [937, 614] width 132 height 16
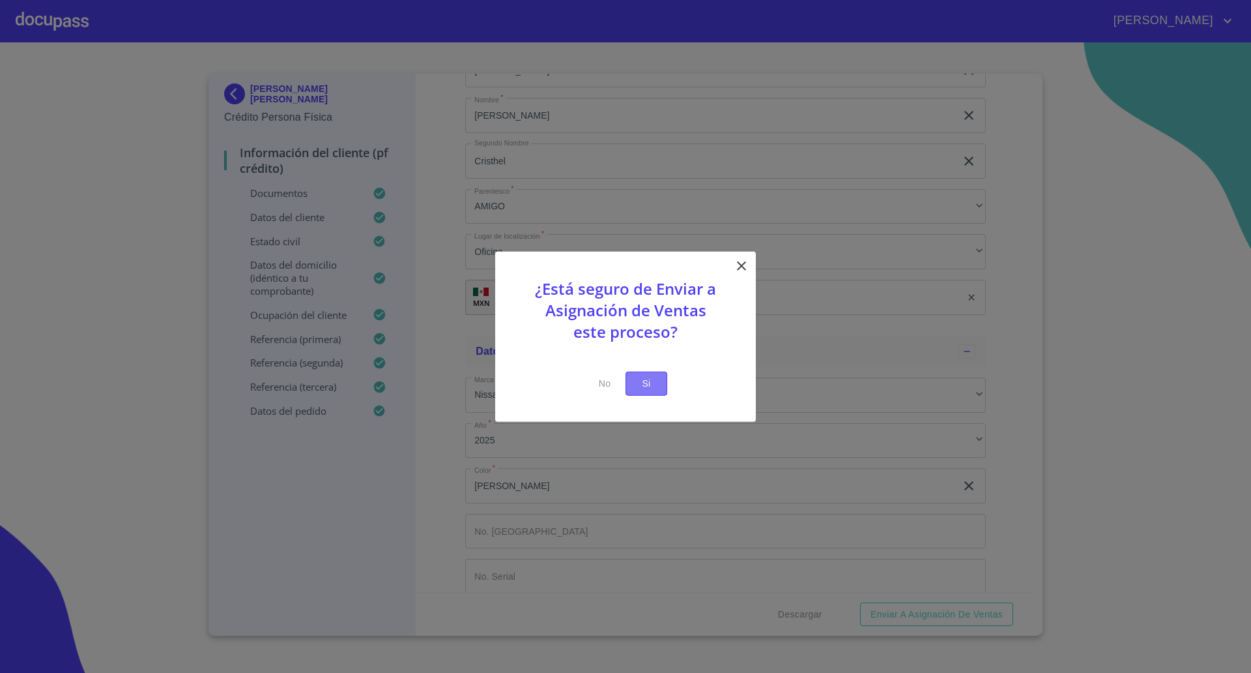
click at [639, 385] on span "Si" at bounding box center [646, 383] width 21 height 16
